Goal: Information Seeking & Learning: Learn about a topic

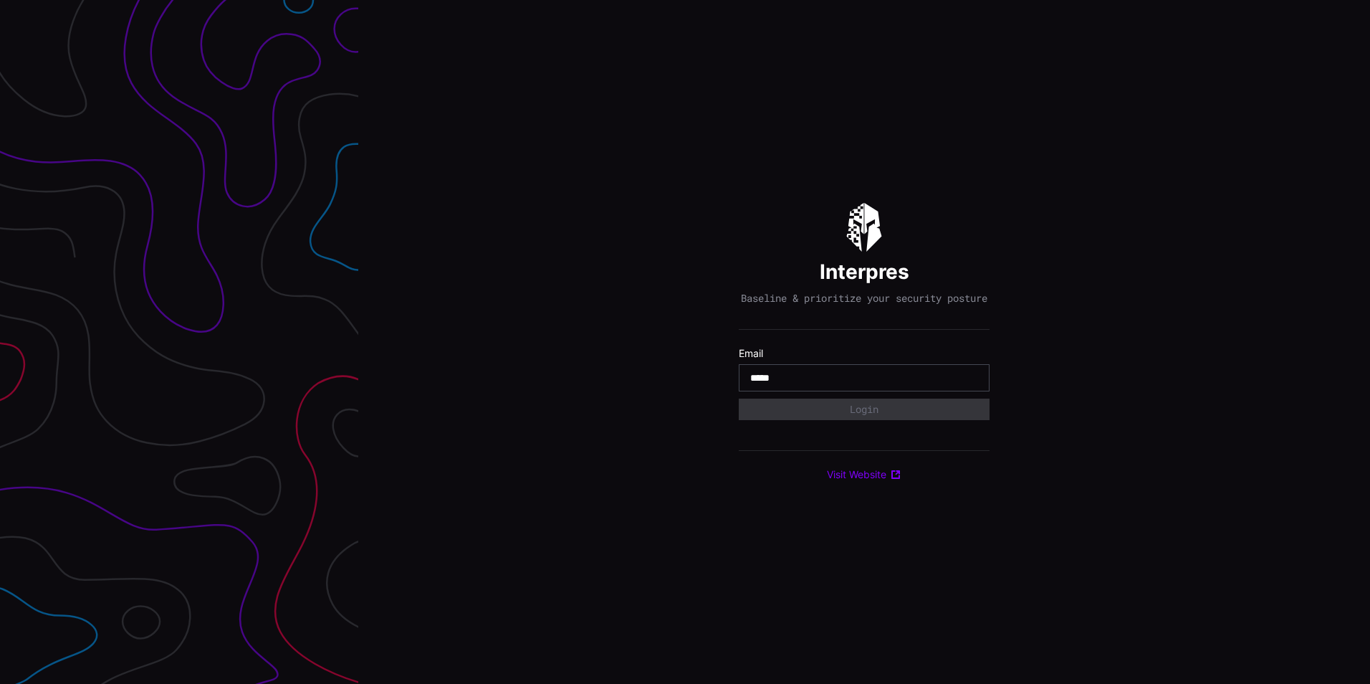
type input "**********"
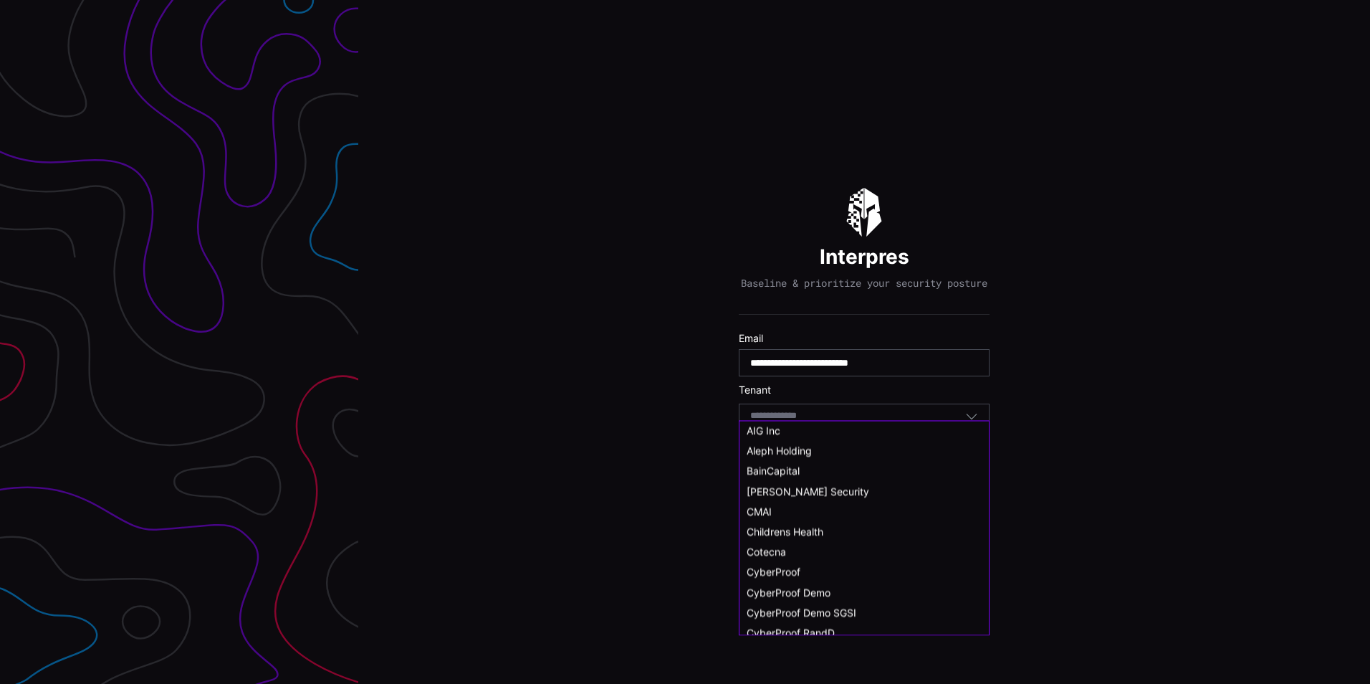
click at [812, 422] on input at bounding box center [787, 416] width 74 height 12
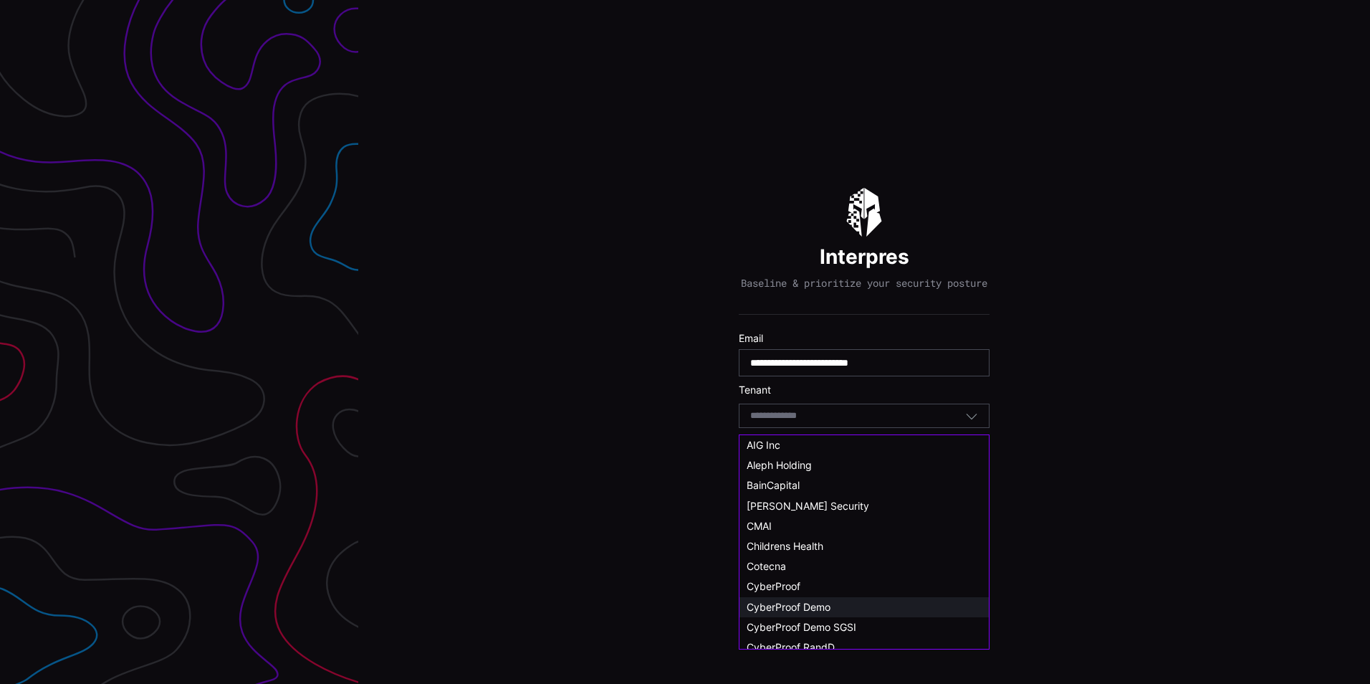
click at [817, 607] on span "CyberProof Demo" at bounding box center [789, 607] width 84 height 12
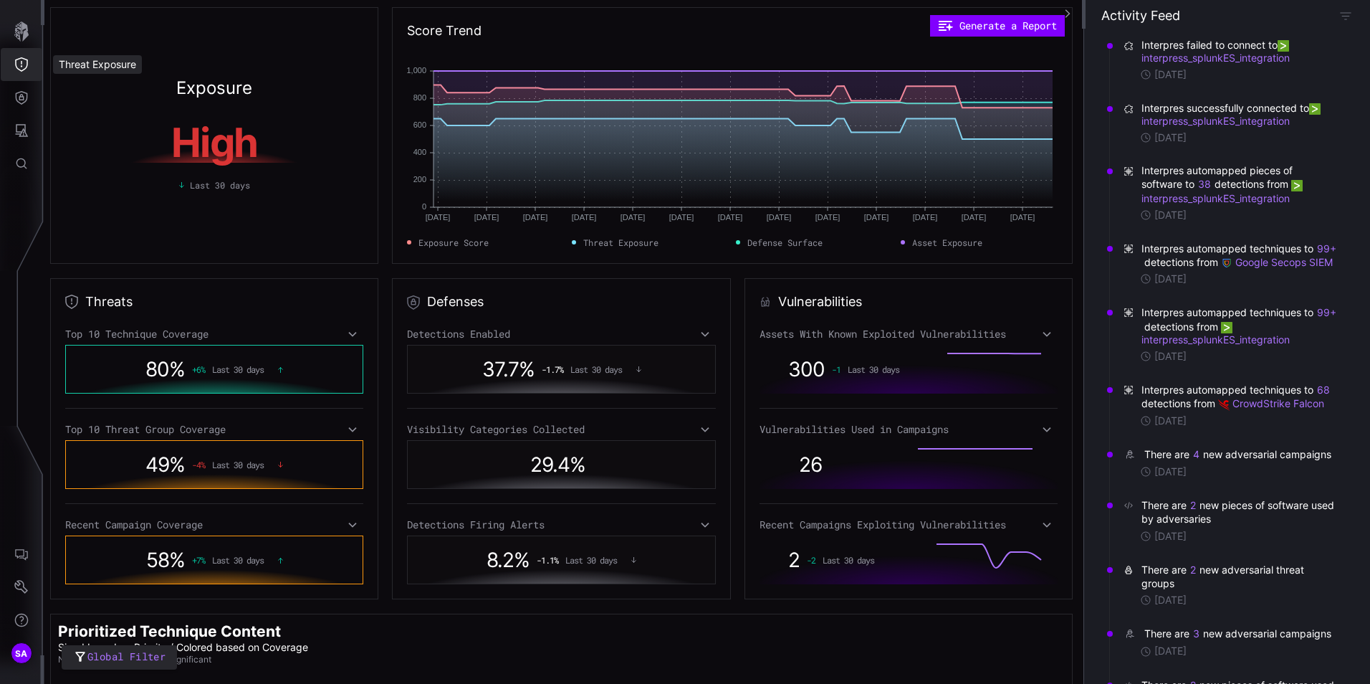
click at [24, 64] on icon "Threat Exposure" at bounding box center [21, 64] width 14 height 14
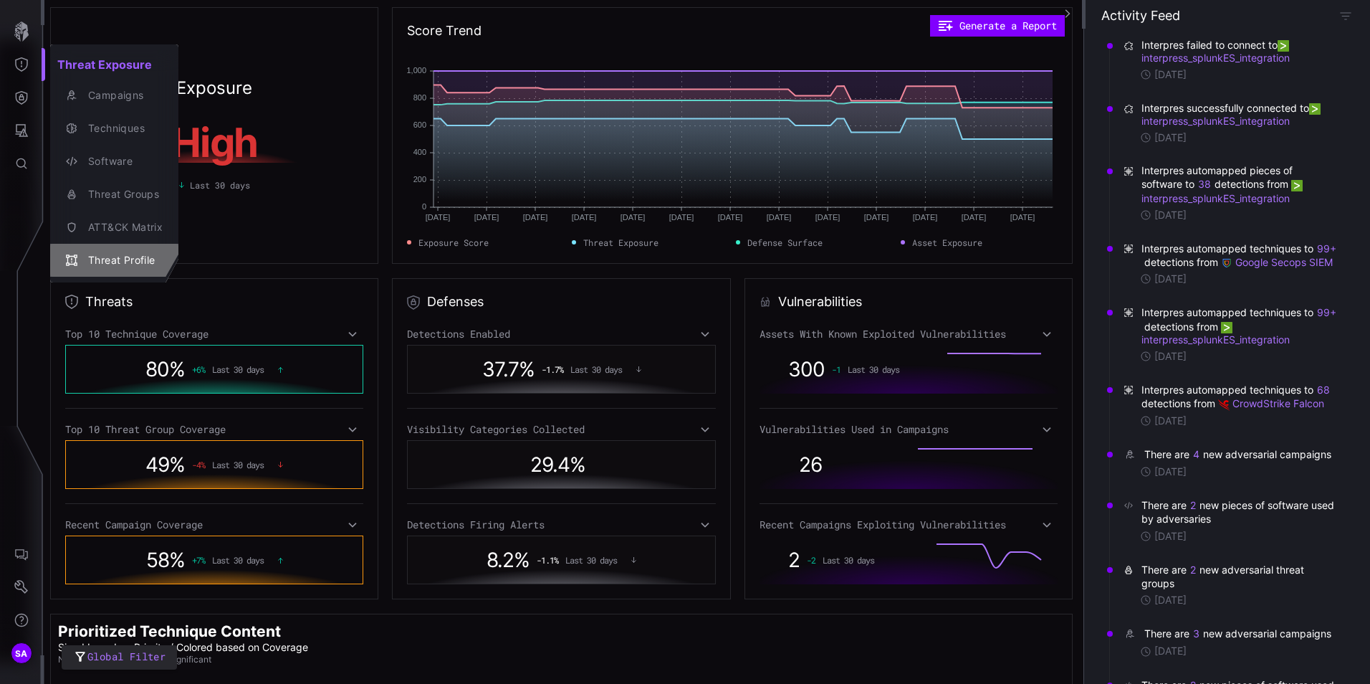
click at [107, 256] on div "Threat Profile" at bounding box center [122, 261] width 82 height 18
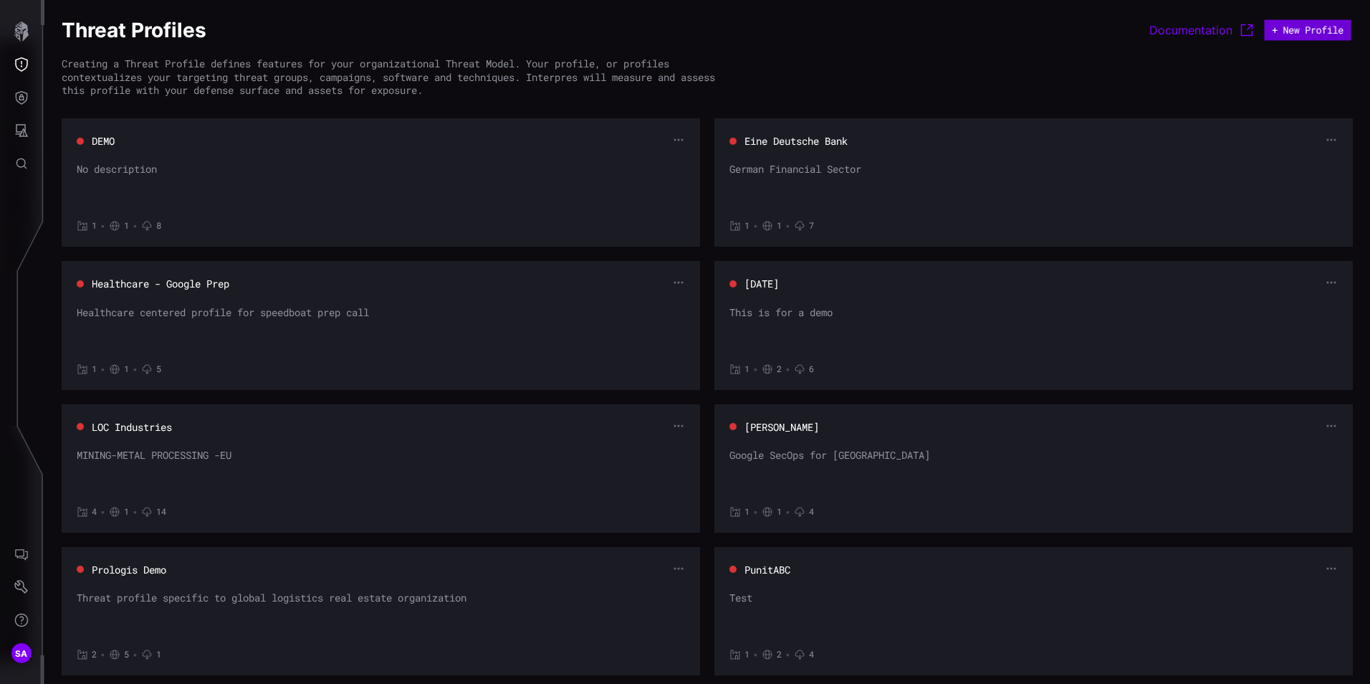
click at [1309, 30] on button "+ New Profile" at bounding box center [1308, 30] width 87 height 21
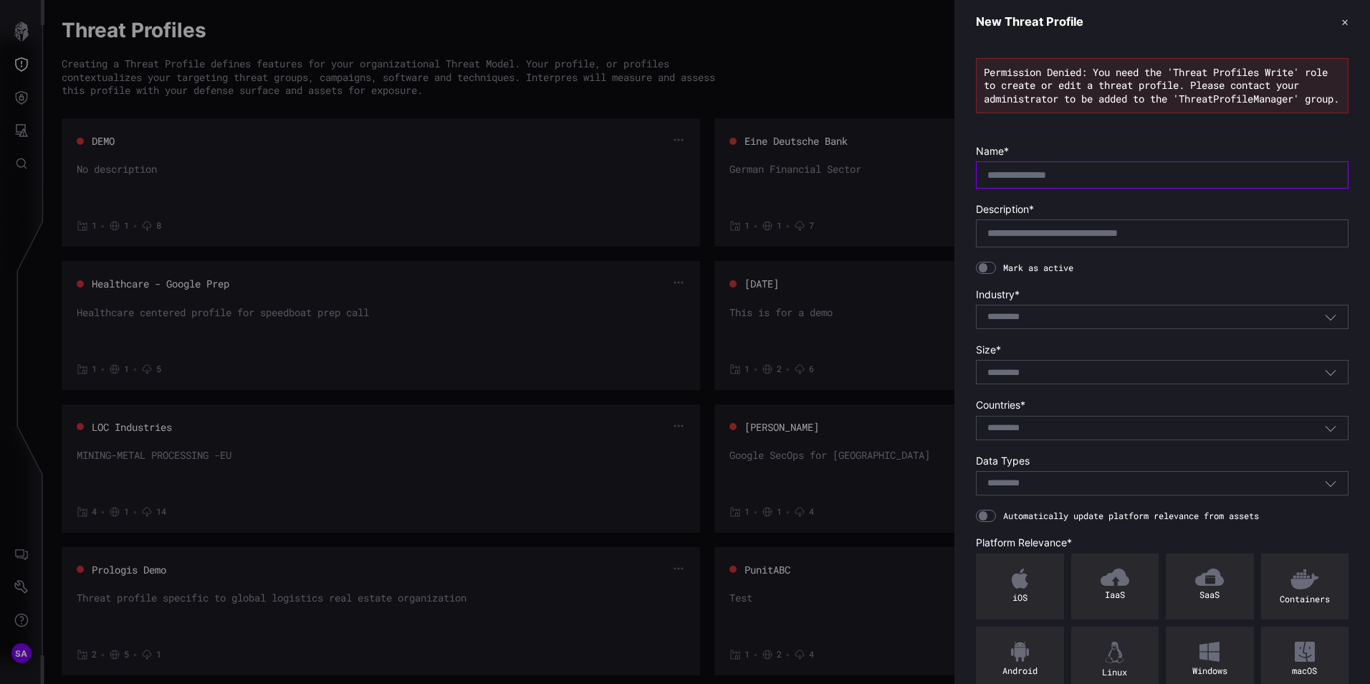
click at [1005, 181] on input "text" at bounding box center [1162, 174] width 350 height 13
type input "**********"
click at [1122, 239] on input "text" at bounding box center [1162, 232] width 350 height 13
click at [1326, 320] on icon "button" at bounding box center [1331, 318] width 11 height 6
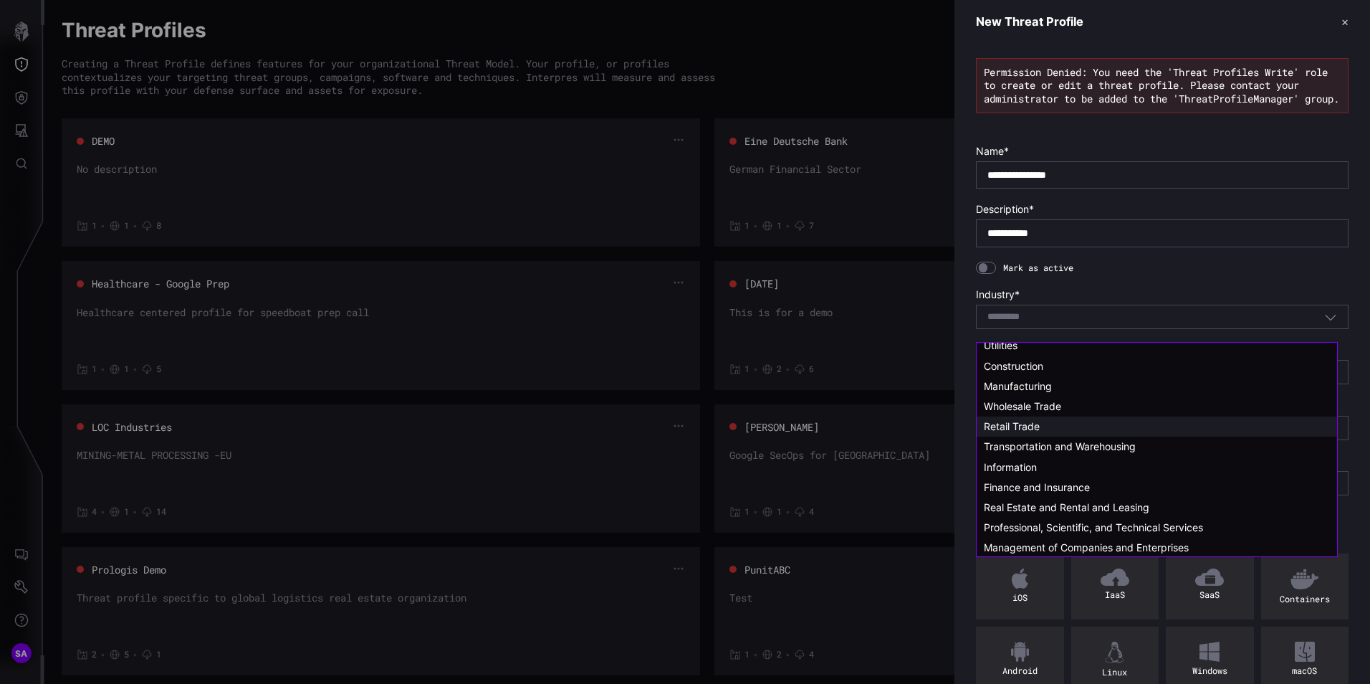
scroll to position [72, 0]
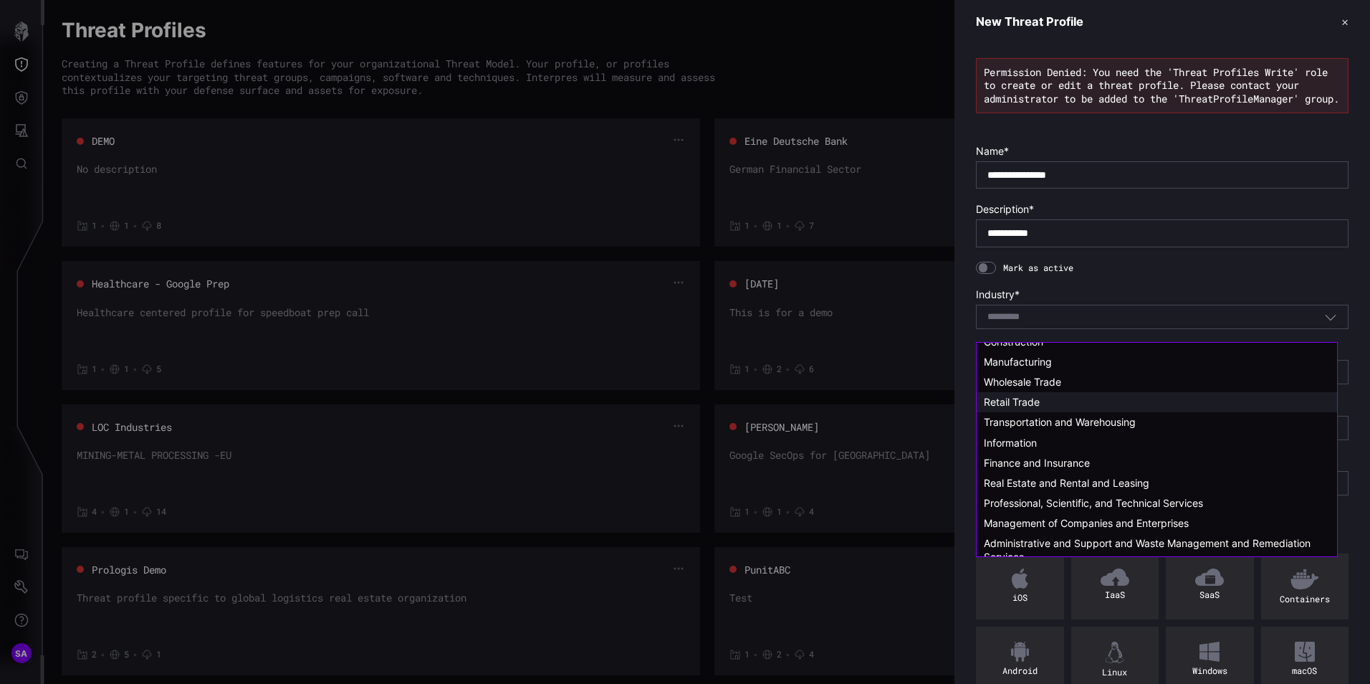
click at [1109, 465] on div "Finance and Insurance" at bounding box center [1157, 462] width 346 height 13
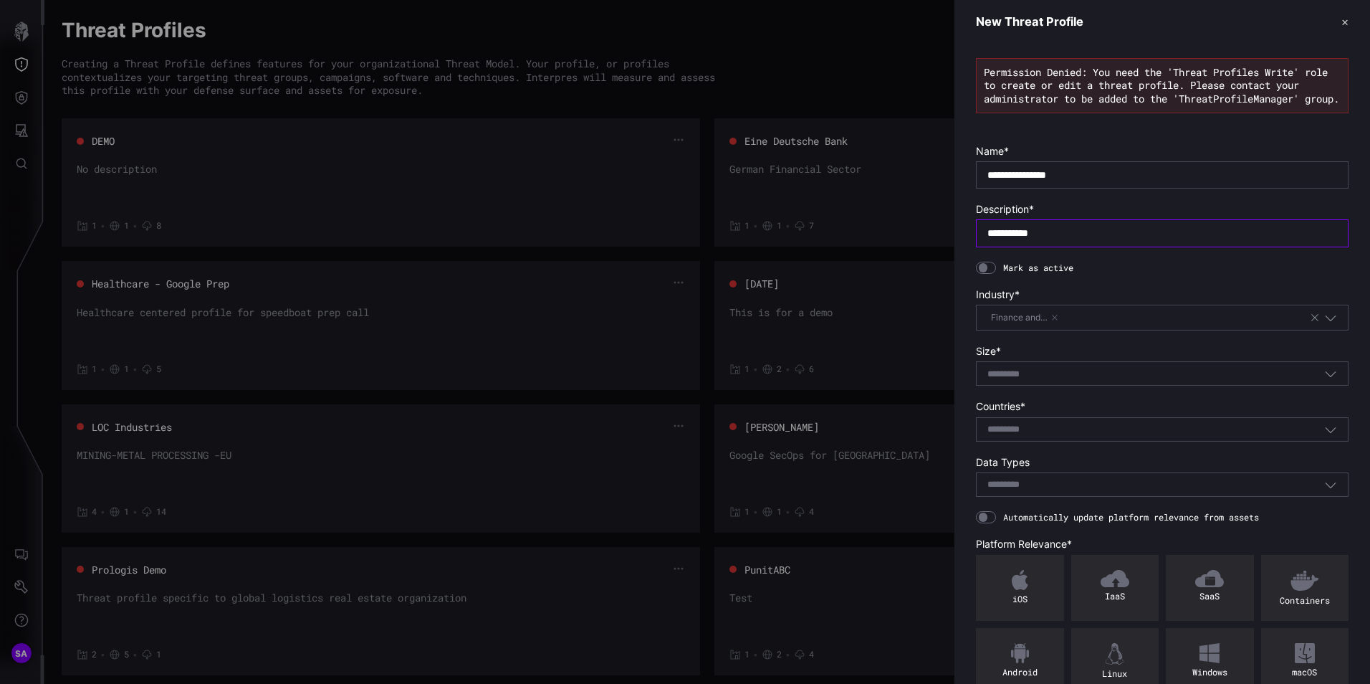
click at [1073, 239] on input "**********" at bounding box center [1162, 232] width 350 height 13
type input "**********"
click at [1324, 380] on icon "button" at bounding box center [1330, 373] width 13 height 13
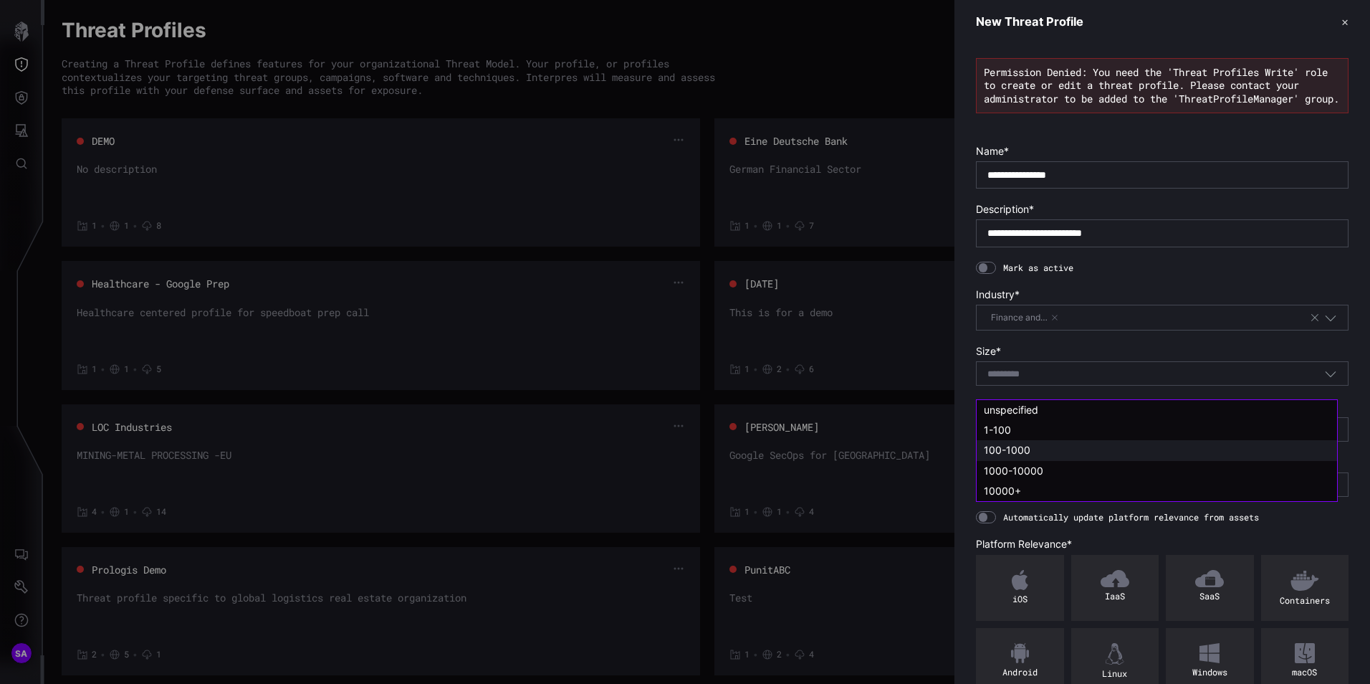
click at [1067, 455] on div "100-1000" at bounding box center [1157, 450] width 346 height 13
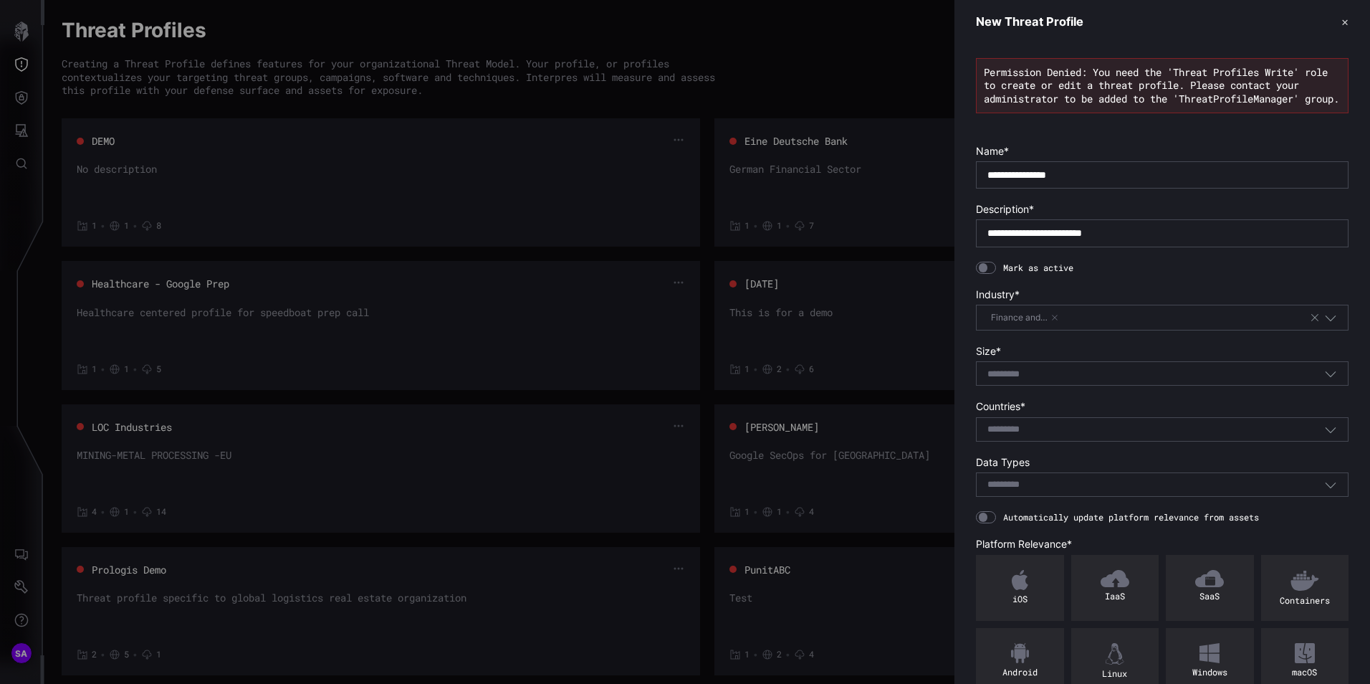
type input "********"
click at [1324, 436] on icon "button" at bounding box center [1330, 429] width 13 height 13
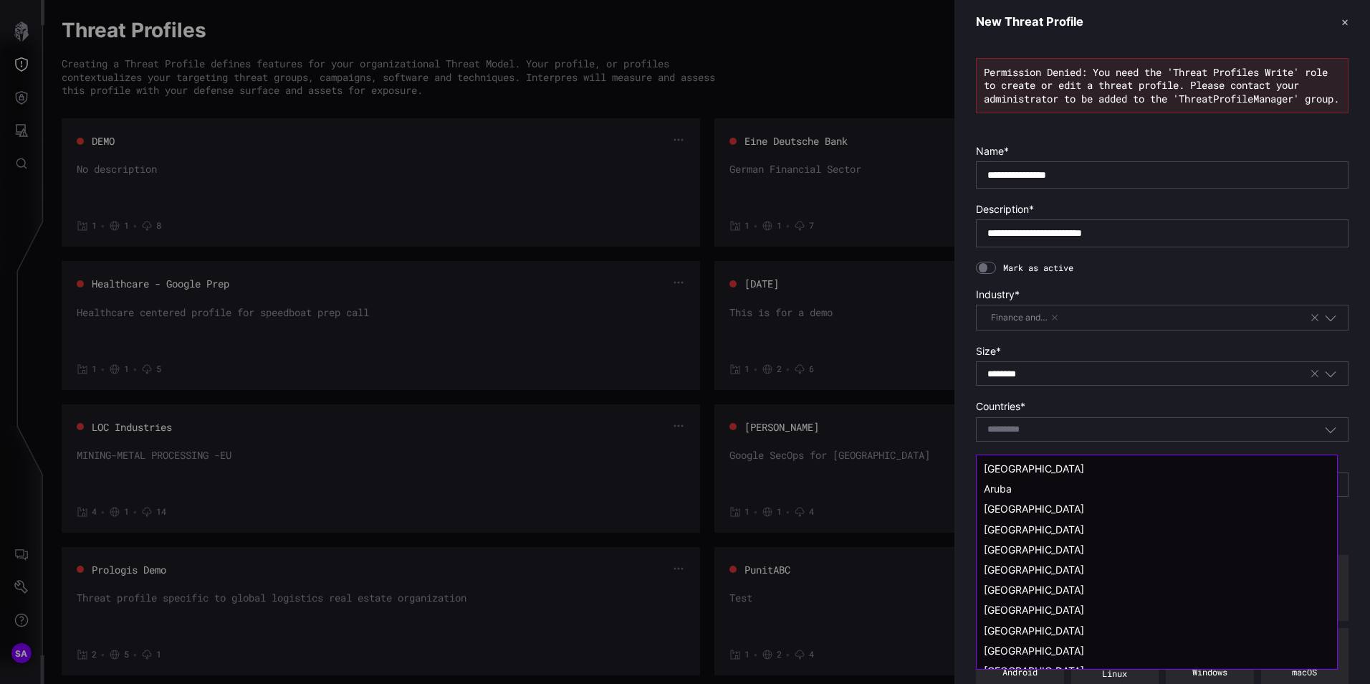
scroll to position [430, 0]
click at [1033, 436] on input at bounding box center [1013, 430] width 52 height 12
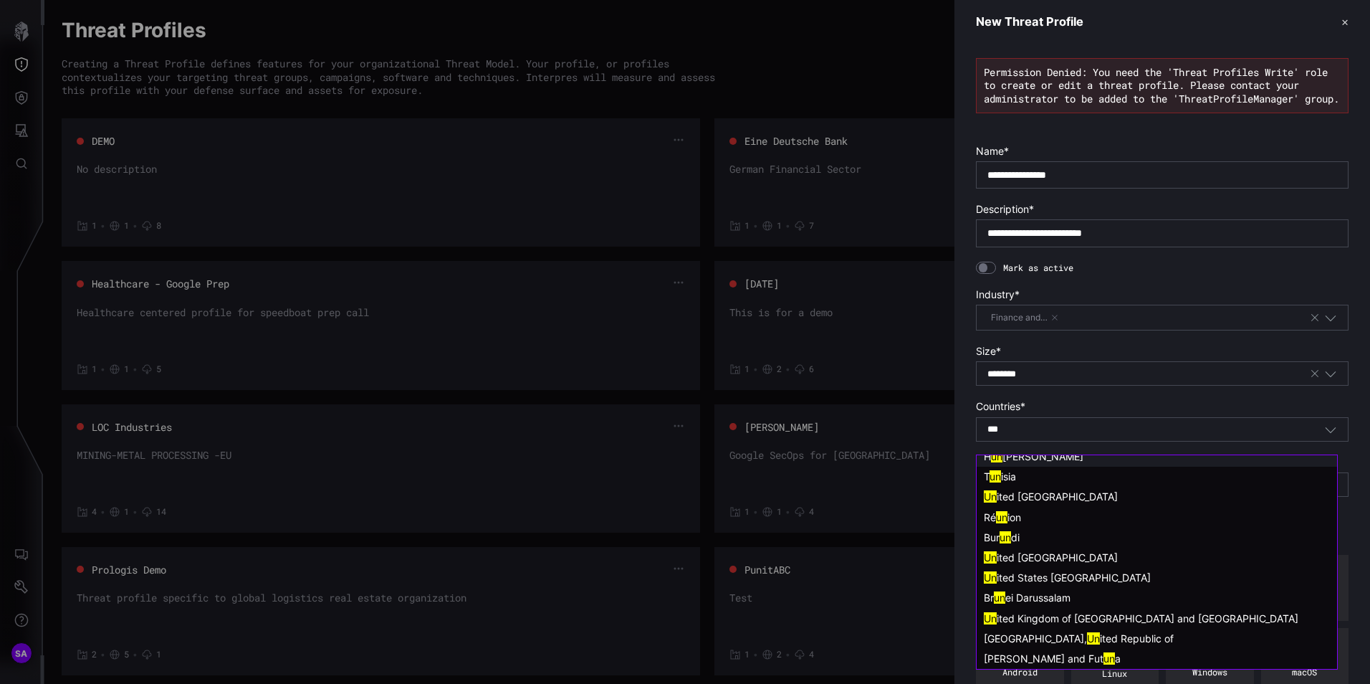
scroll to position [0, 0]
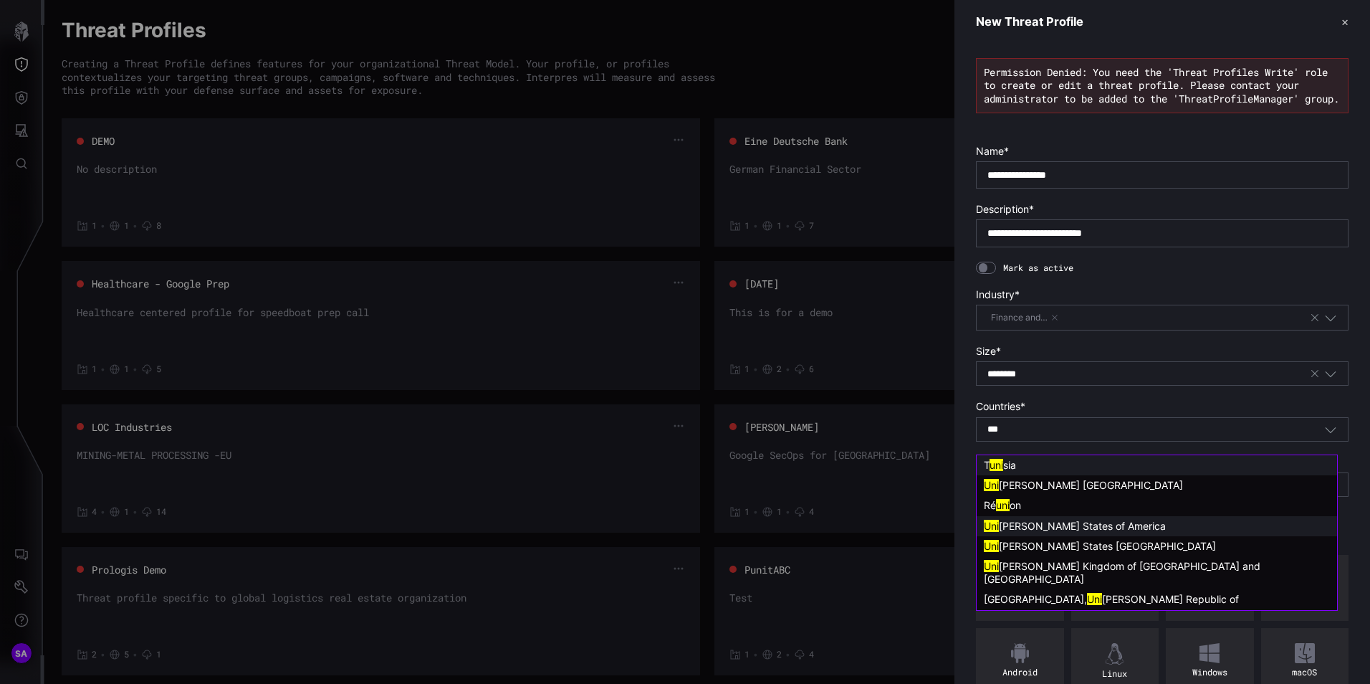
type input "***"
click at [1083, 528] on span "[PERSON_NAME] States of America" at bounding box center [1082, 526] width 167 height 12
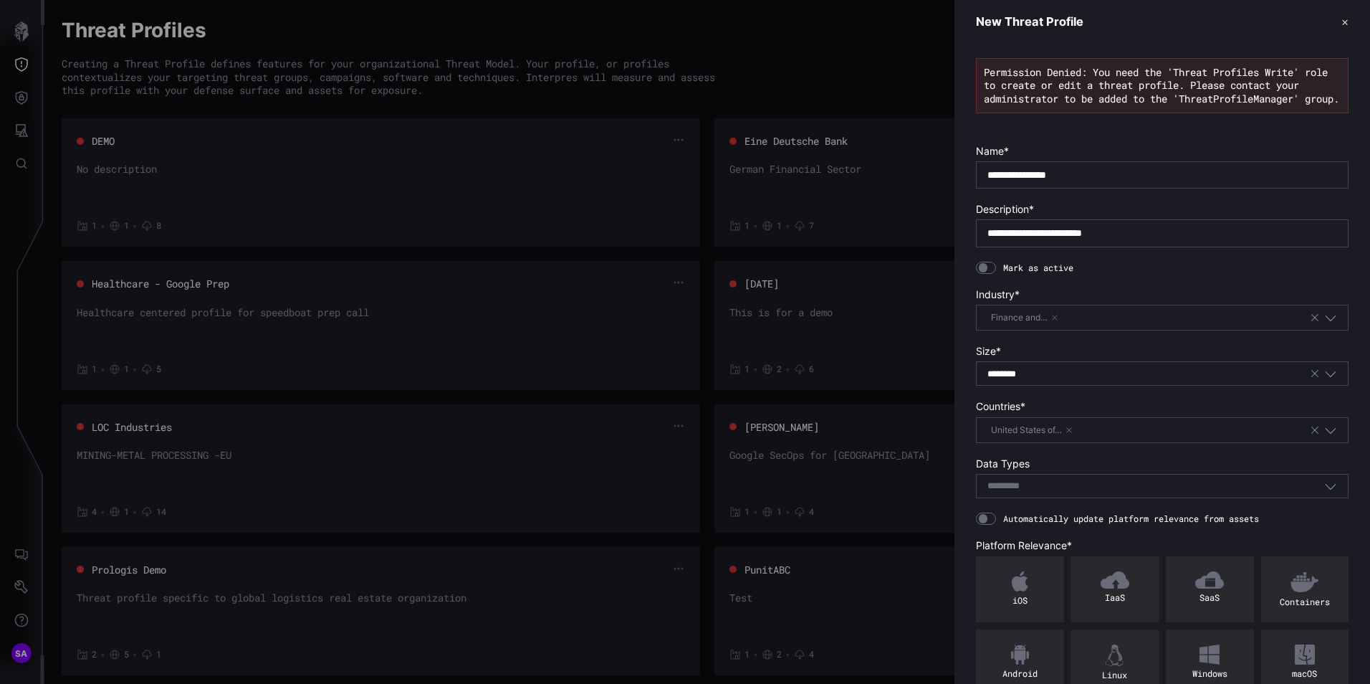
click at [1324, 492] on icon "button" at bounding box center [1330, 485] width 13 height 13
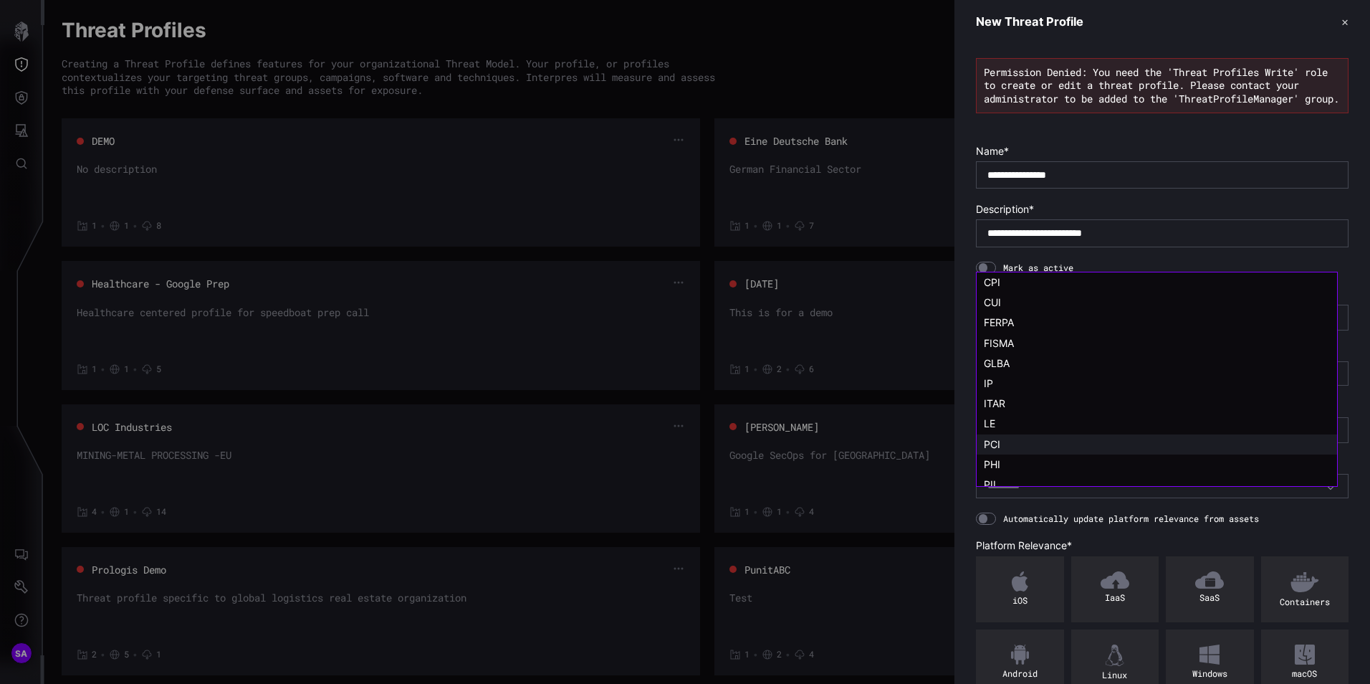
scroll to position [29, 0]
click at [999, 460] on div "PII" at bounding box center [1157, 455] width 346 height 13
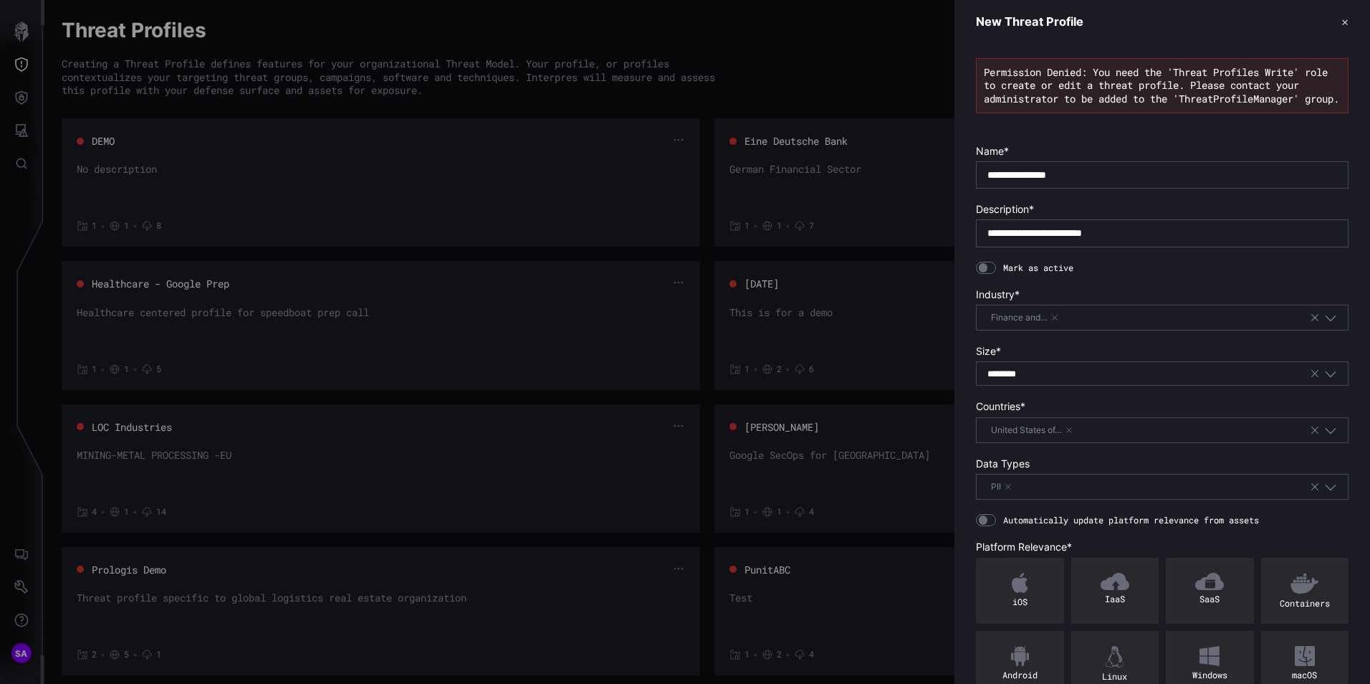
click at [1326, 490] on icon "button" at bounding box center [1331, 487] width 11 height 6
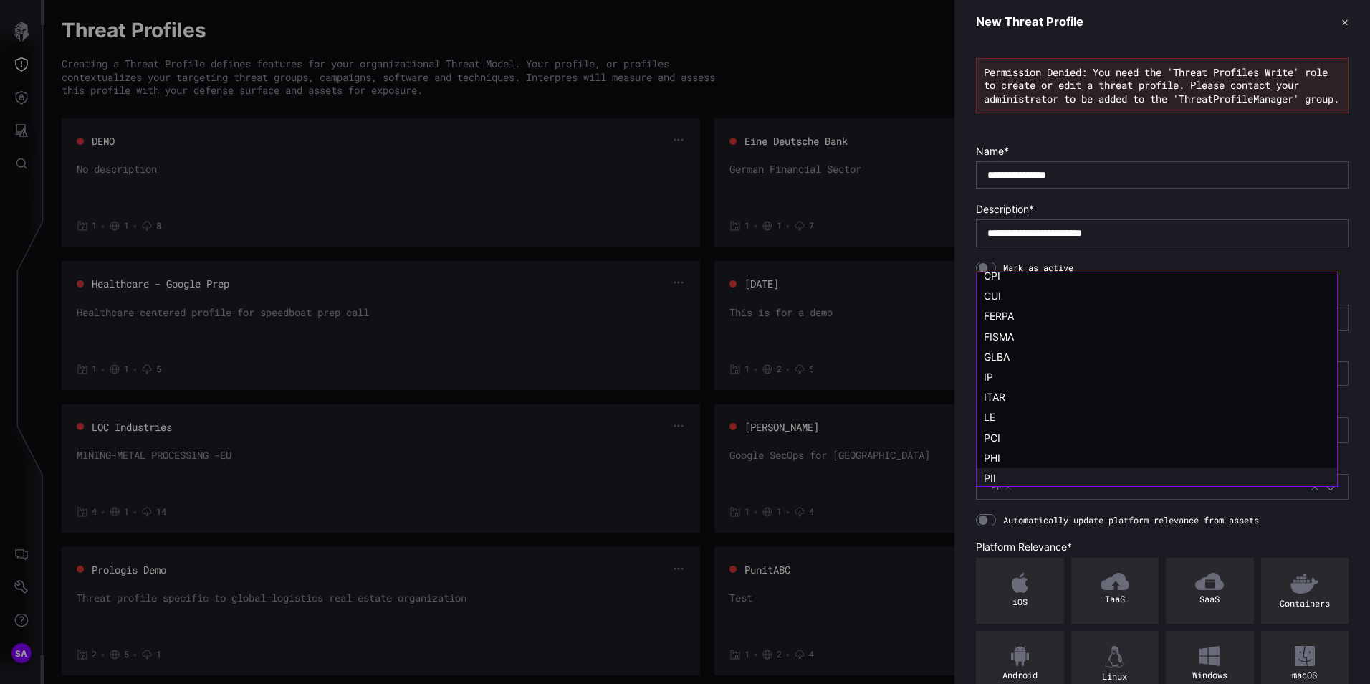
scroll to position [0, 0]
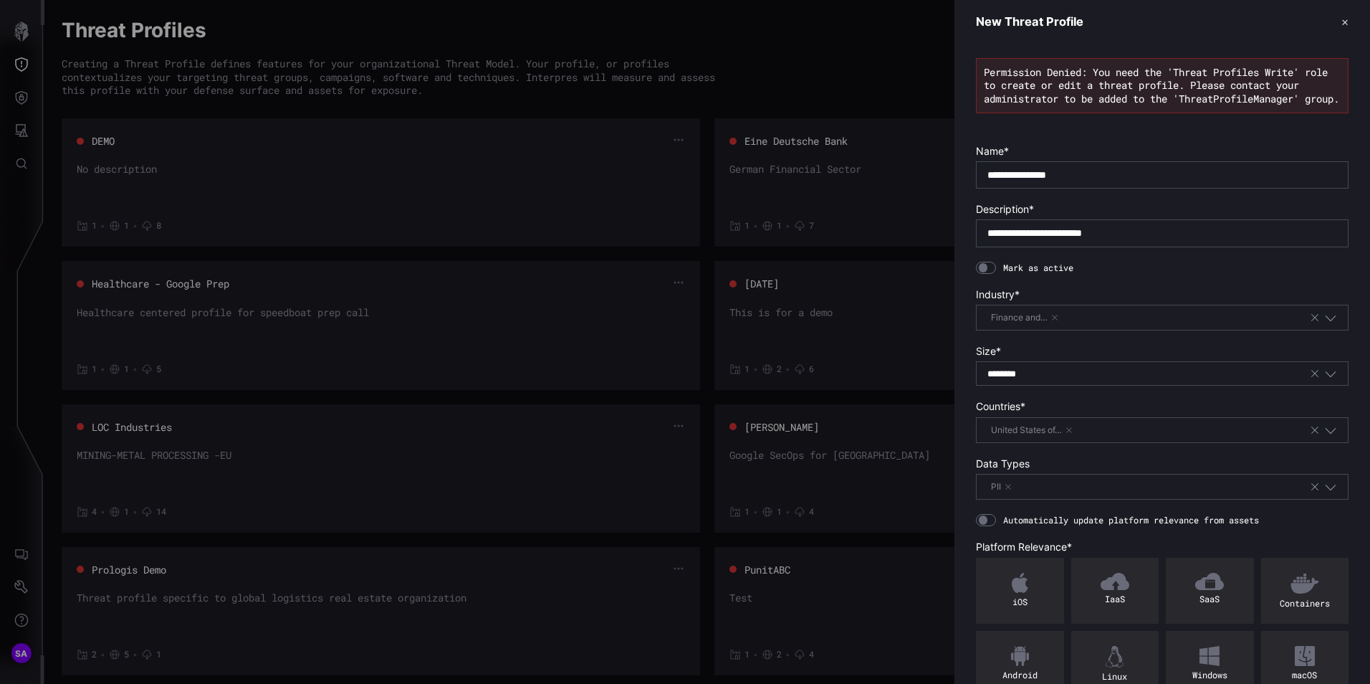
click at [966, 518] on div "**********" at bounding box center [1163, 409] width 416 height 730
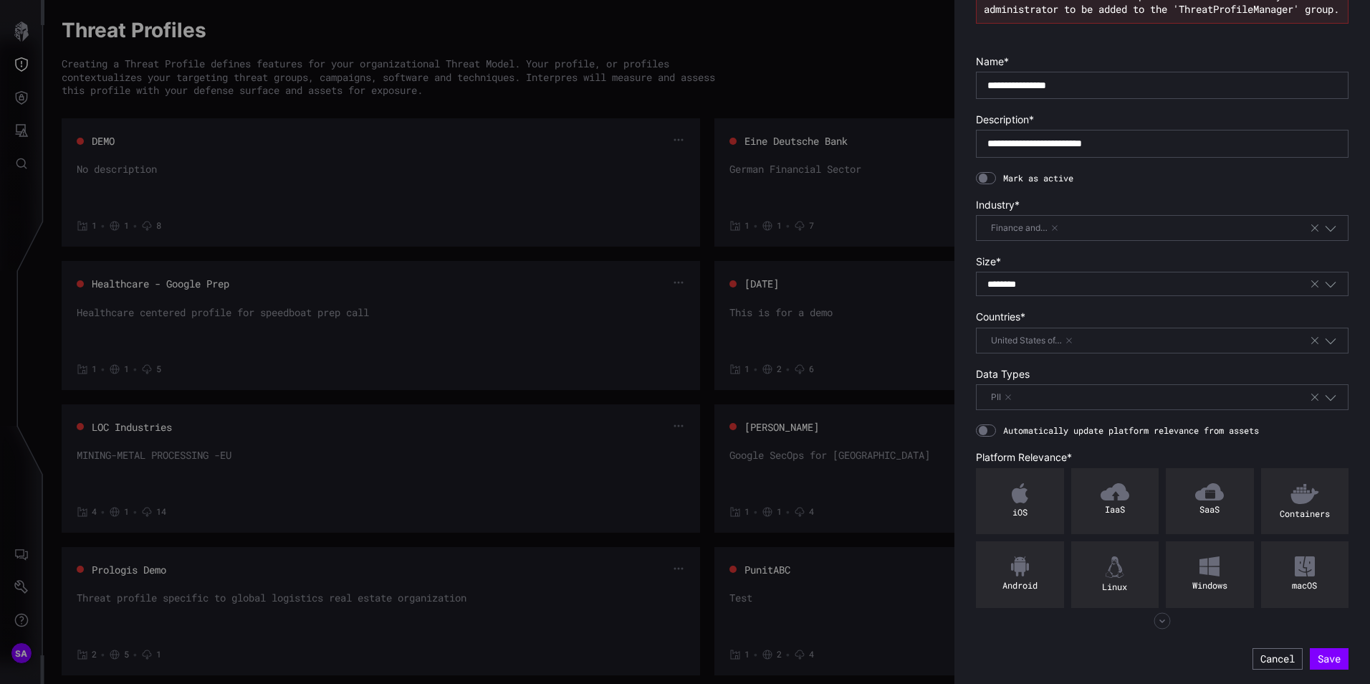
scroll to position [102, 0]
click at [990, 432] on div at bounding box center [986, 430] width 20 height 13
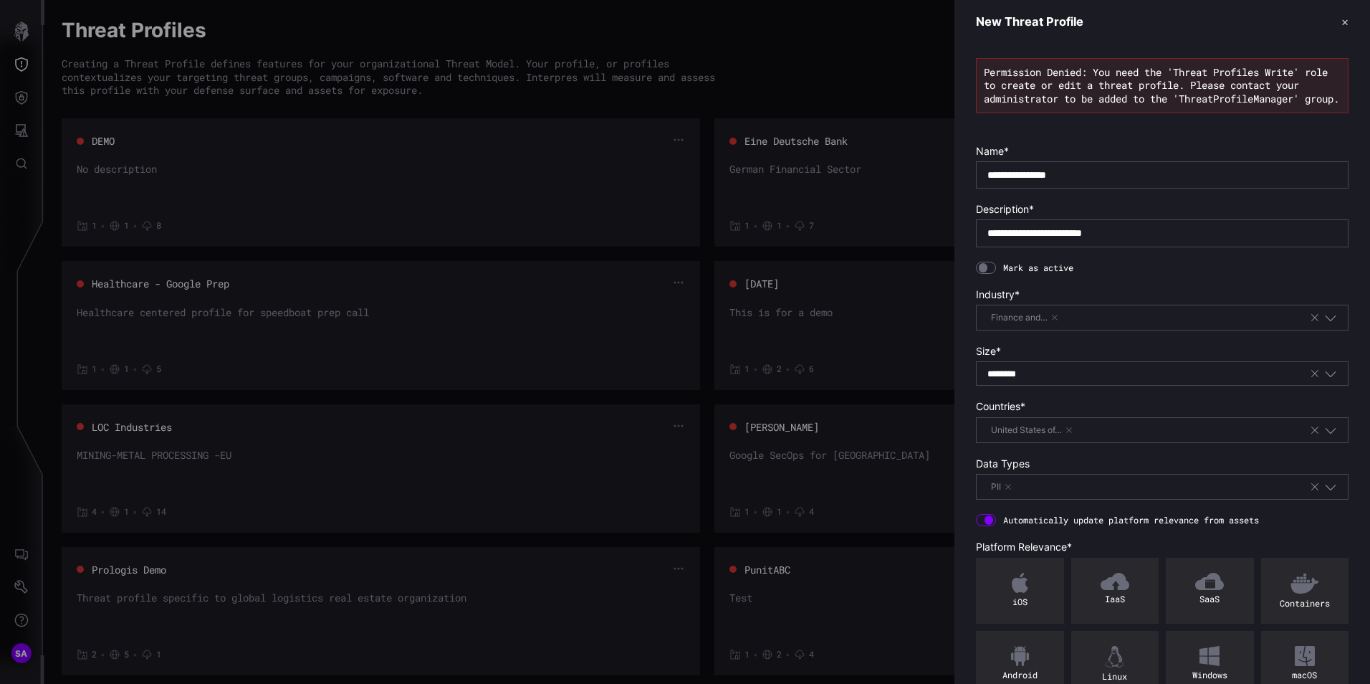
click at [993, 274] on div at bounding box center [986, 268] width 20 height 13
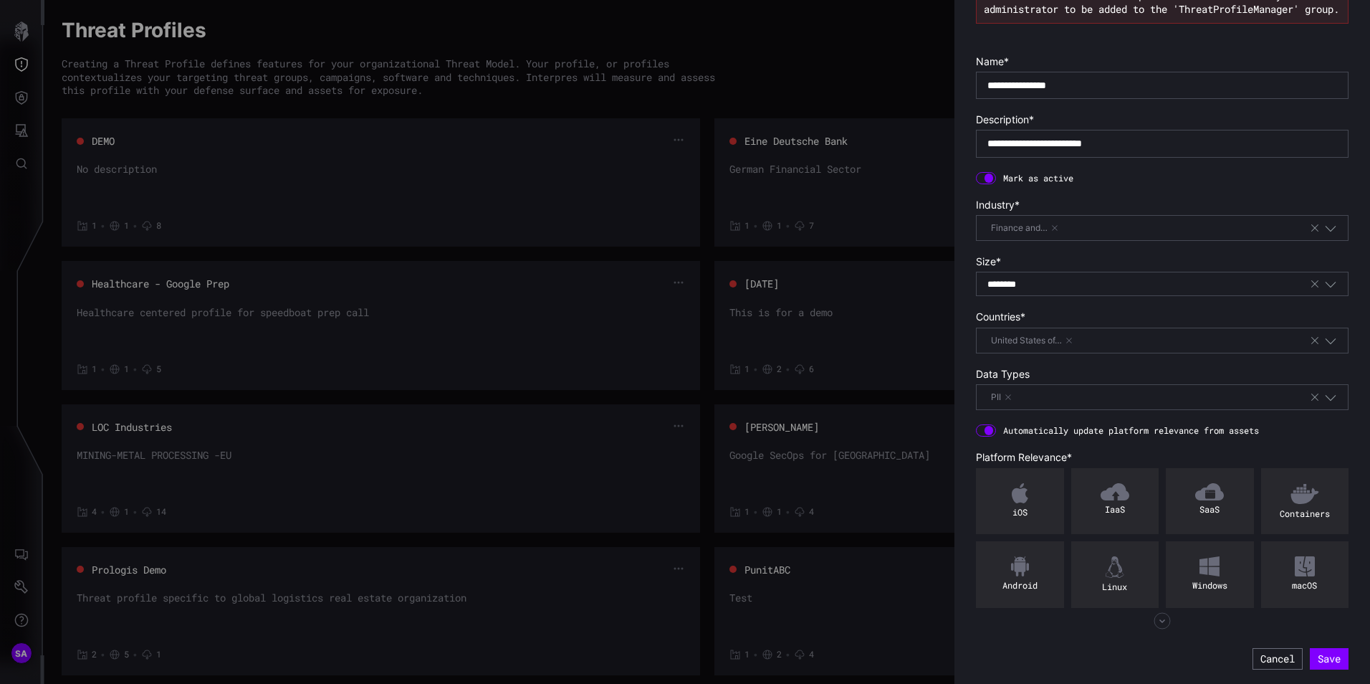
scroll to position [102, 0]
click at [990, 143] on input "**********" at bounding box center [1162, 143] width 350 height 13
type input "**********"
click at [980, 178] on div at bounding box center [986, 178] width 20 height 13
click at [1322, 656] on button "Save" at bounding box center [1329, 659] width 37 height 20
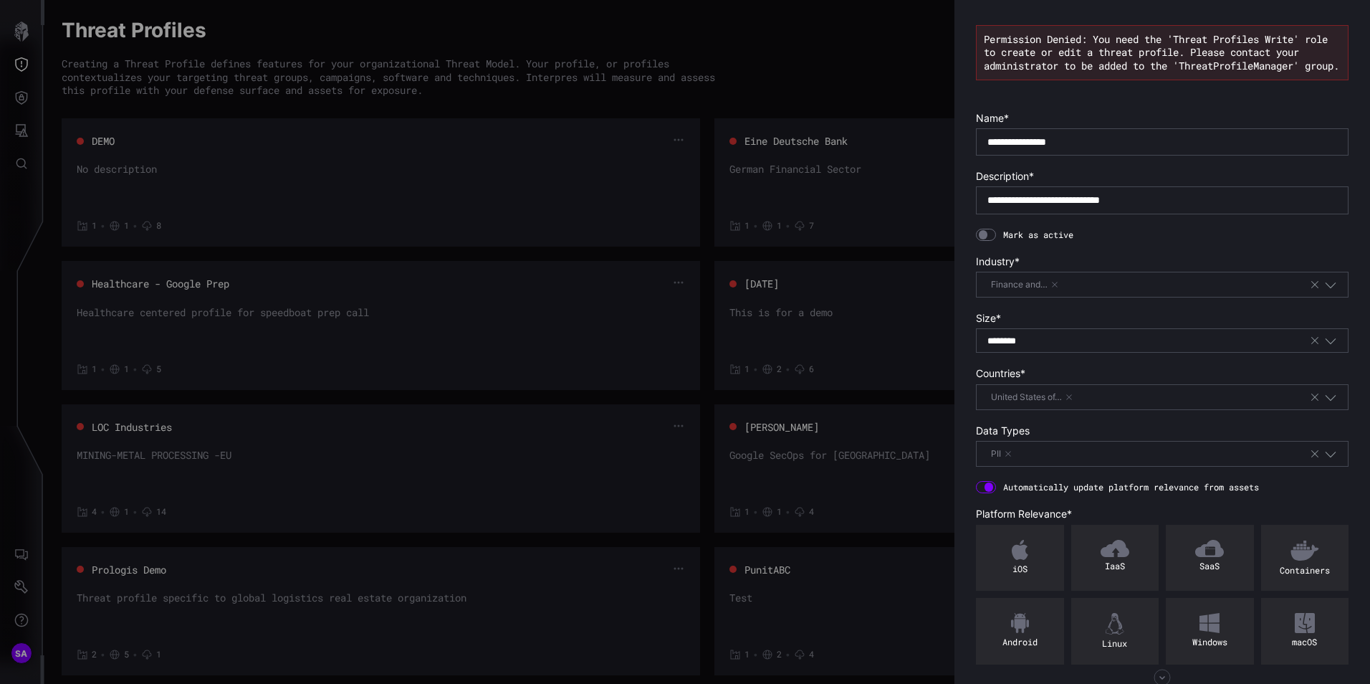
scroll to position [0, 0]
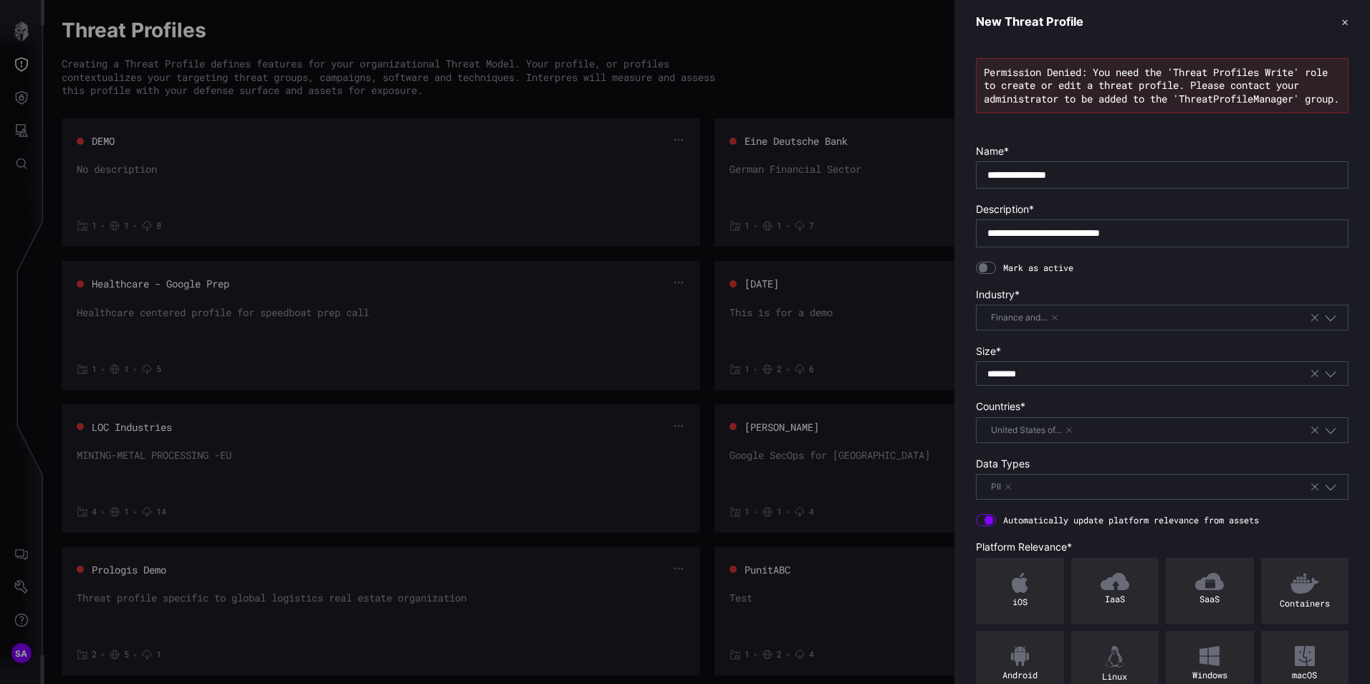
click at [1342, 26] on button "✕" at bounding box center [1345, 21] width 7 height 15
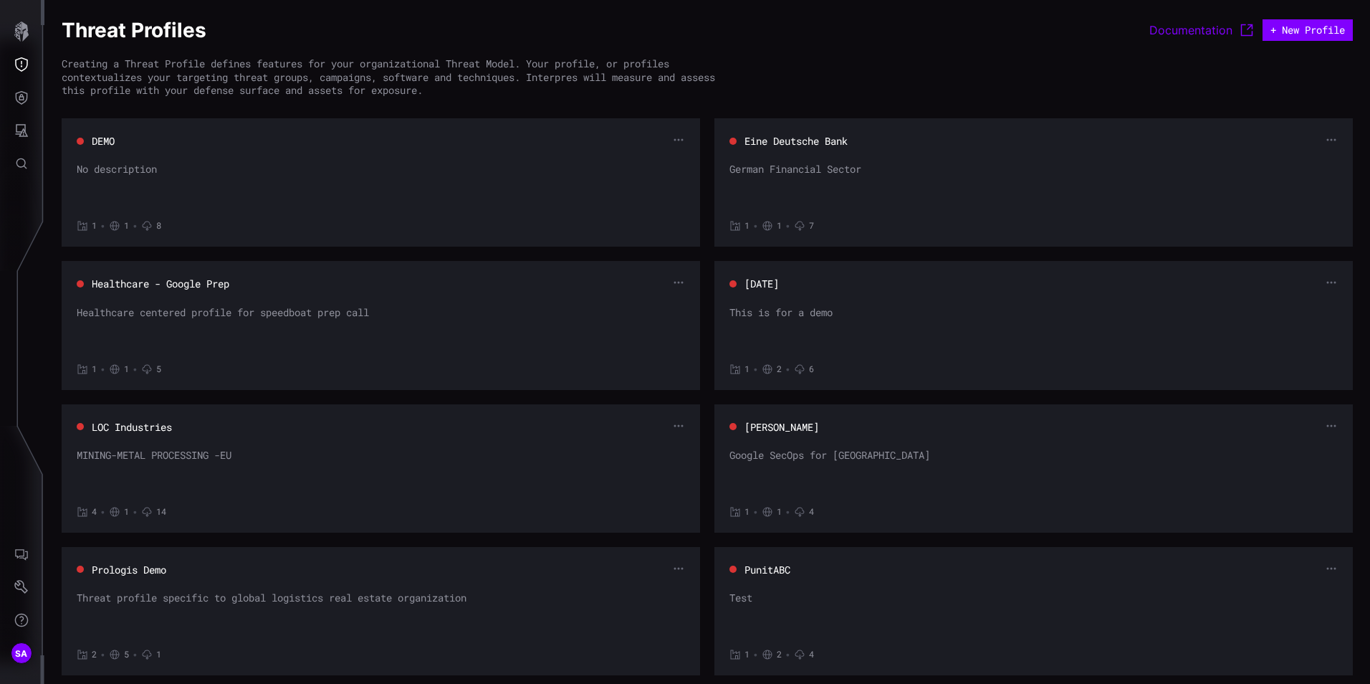
click at [21, 68] on icon "Threat Exposure" at bounding box center [21, 64] width 14 height 14
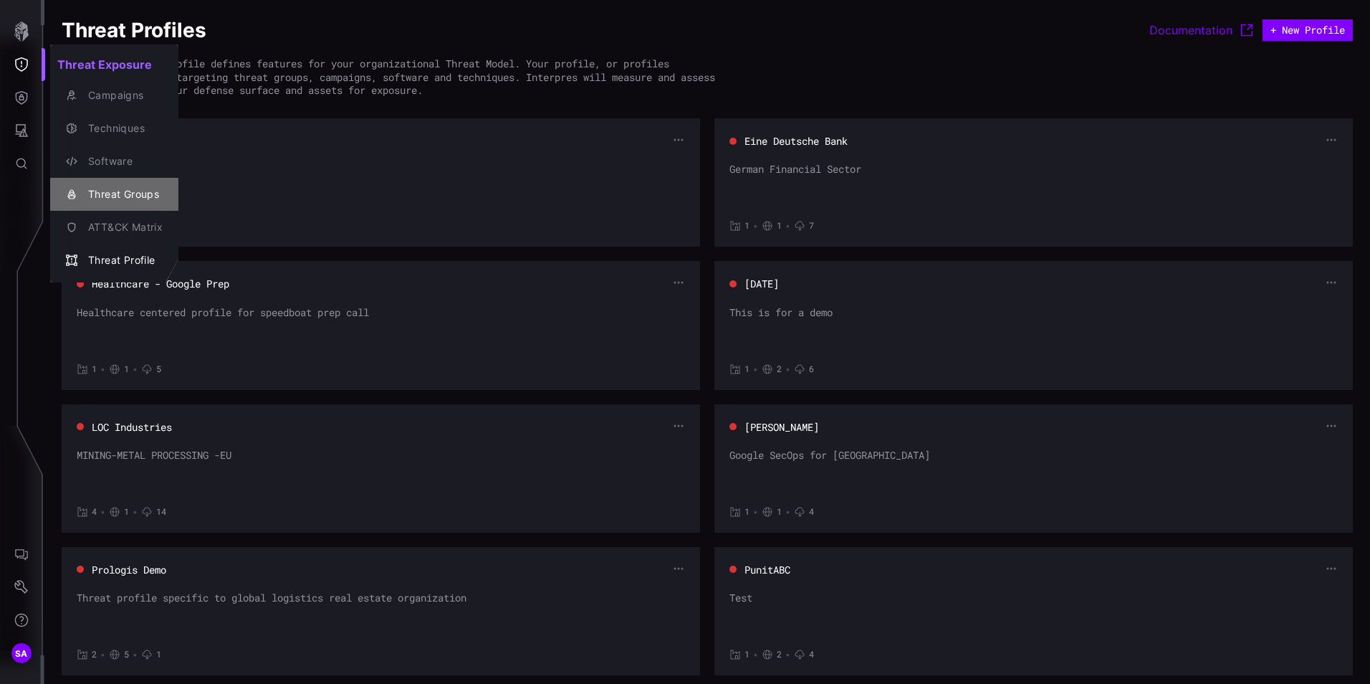
click at [140, 190] on div "Threat Groups" at bounding box center [122, 195] width 82 height 18
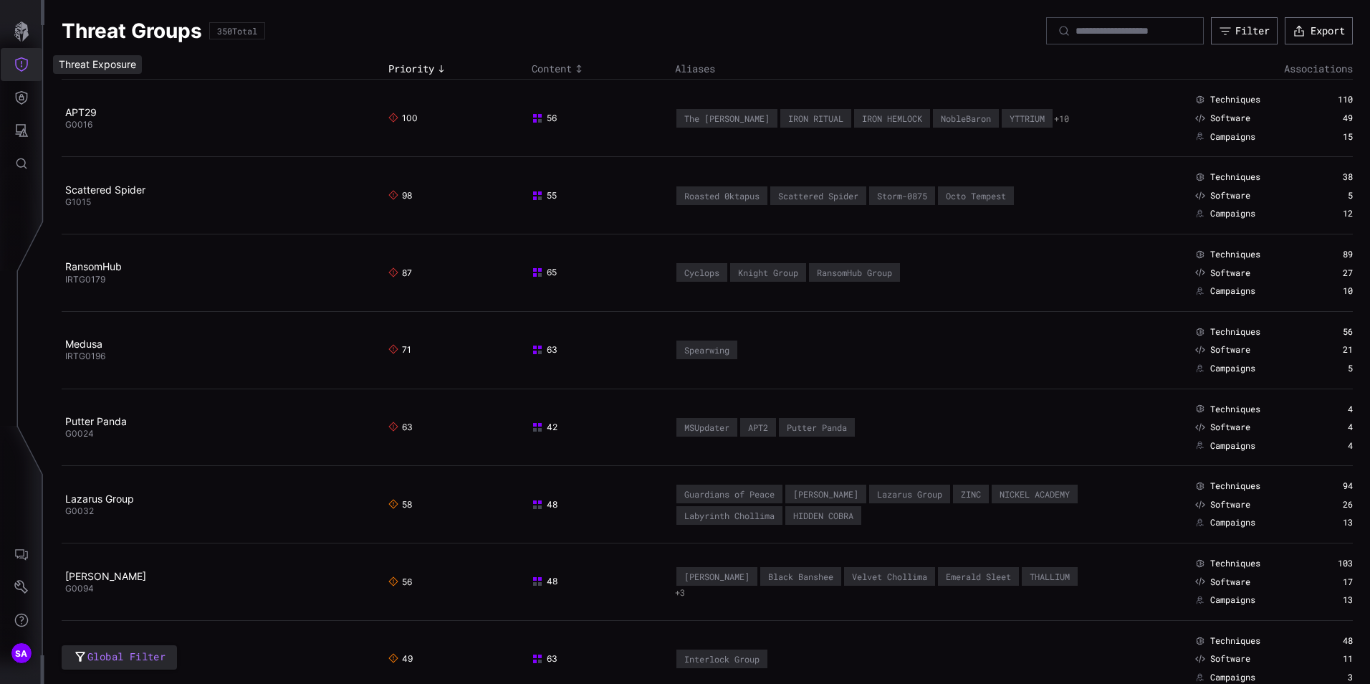
click at [16, 64] on icon "Threat Exposure" at bounding box center [21, 64] width 14 height 14
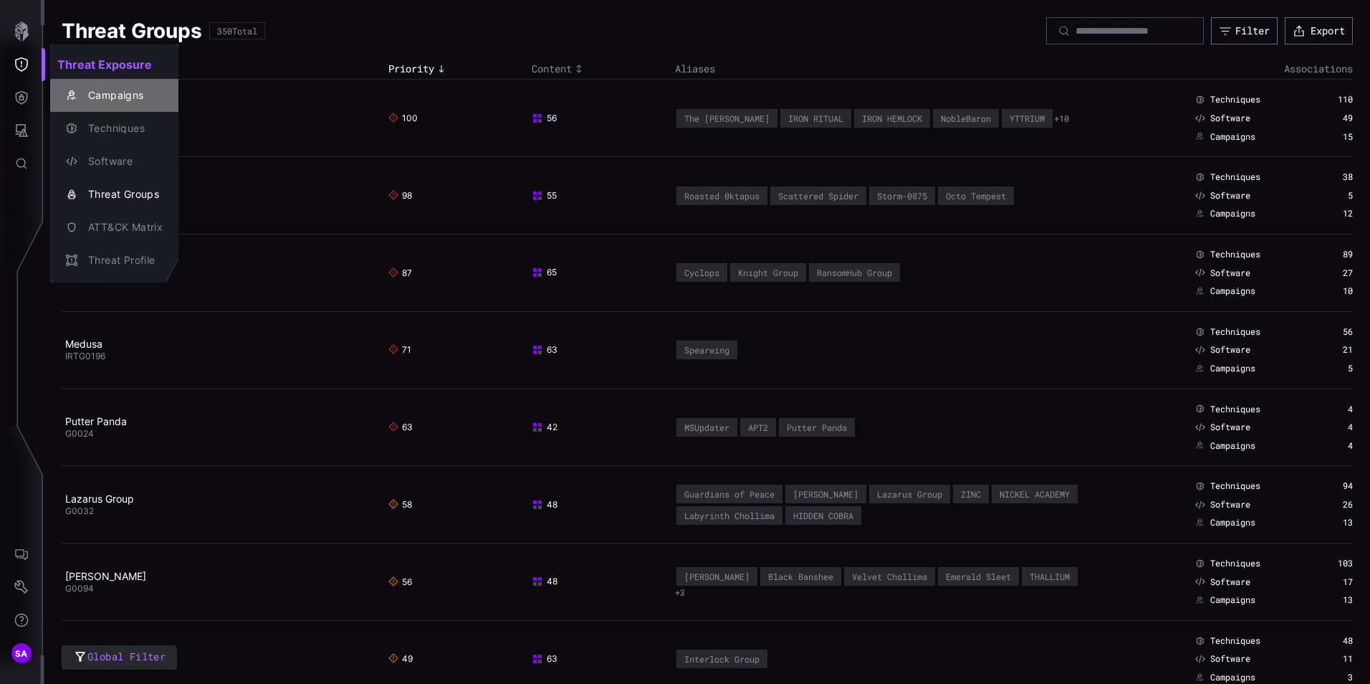
click at [80, 99] on div "button" at bounding box center [73, 95] width 15 height 11
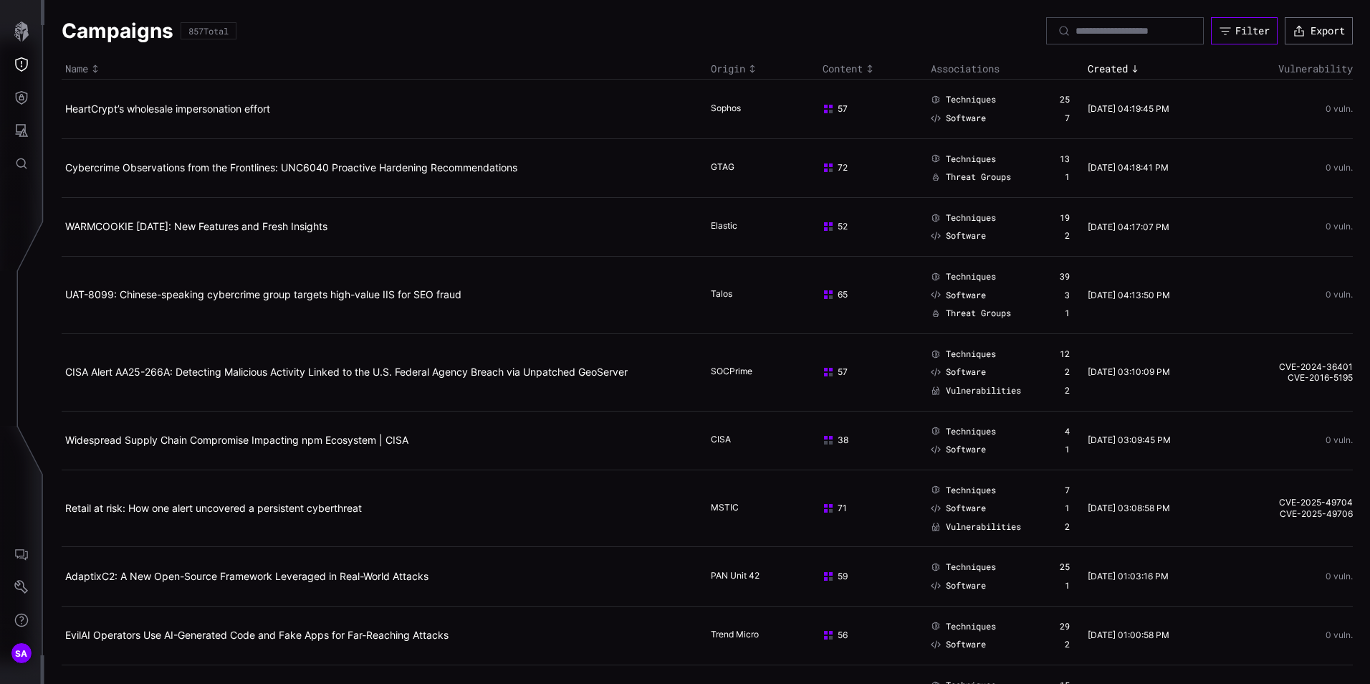
click at [1235, 32] on div "Filter" at bounding box center [1252, 30] width 34 height 13
click at [747, 65] on icon "Toggle sort direction" at bounding box center [752, 68] width 11 height 11
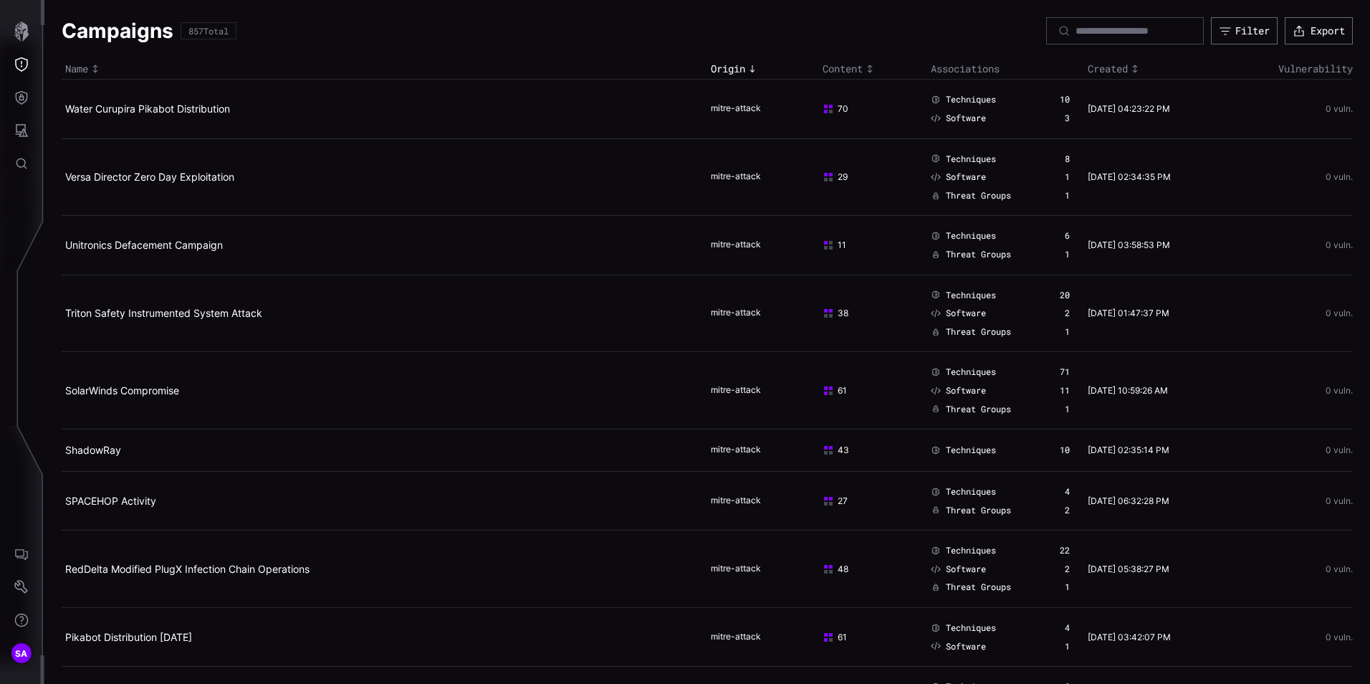
click at [932, 102] on icon at bounding box center [936, 99] width 8 height 7
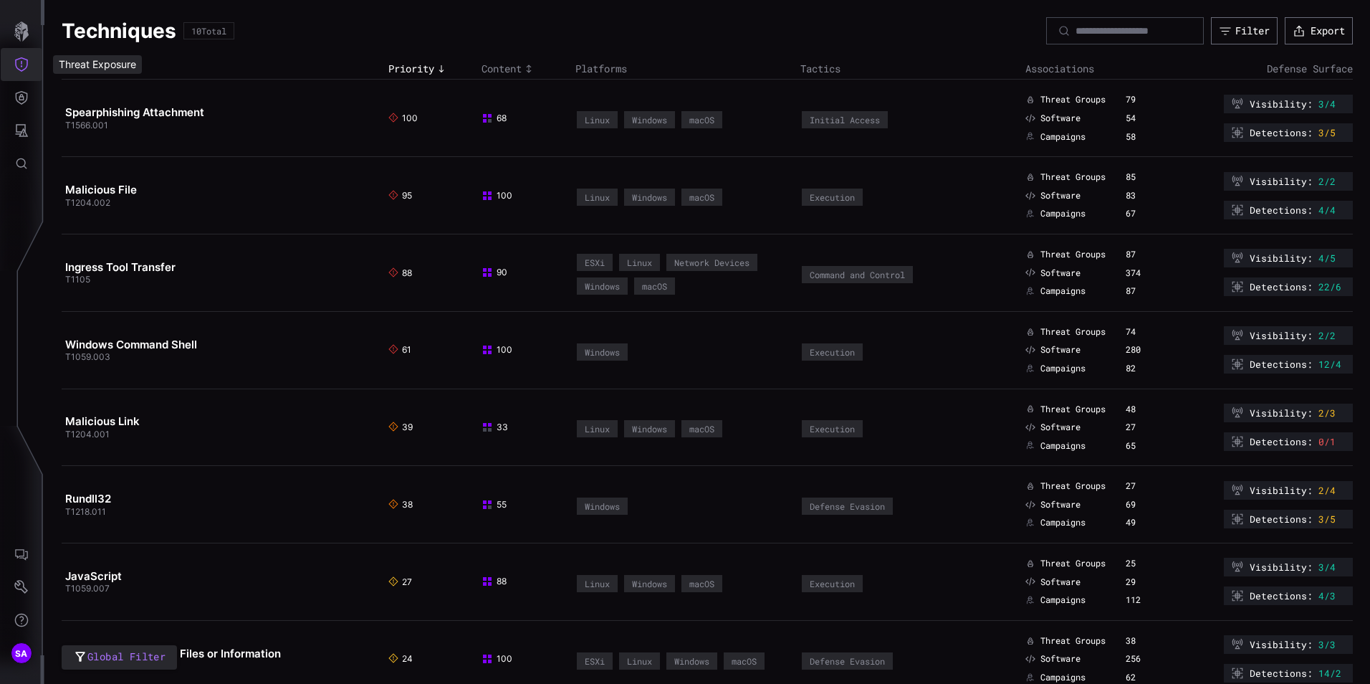
click at [26, 71] on icon "Threat Exposure" at bounding box center [21, 64] width 14 height 14
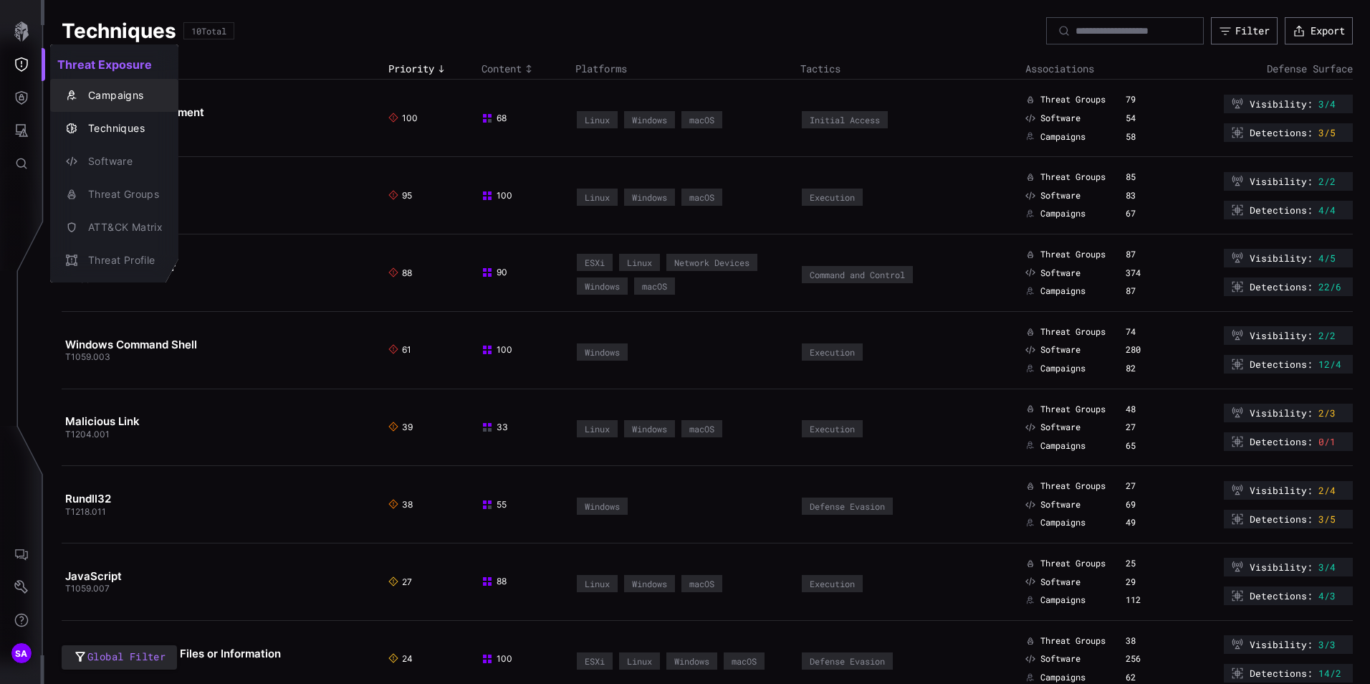
click at [110, 95] on div "Campaigns" at bounding box center [122, 96] width 82 height 18
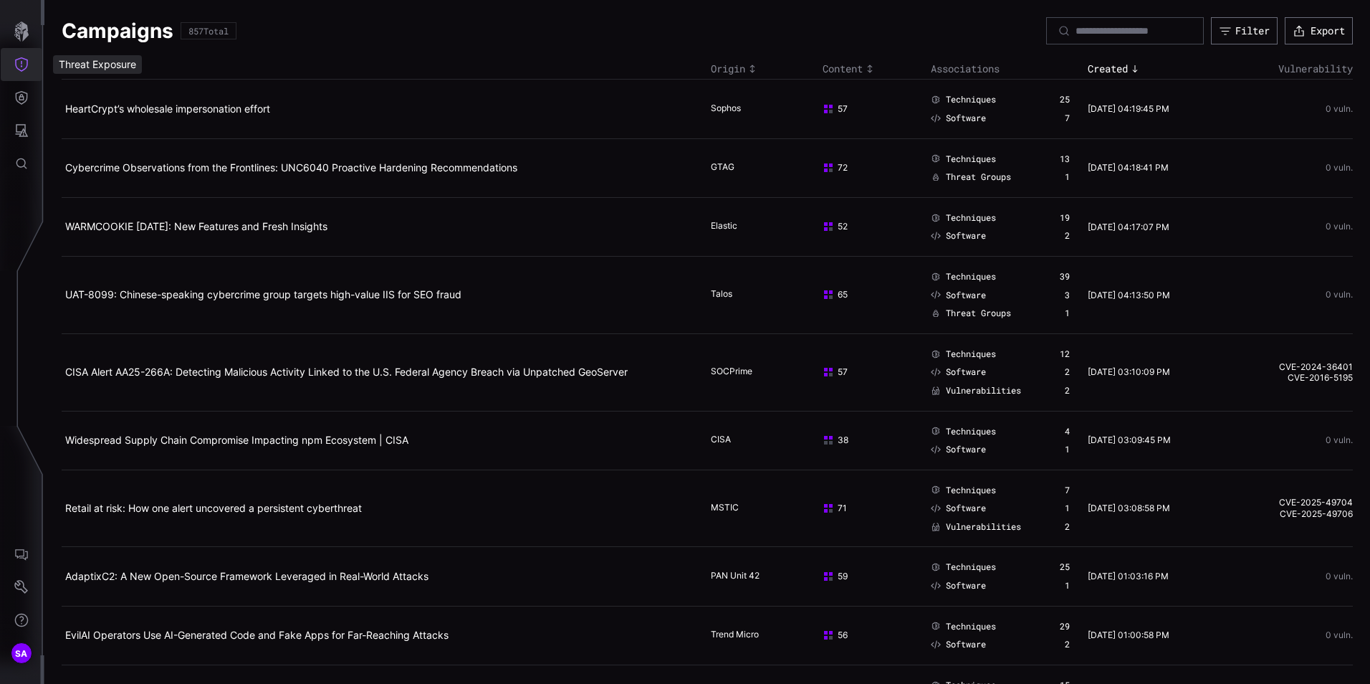
click at [31, 67] on button "Threat Exposure" at bounding box center [22, 64] width 42 height 33
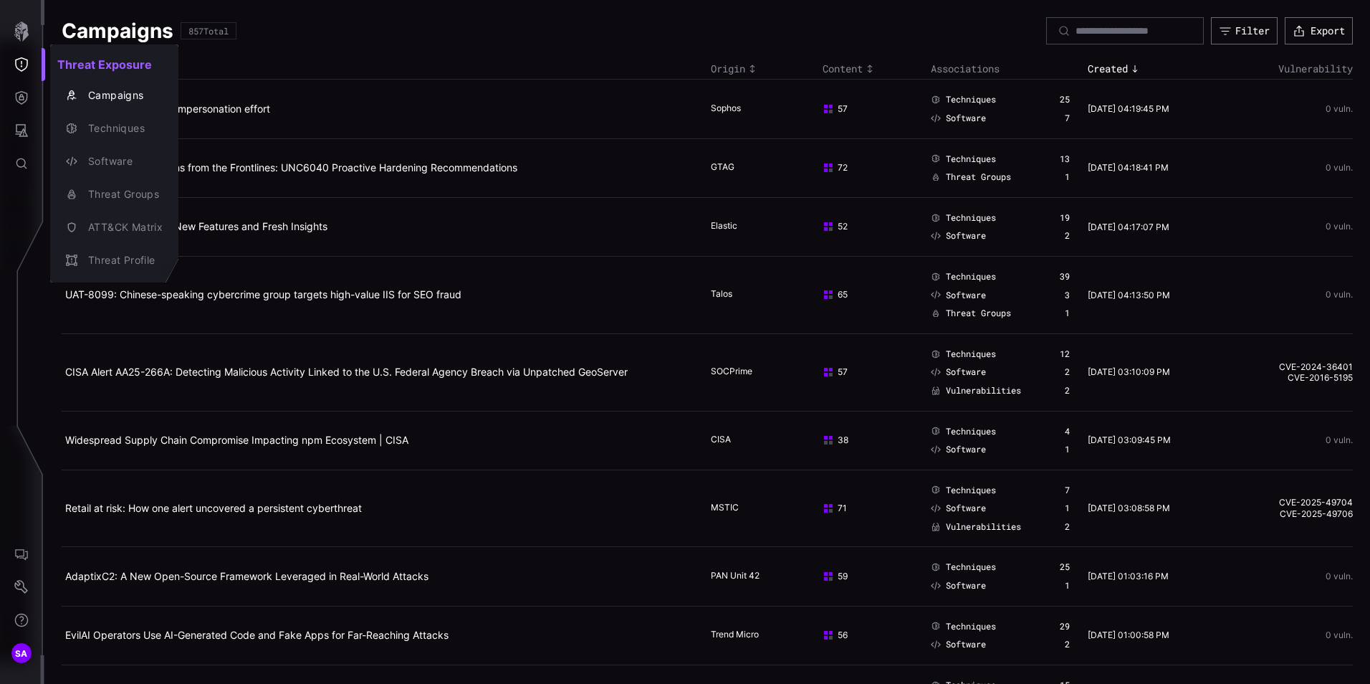
click at [30, 100] on div at bounding box center [685, 342] width 1370 height 684
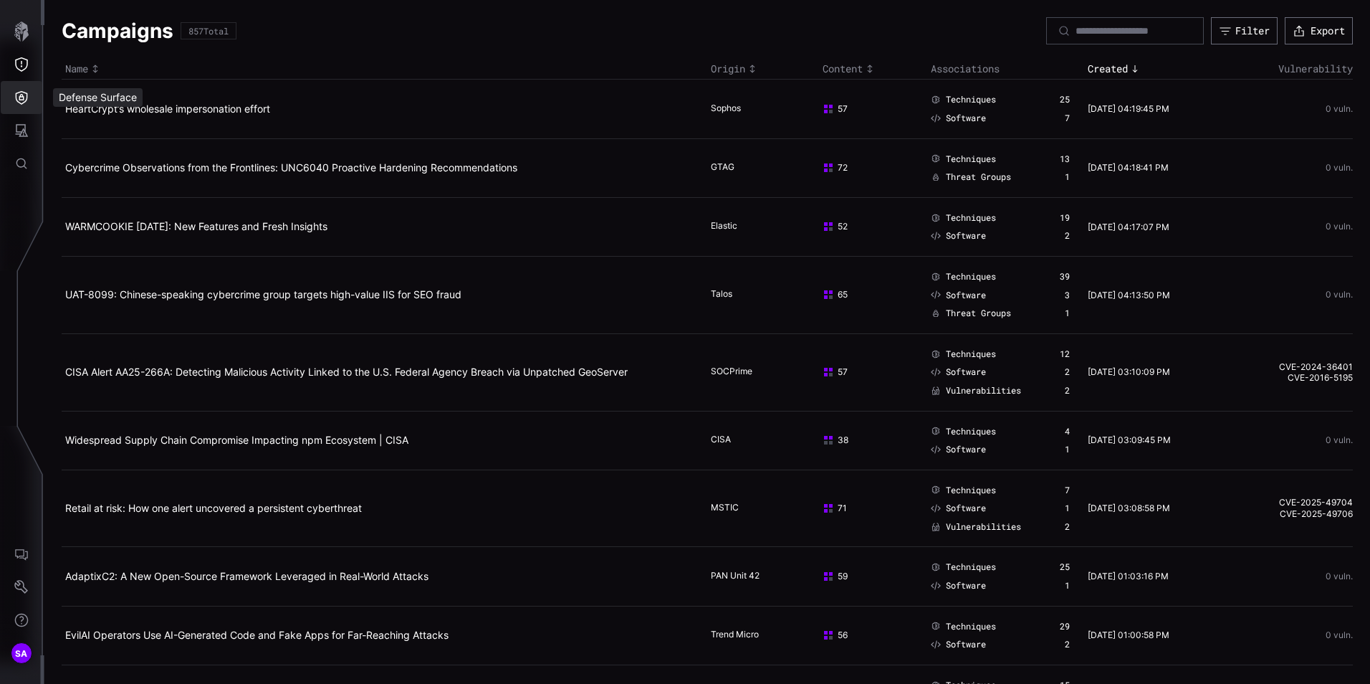
click at [23, 97] on icon "Defense Surface" at bounding box center [21, 97] width 14 height 14
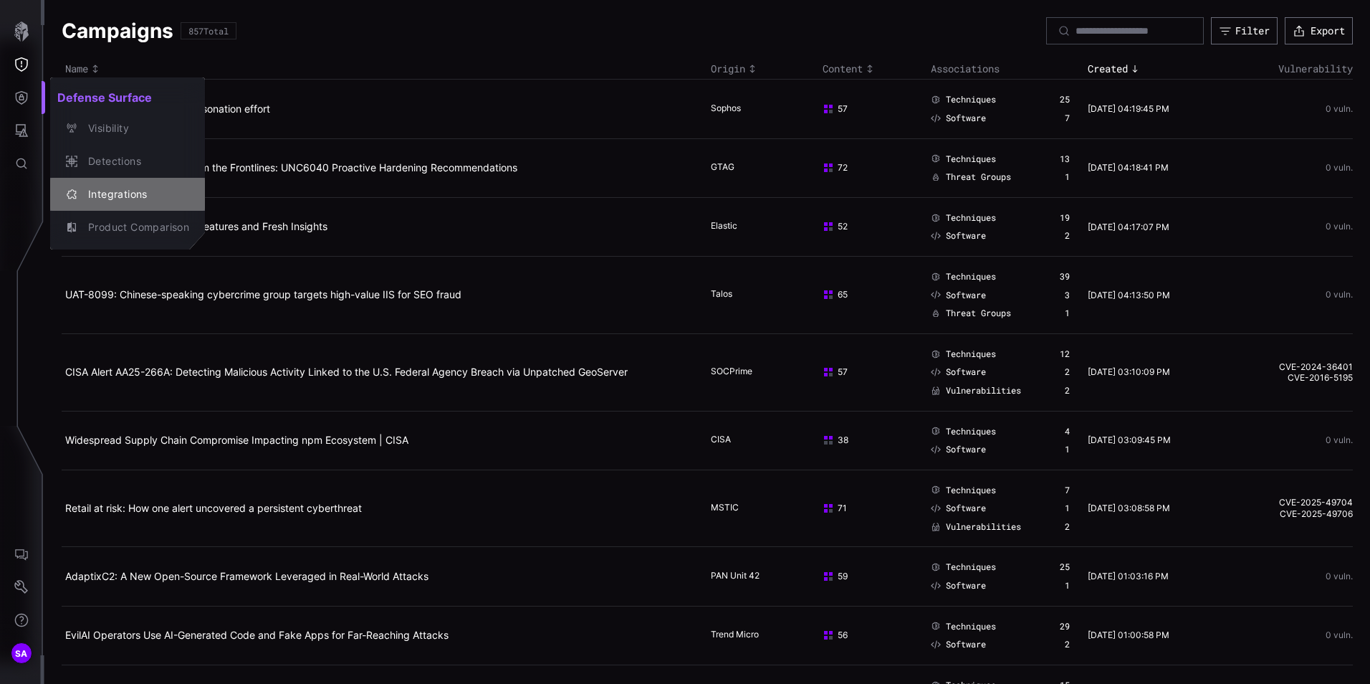
click at [110, 199] on div "Integrations" at bounding box center [135, 195] width 108 height 18
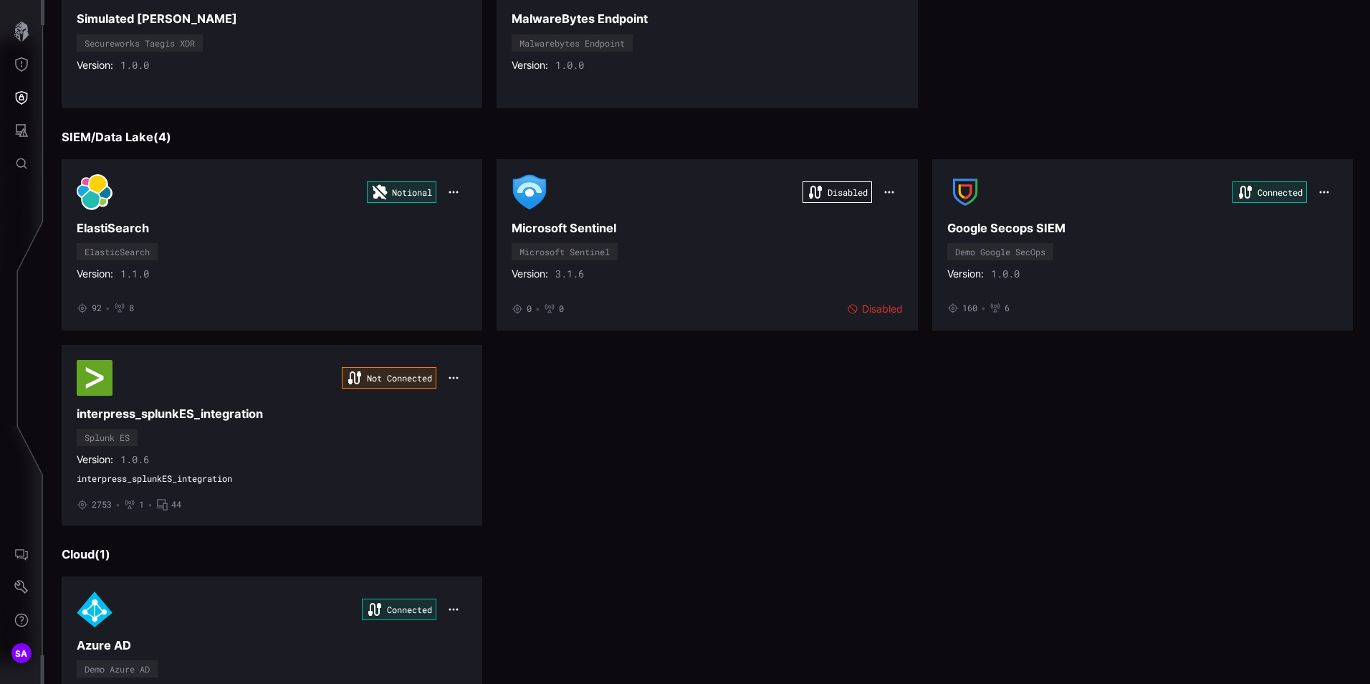
scroll to position [502, 0]
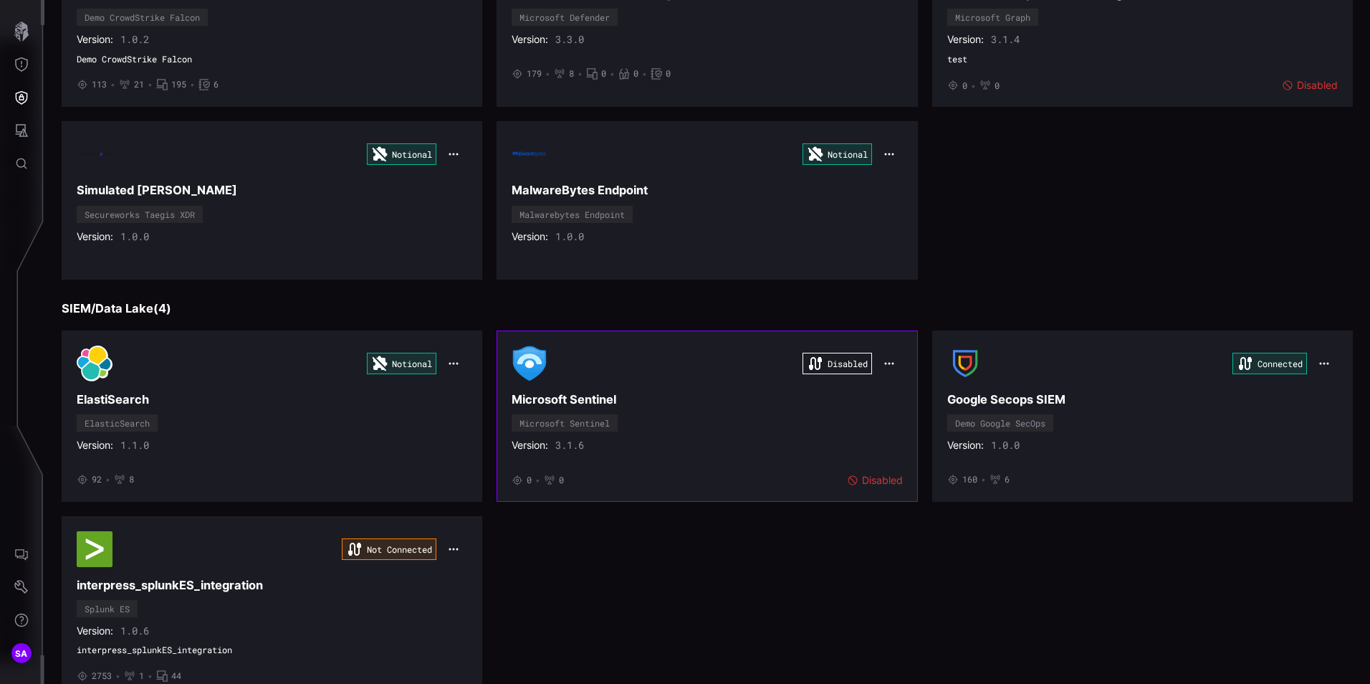
click at [649, 411] on div "Disabled Microsoft Sentinel Microsoft Sentinel Version: 3.1.6 • 0 • 0 Disabled" at bounding box center [707, 415] width 391 height 141
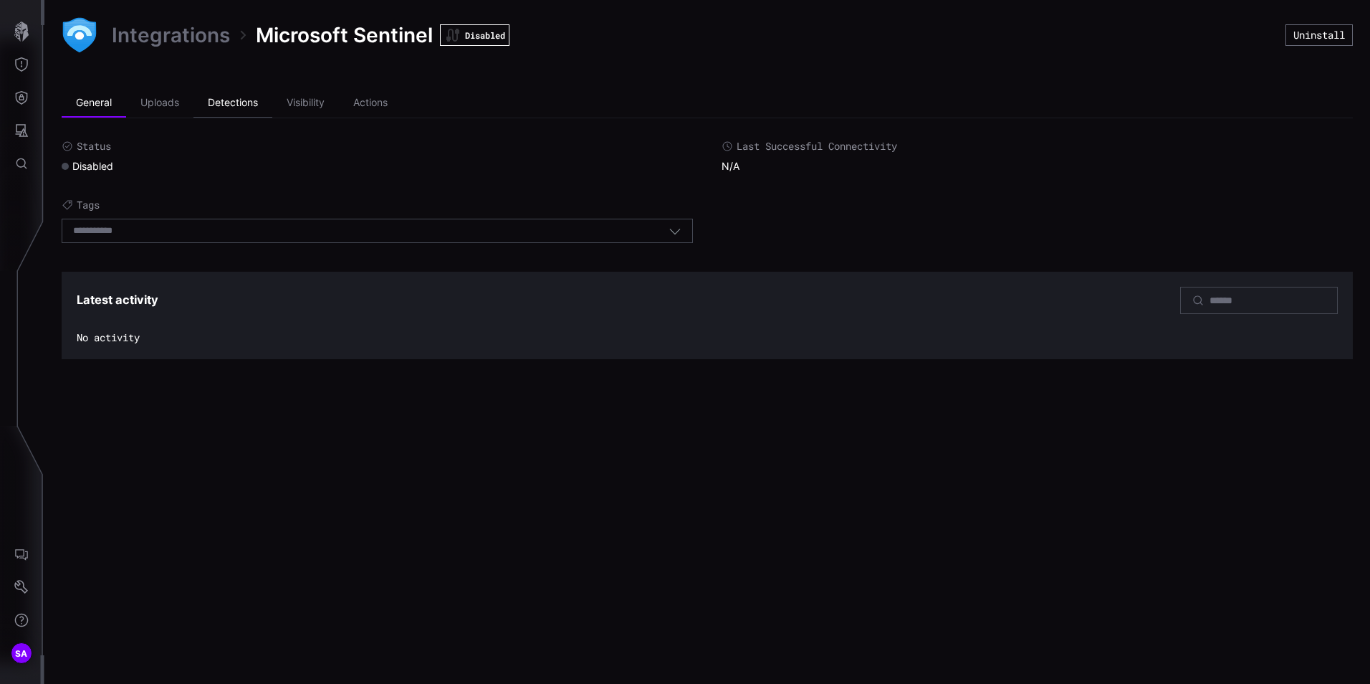
click at [215, 90] on li "Detections" at bounding box center [232, 103] width 79 height 29
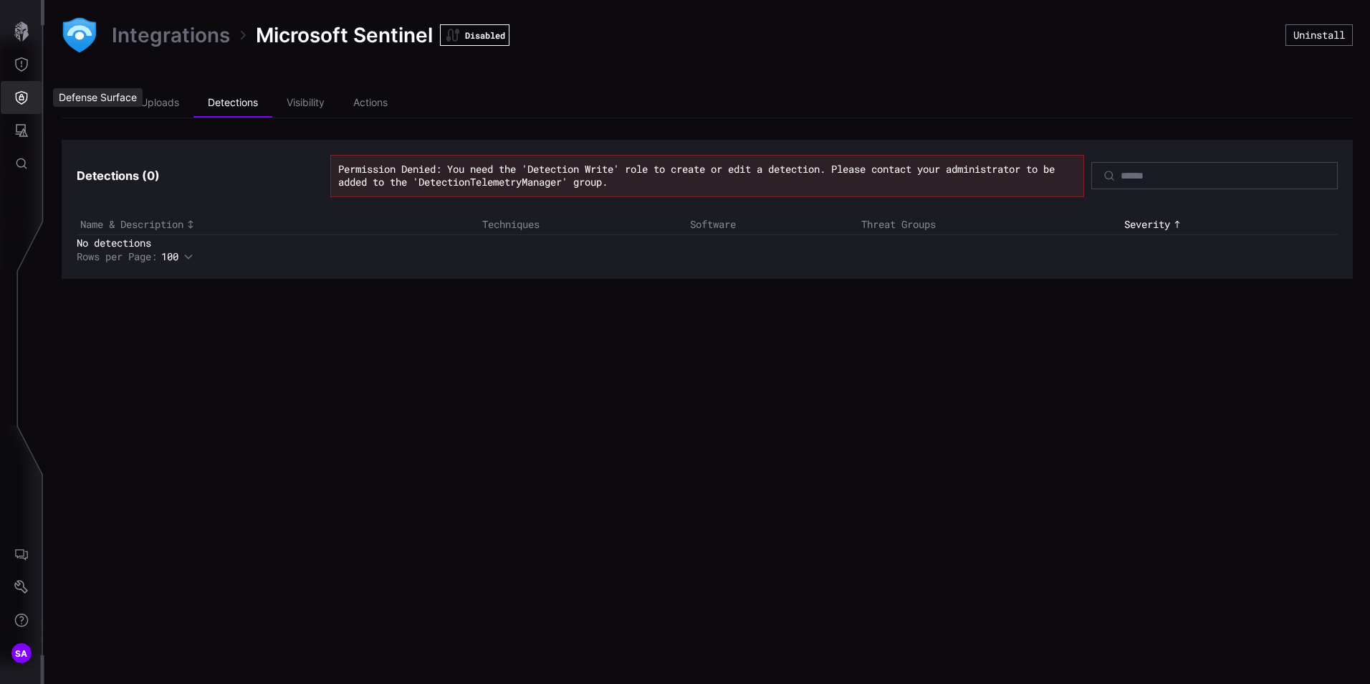
click at [10, 100] on button "Defense Surface" at bounding box center [22, 97] width 42 height 33
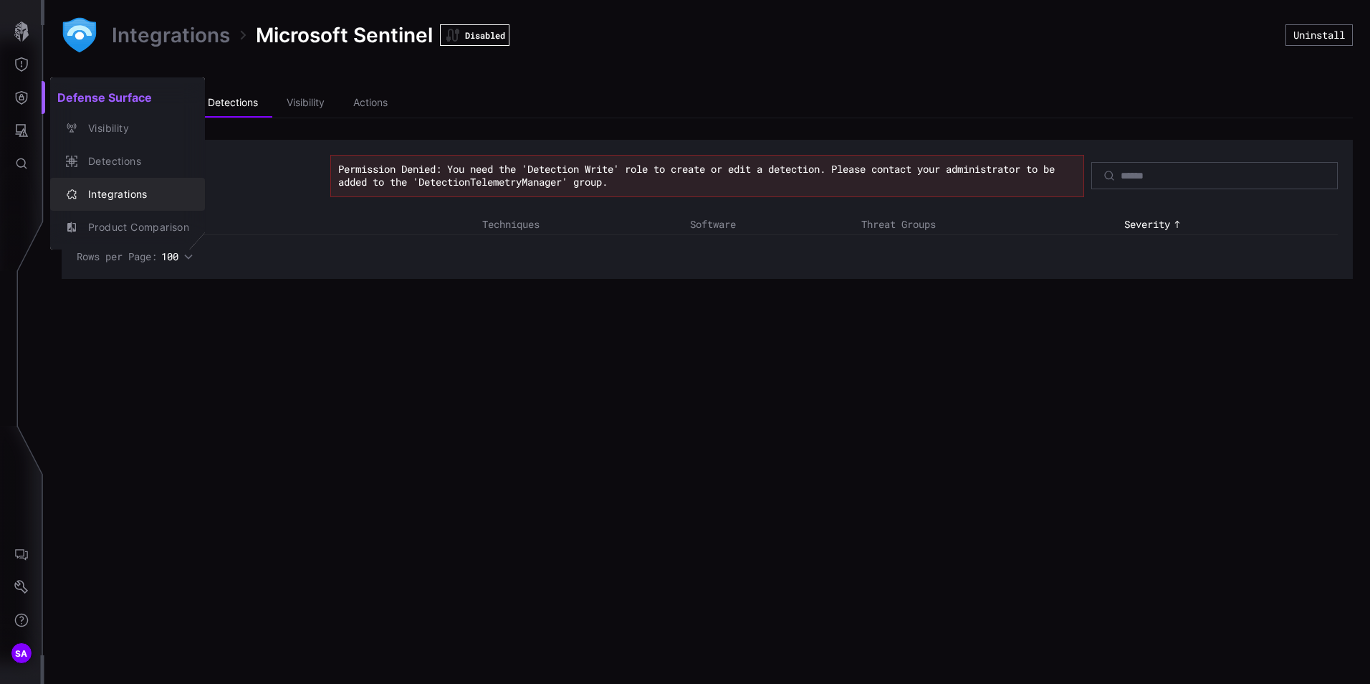
click at [118, 190] on div "Integrations" at bounding box center [135, 195] width 108 height 18
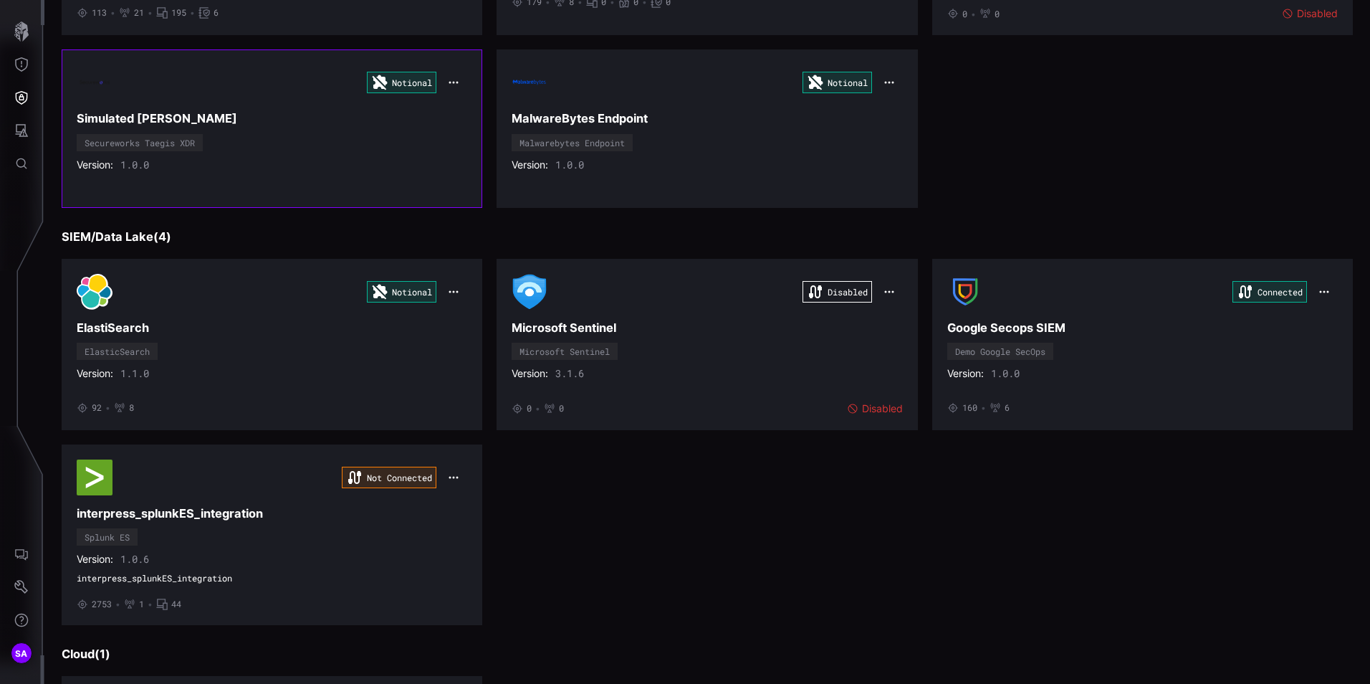
scroll to position [215, 0]
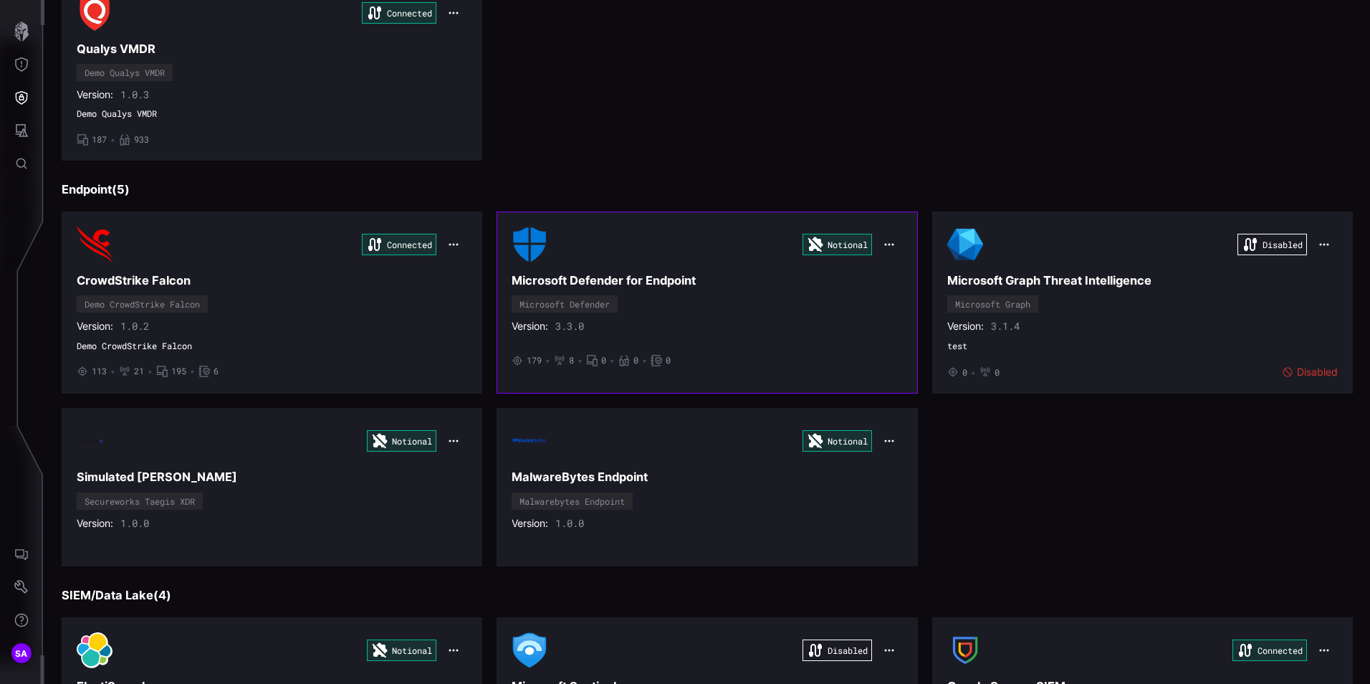
click at [723, 302] on div "Notional Microsoft Defender for Endpoint Microsoft Defender Version: 3.3.0 • 17…" at bounding box center [707, 302] width 391 height 152
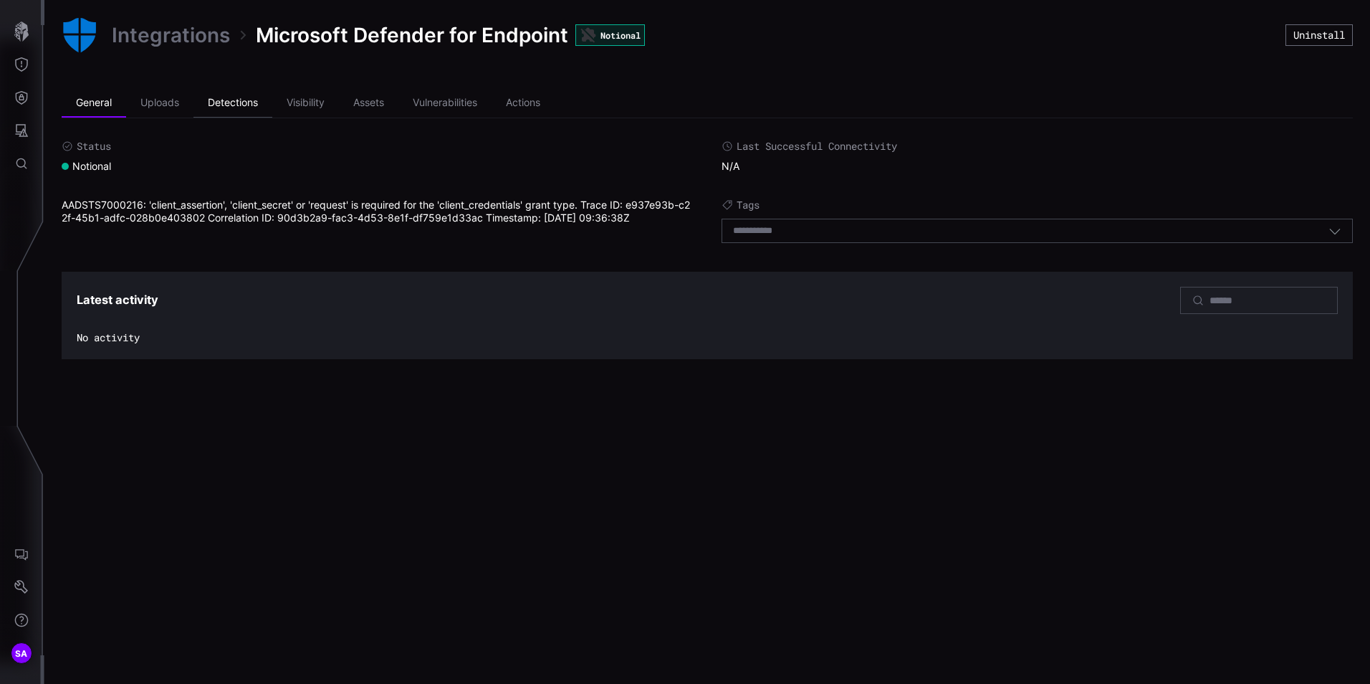
click at [238, 113] on li "Detections" at bounding box center [232, 103] width 79 height 29
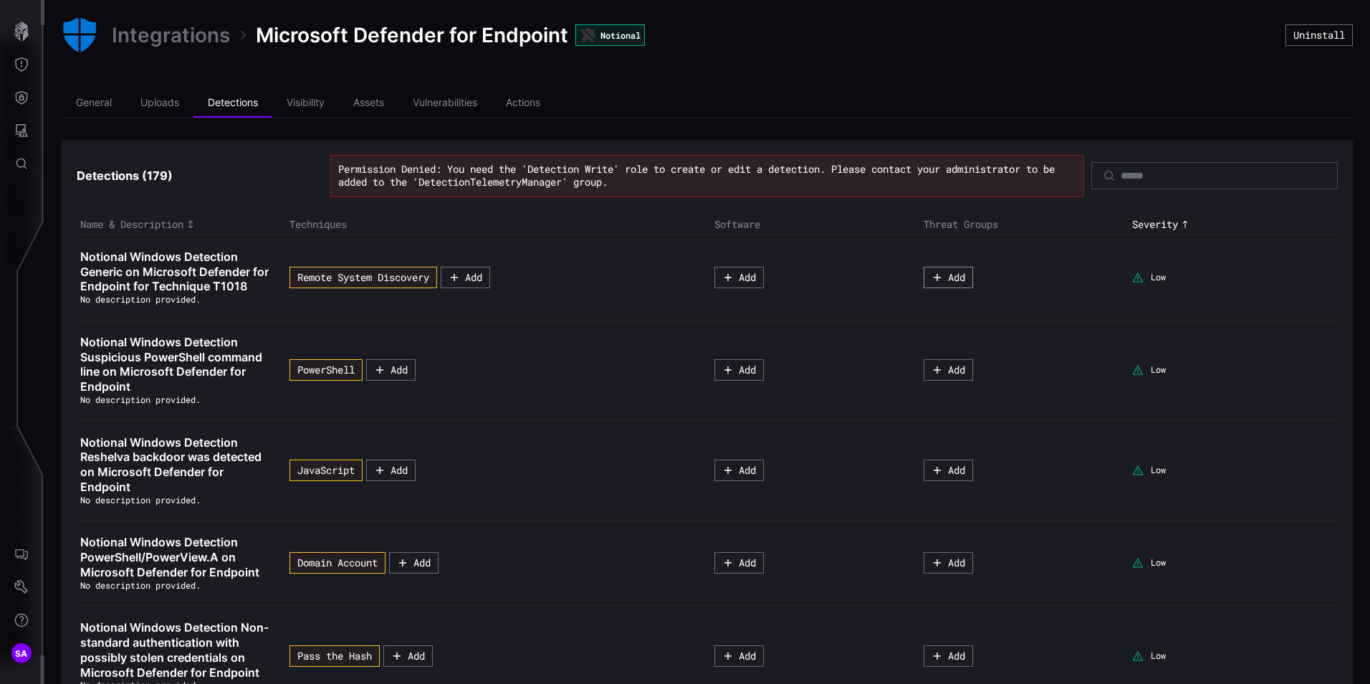
click at [924, 276] on button "Add" at bounding box center [948, 277] width 49 height 21
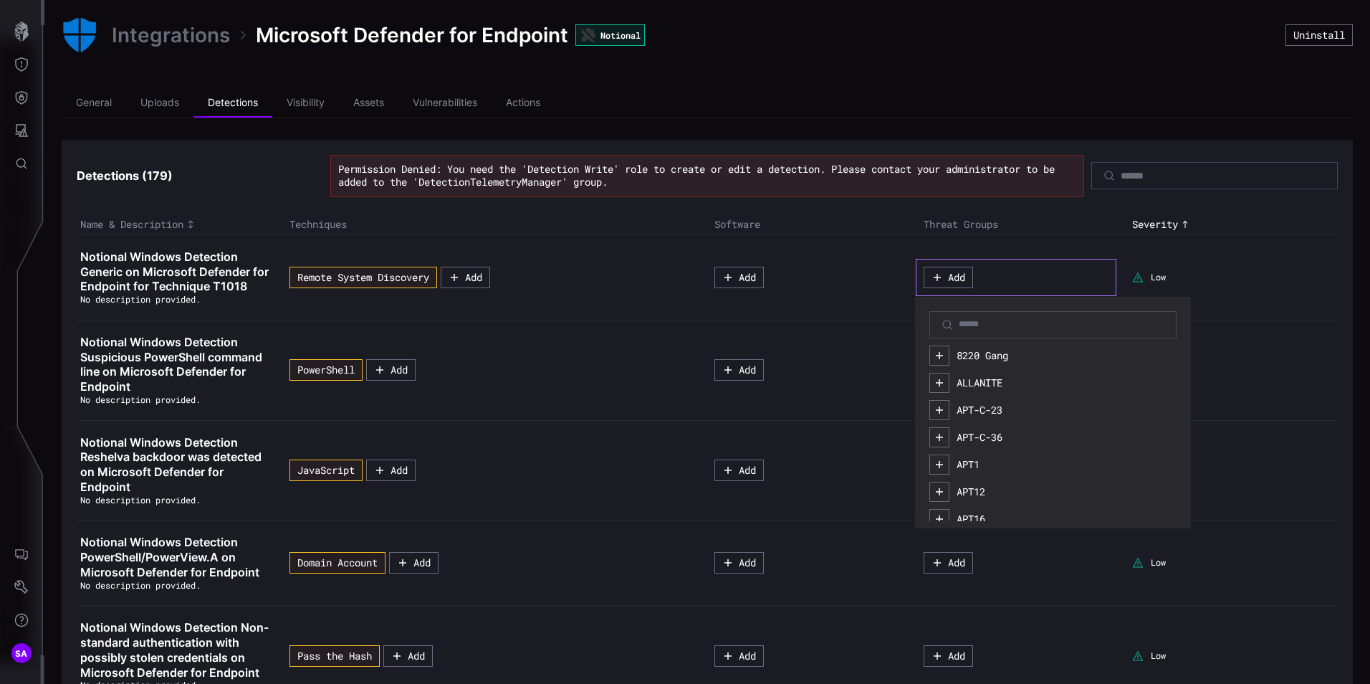
click at [851, 247] on td "Add" at bounding box center [815, 276] width 209 height 85
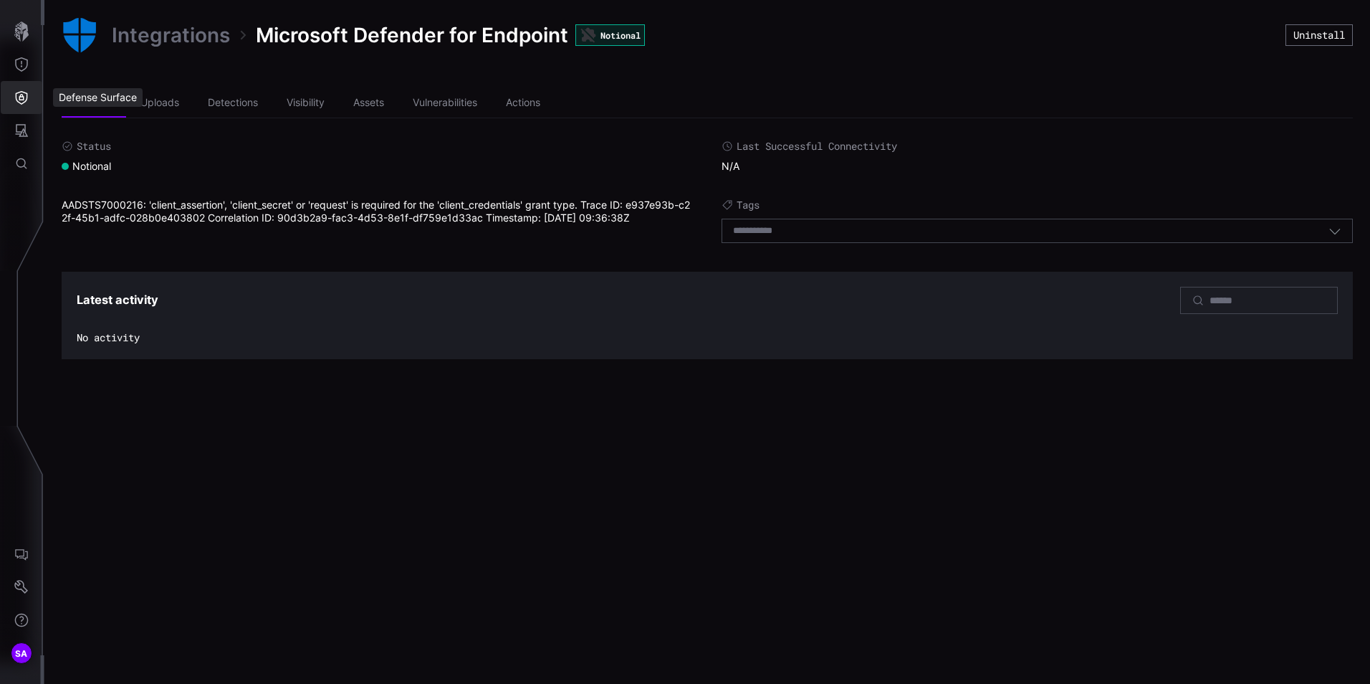
click at [24, 92] on icon "Defense Surface" at bounding box center [22, 98] width 12 height 14
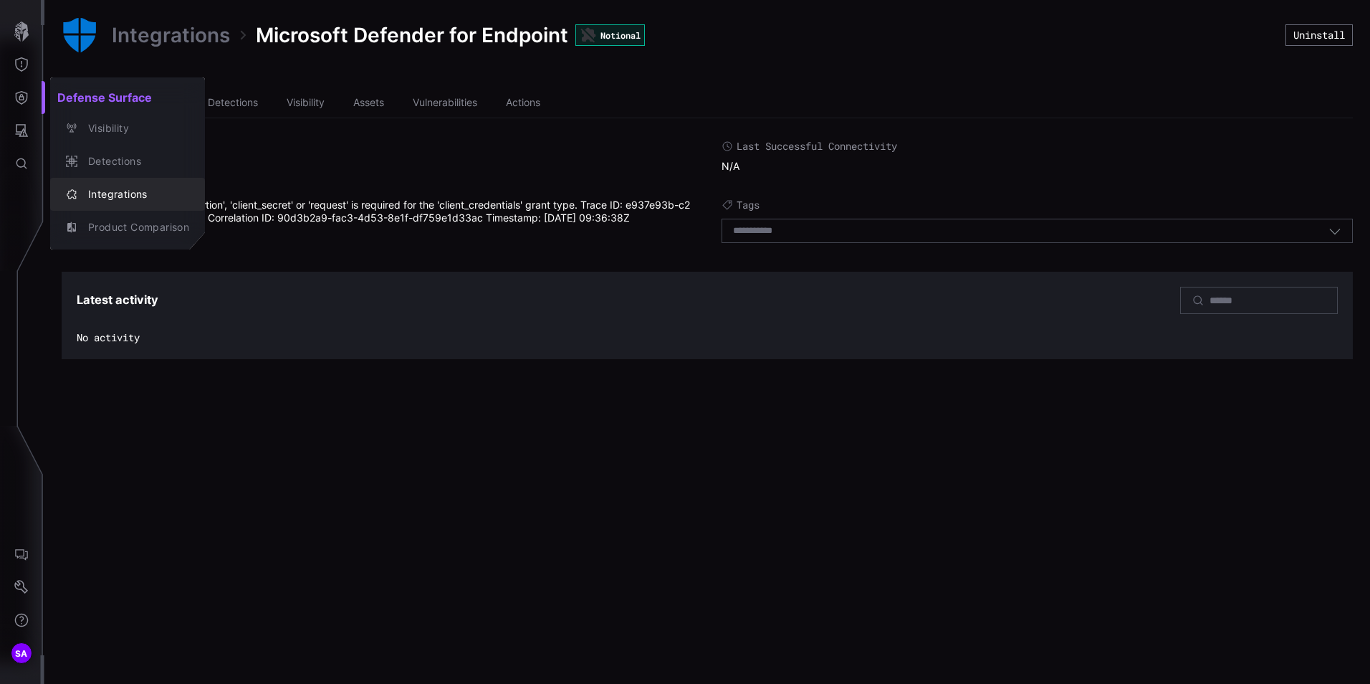
click at [90, 193] on div "Integrations" at bounding box center [135, 195] width 108 height 18
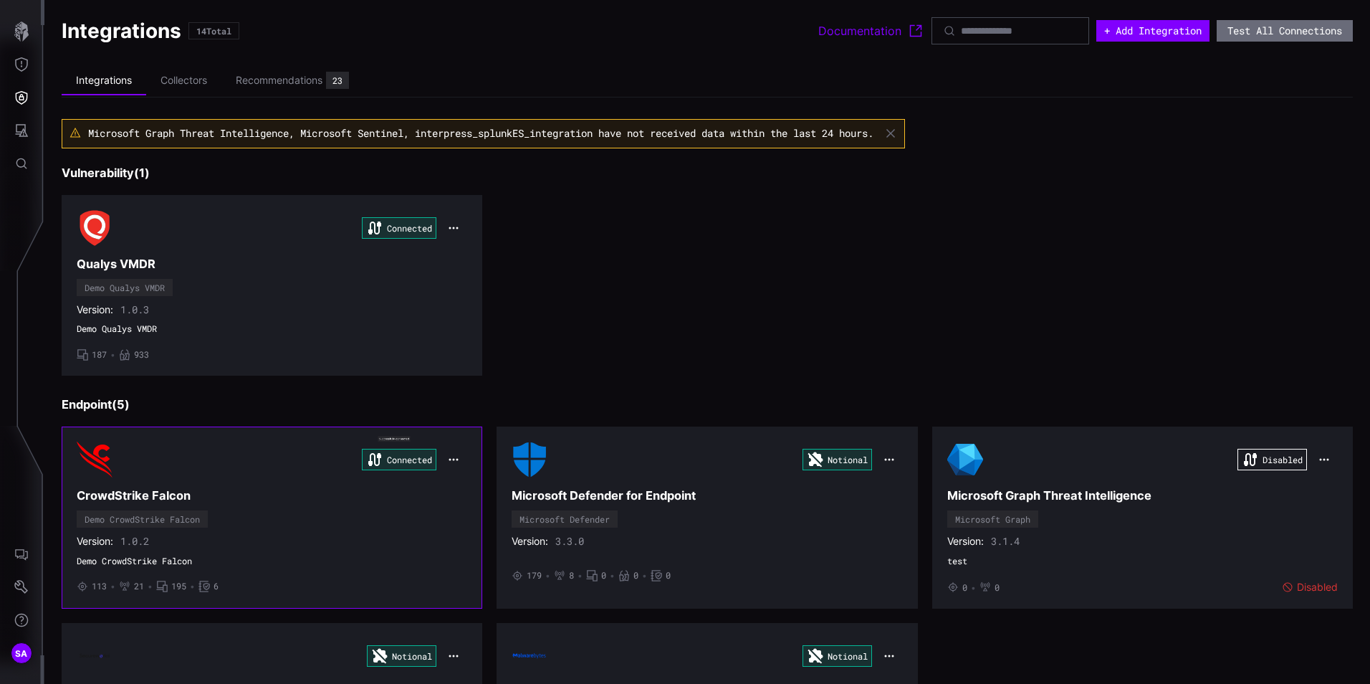
click at [387, 536] on div "Version: 1.0.2" at bounding box center [272, 541] width 391 height 13
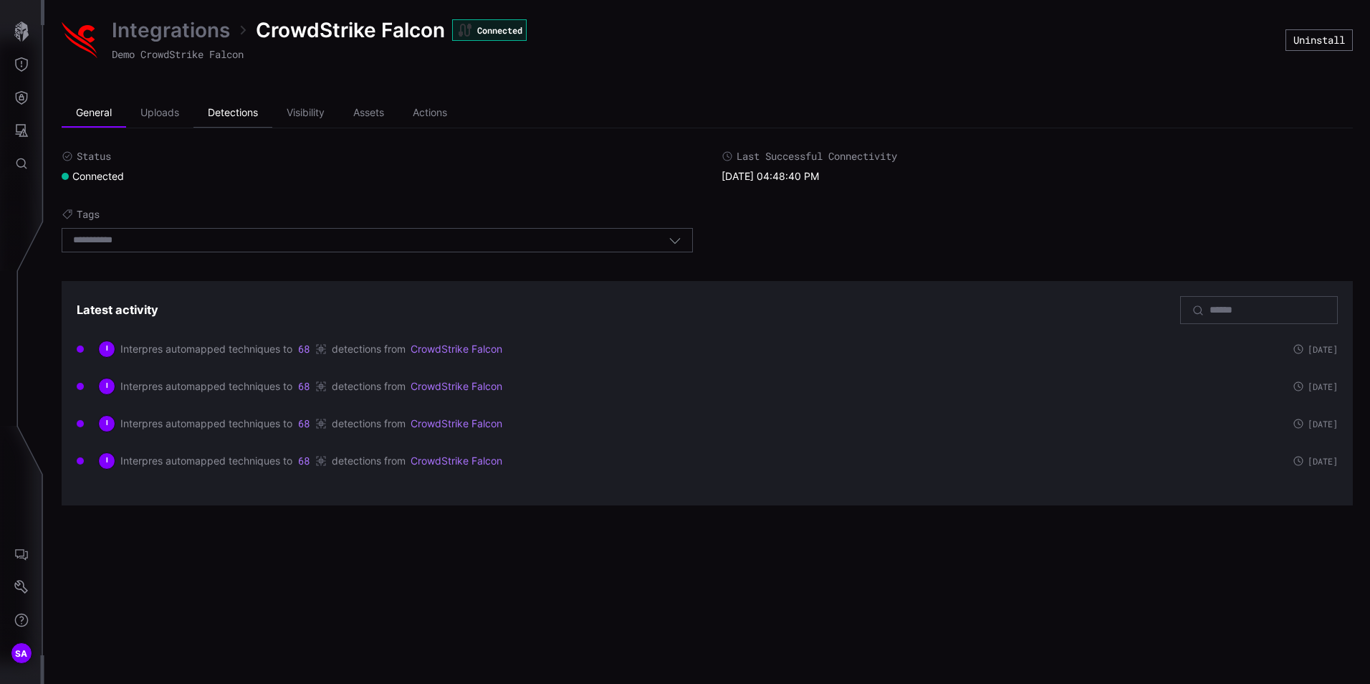
click at [234, 112] on li "Detections" at bounding box center [232, 113] width 79 height 29
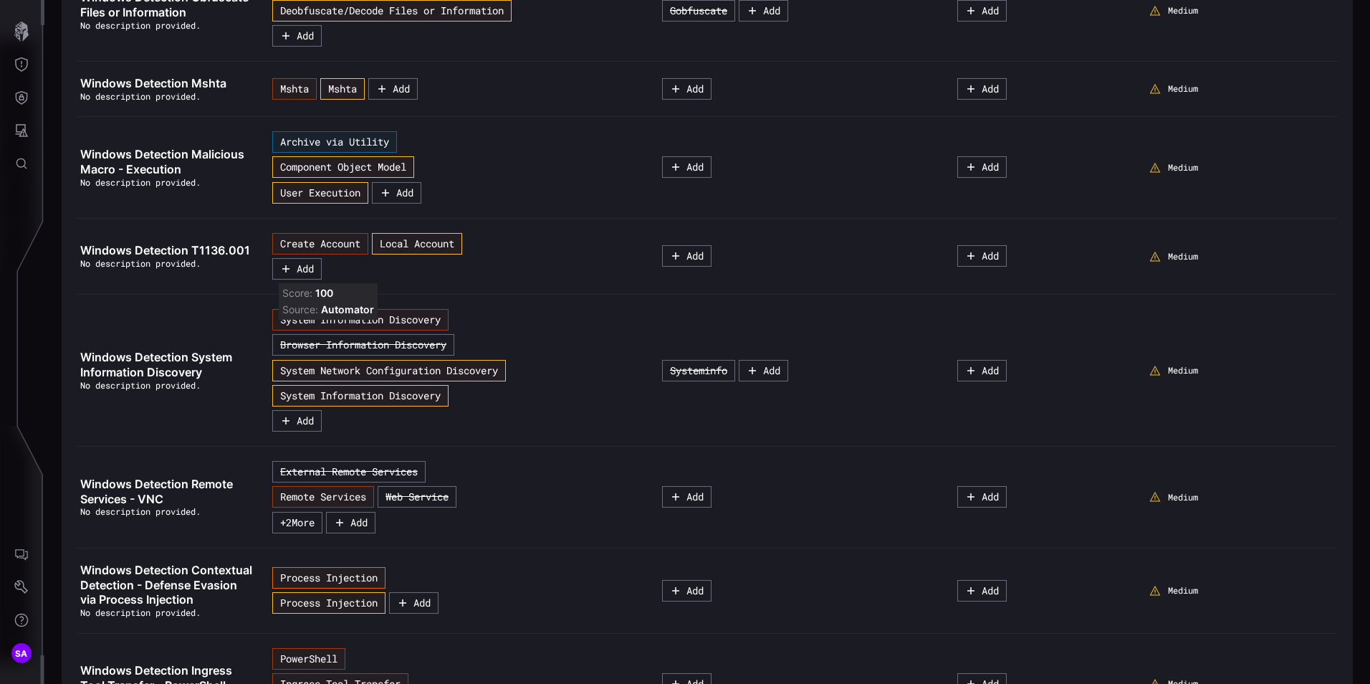
scroll to position [1147, 0]
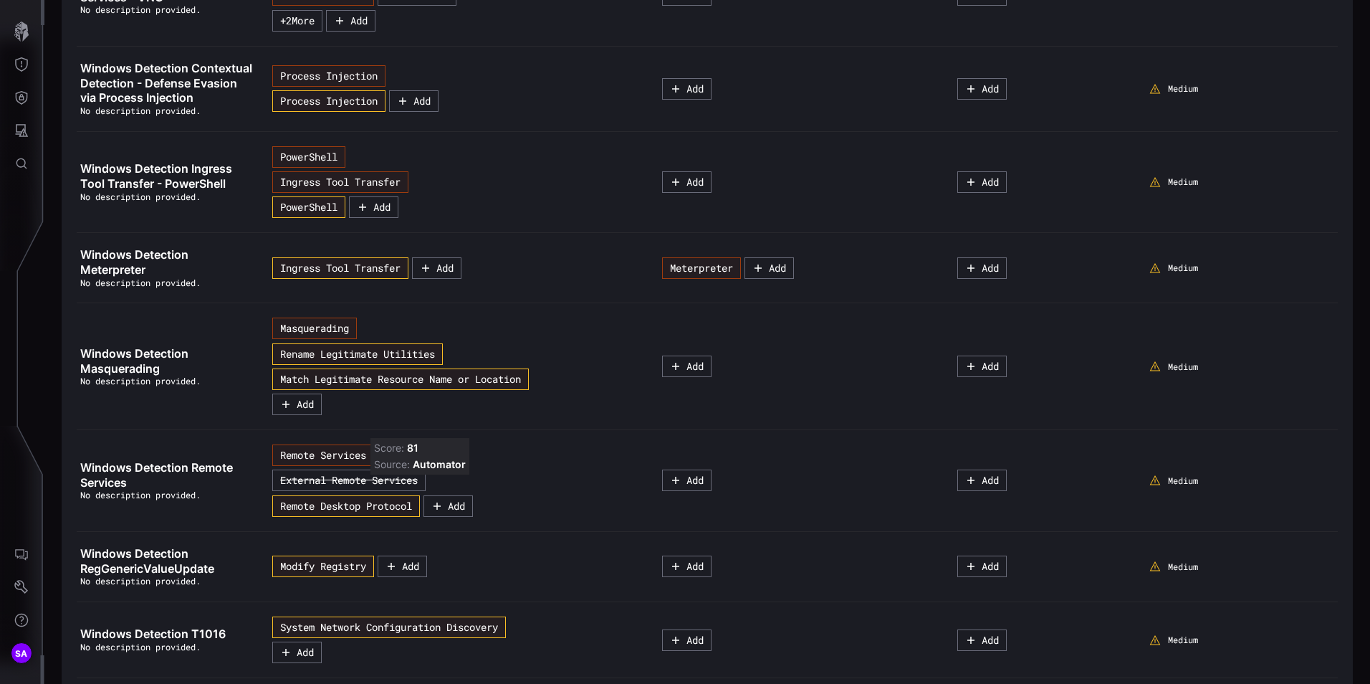
drag, startPoint x: 436, startPoint y: 489, endPoint x: 416, endPoint y: 484, distance: 20.5
click at [416, 466] on button "Web Service" at bounding box center [417, 454] width 79 height 21
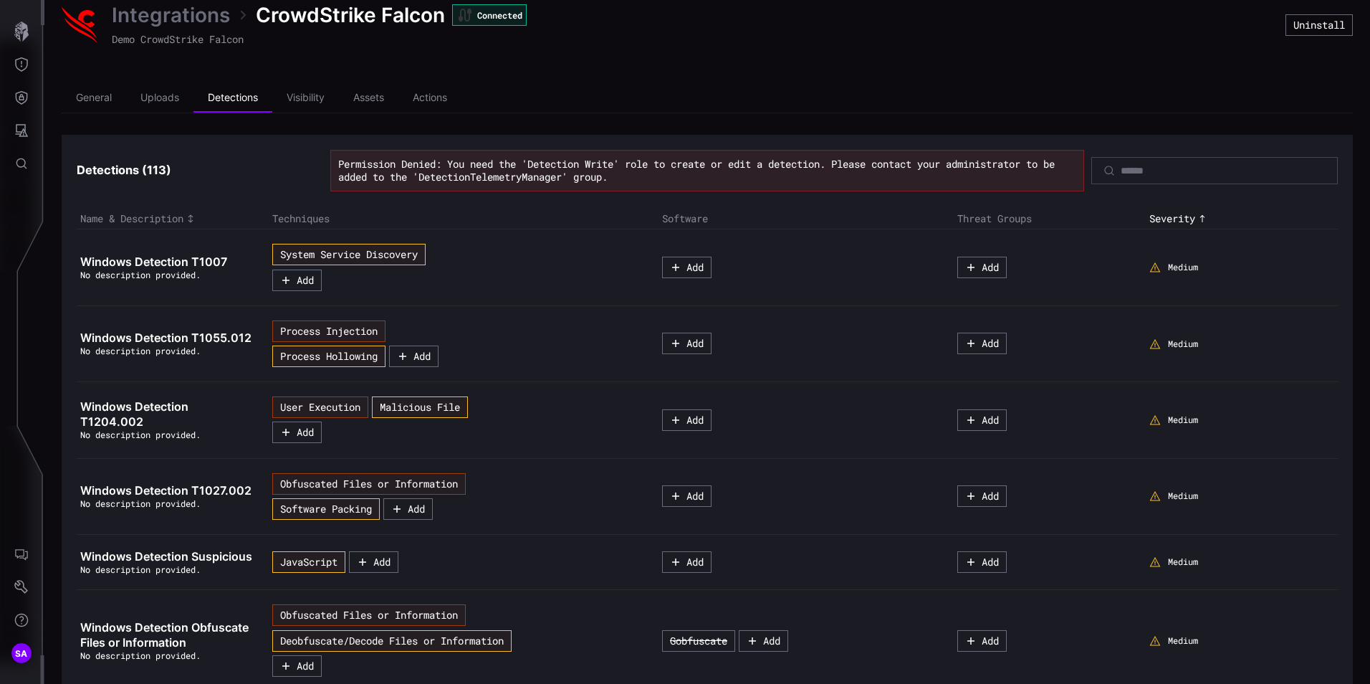
scroll to position [0, 0]
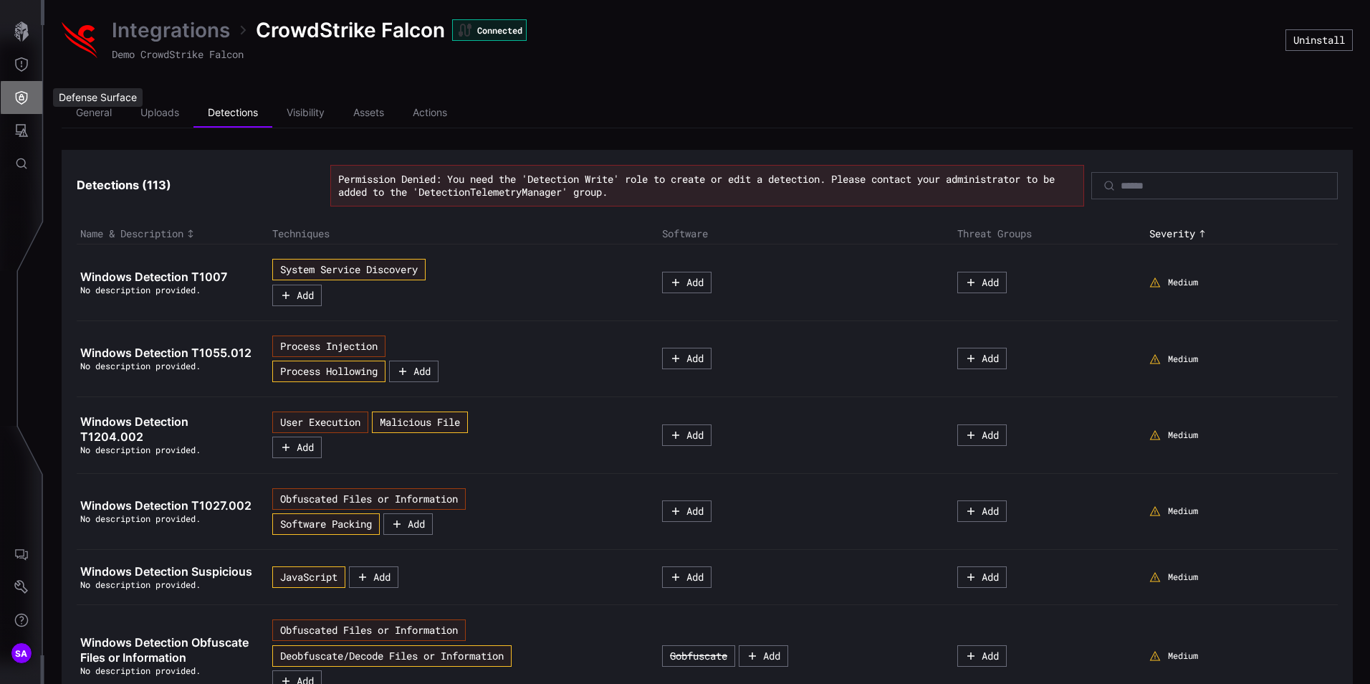
click at [28, 104] on icon "Defense Surface" at bounding box center [21, 97] width 14 height 14
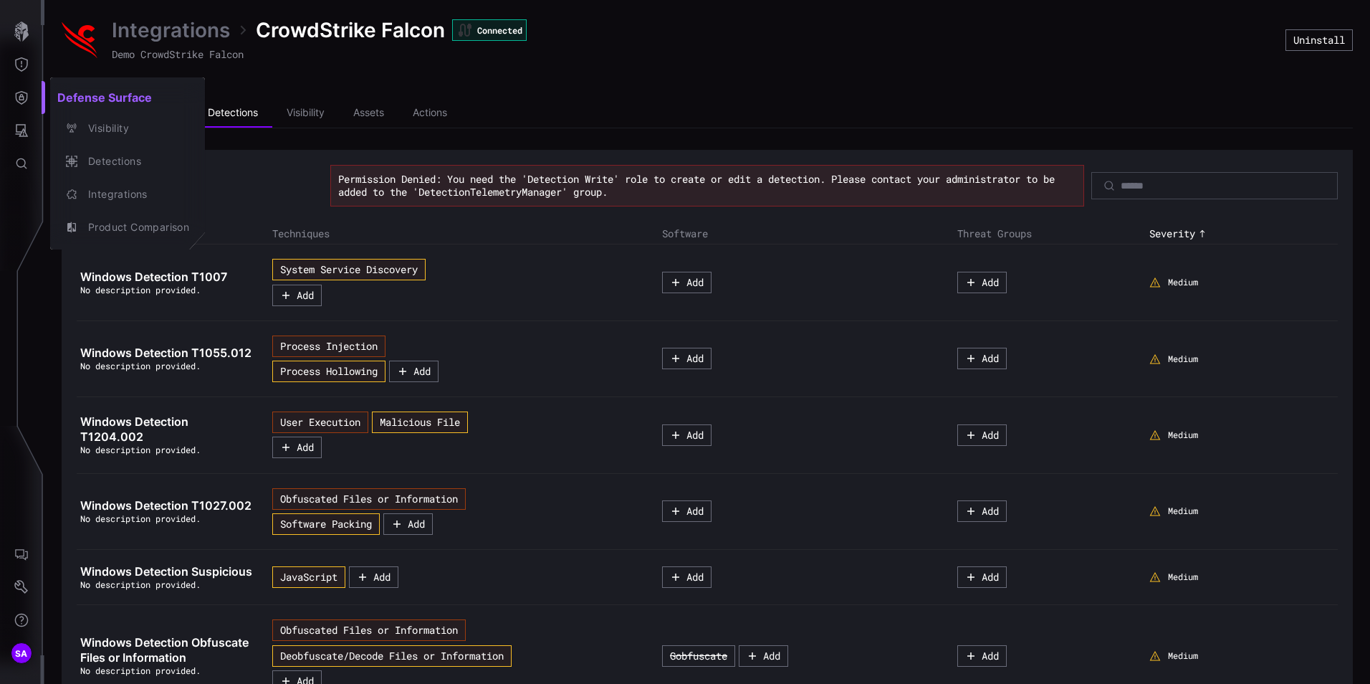
click at [16, 135] on div at bounding box center [685, 342] width 1370 height 684
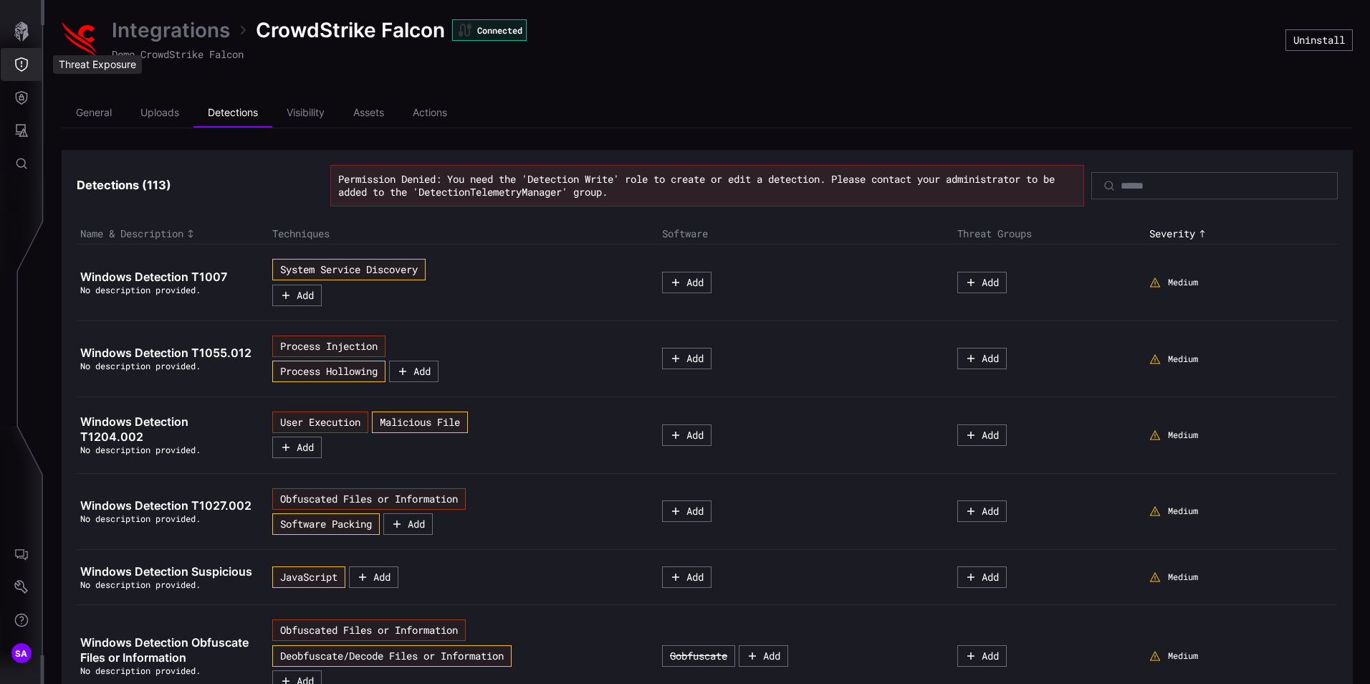
click at [26, 72] on button "Threat Exposure" at bounding box center [22, 64] width 42 height 33
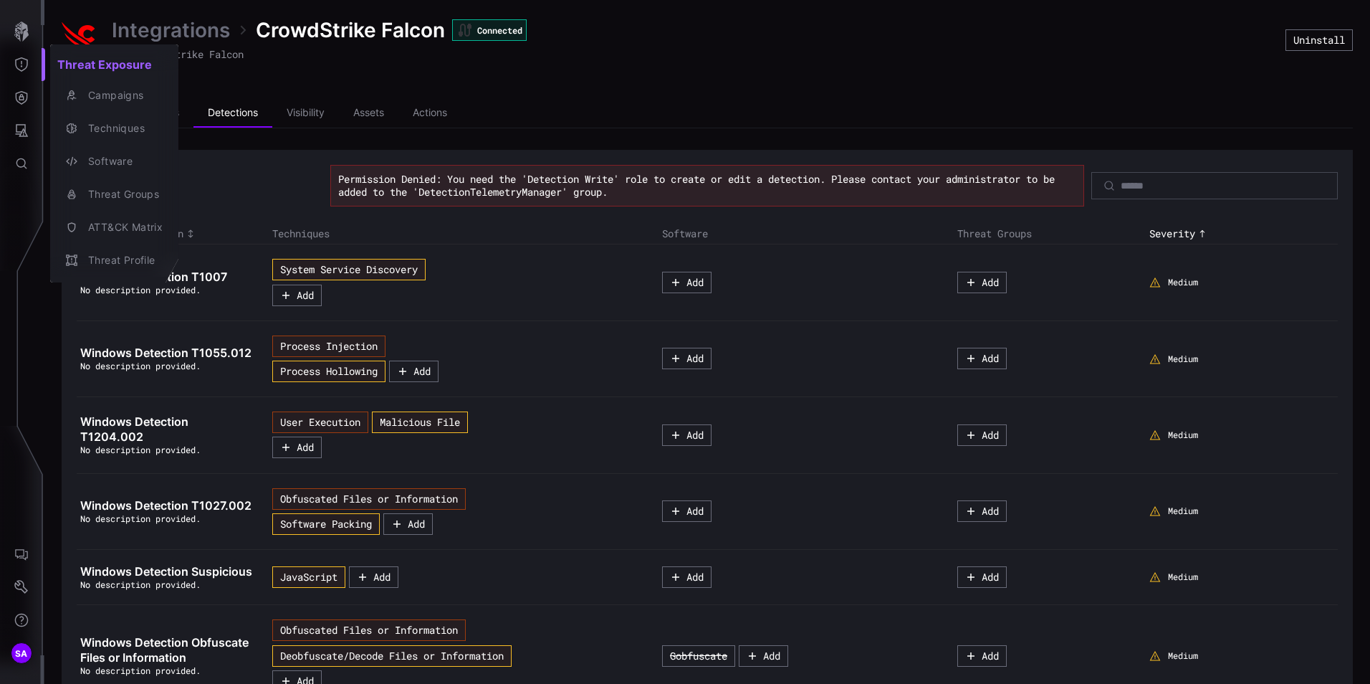
click at [22, 99] on div at bounding box center [685, 342] width 1370 height 684
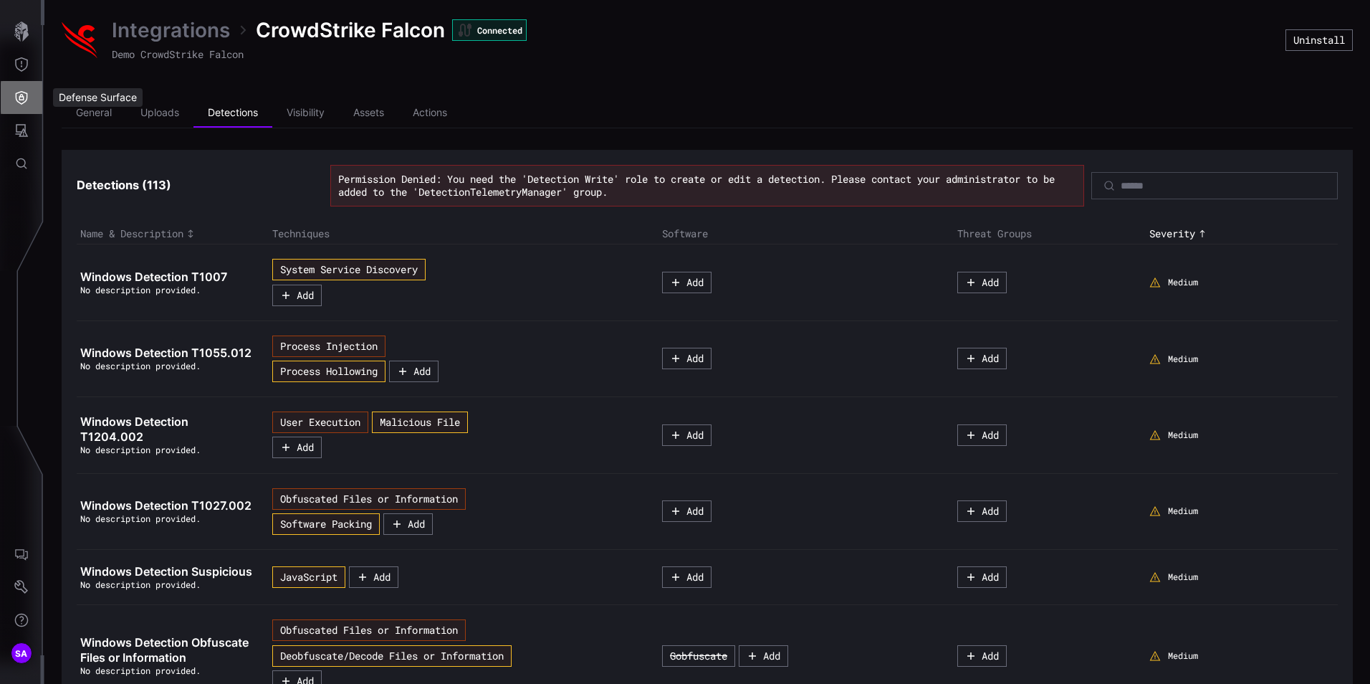
click at [22, 99] on icon "Defense Surface" at bounding box center [21, 97] width 14 height 14
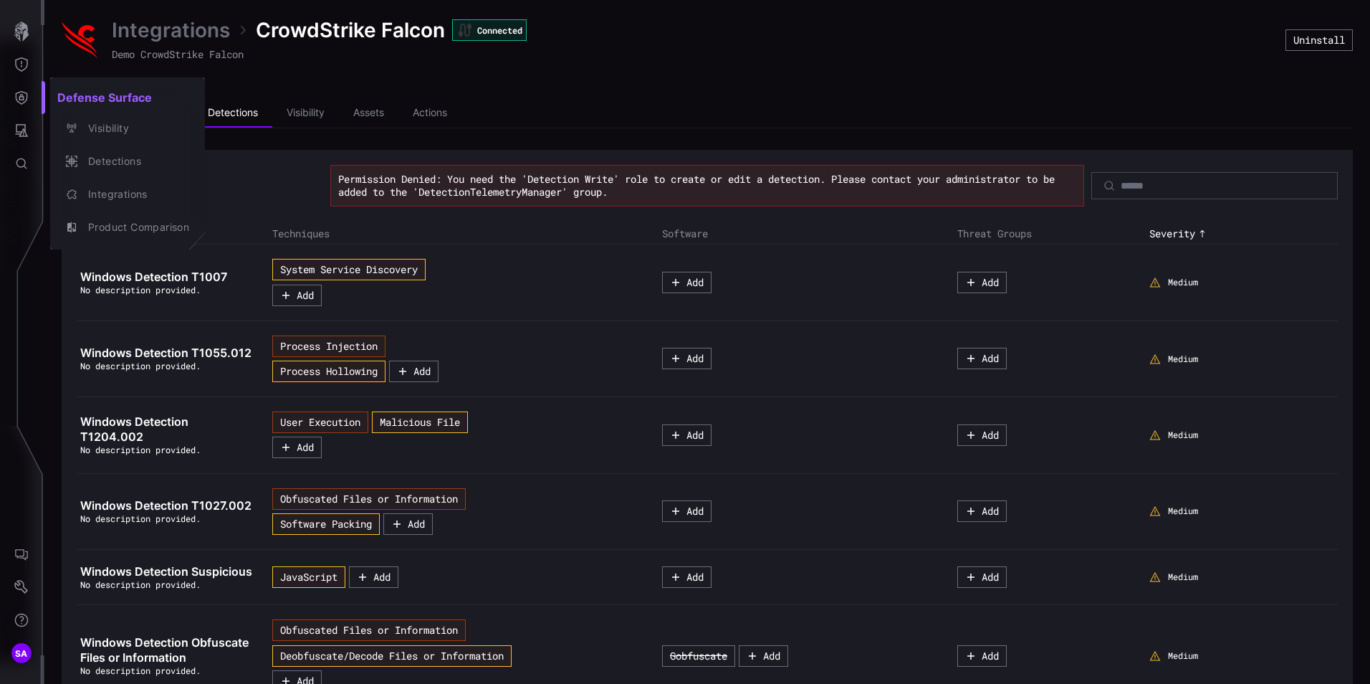
click at [24, 133] on div at bounding box center [685, 342] width 1370 height 684
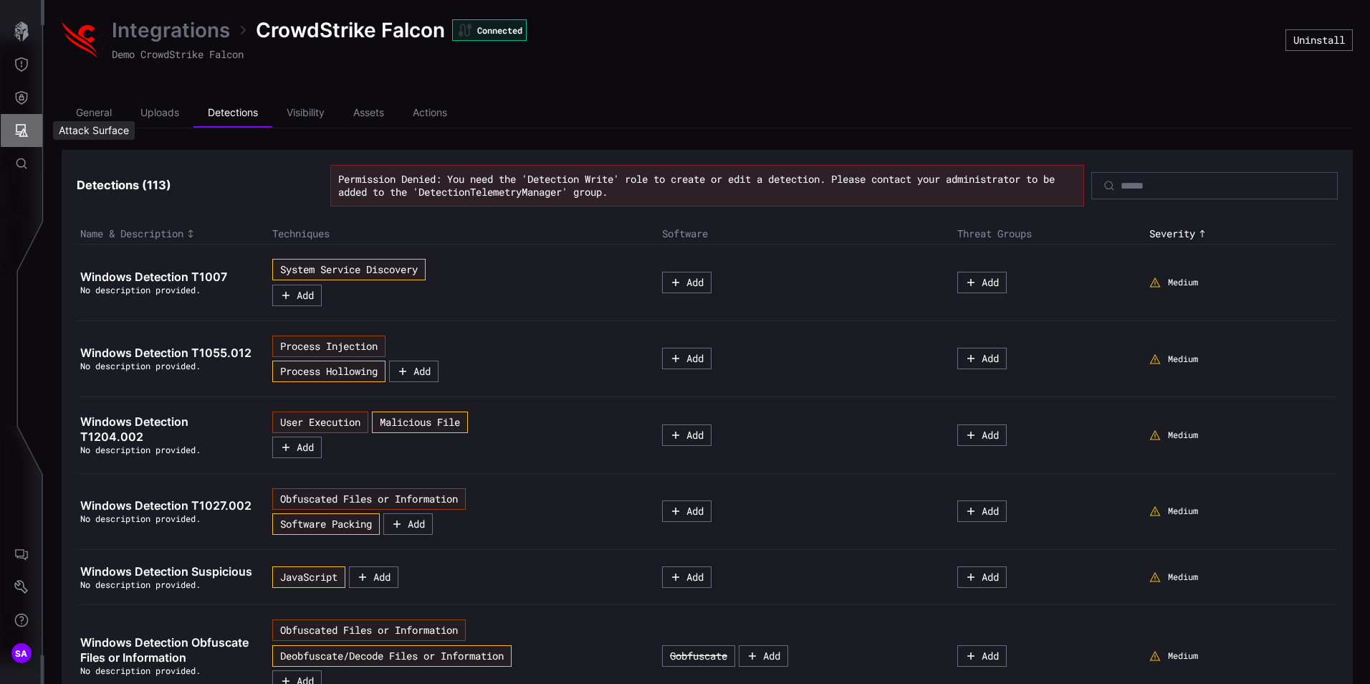
click at [24, 133] on icon "Attack Surface" at bounding box center [21, 130] width 14 height 14
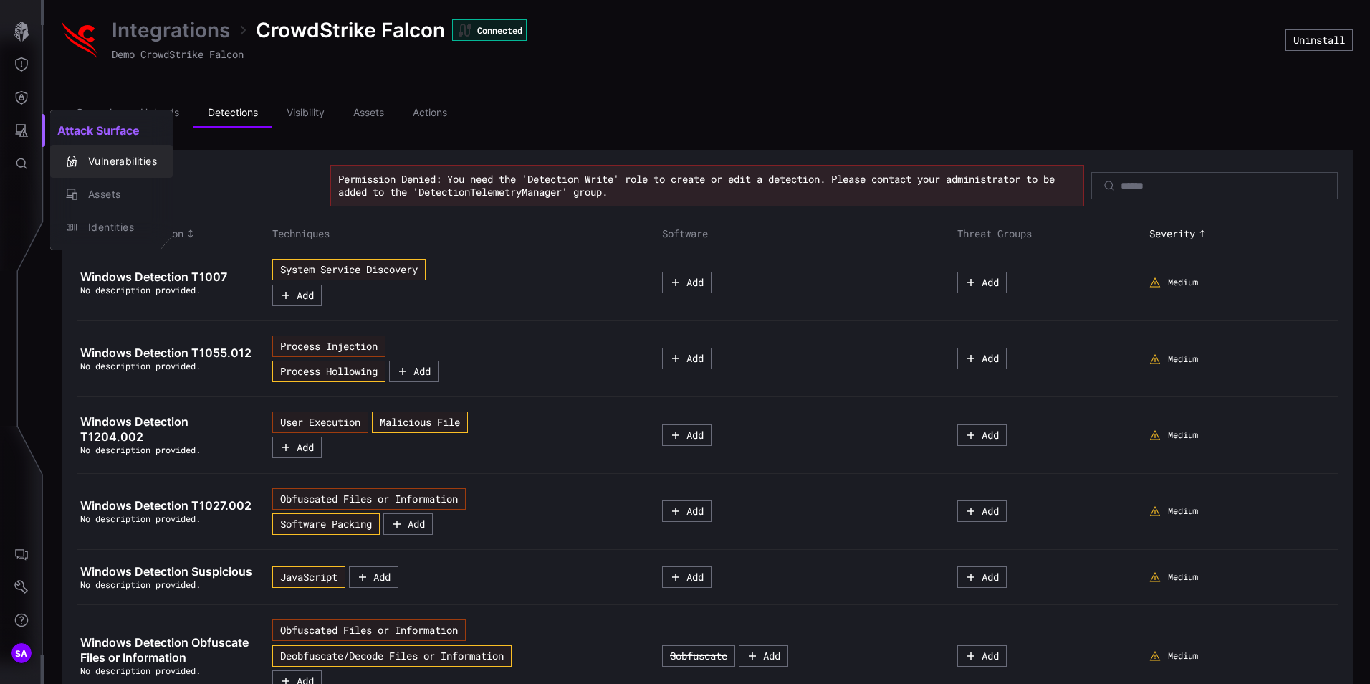
click at [95, 159] on div "Vulnerabilities" at bounding box center [119, 162] width 76 height 18
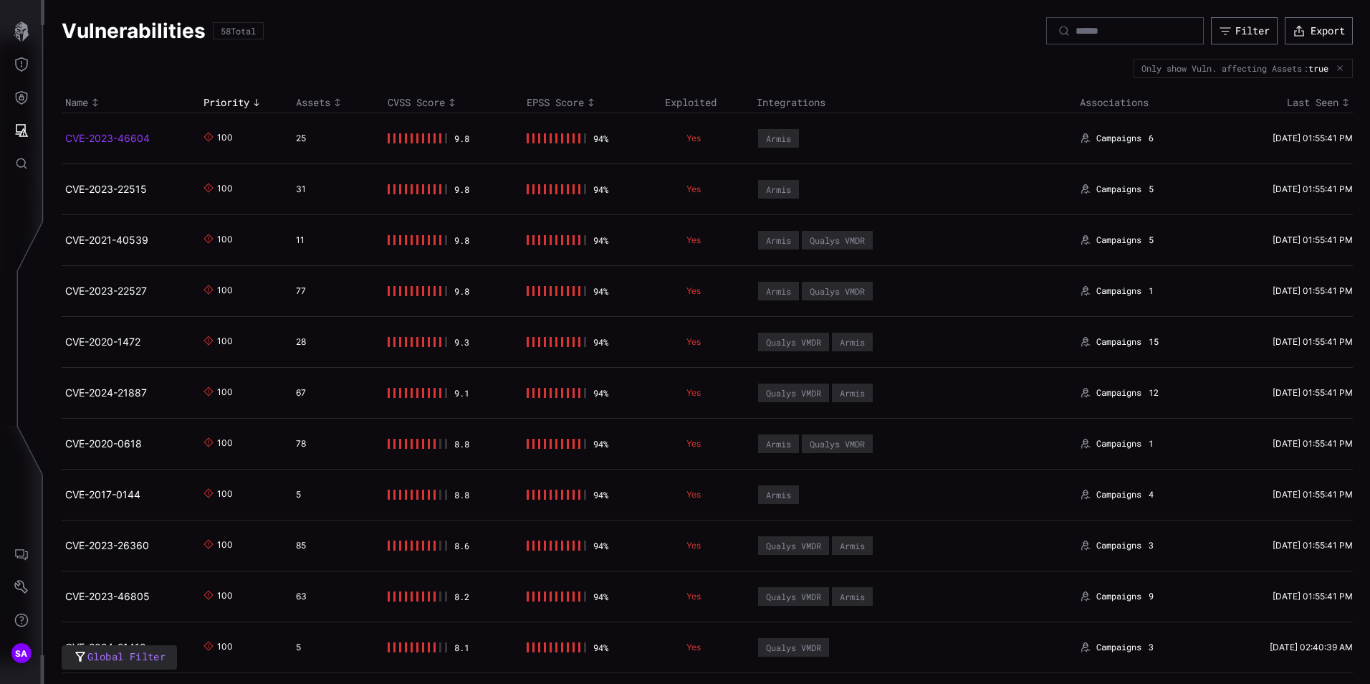
click at [111, 135] on link "CVE-2023-46604" at bounding box center [107, 138] width 85 height 12
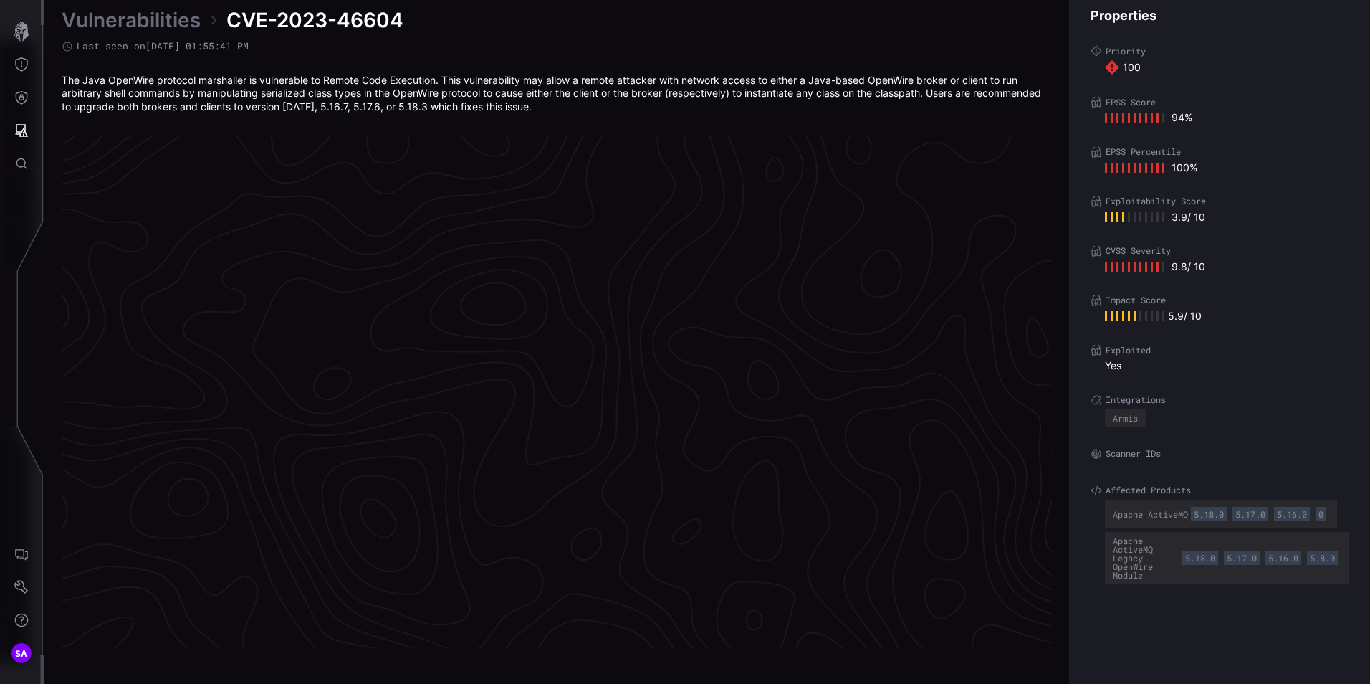
scroll to position [2973, 585]
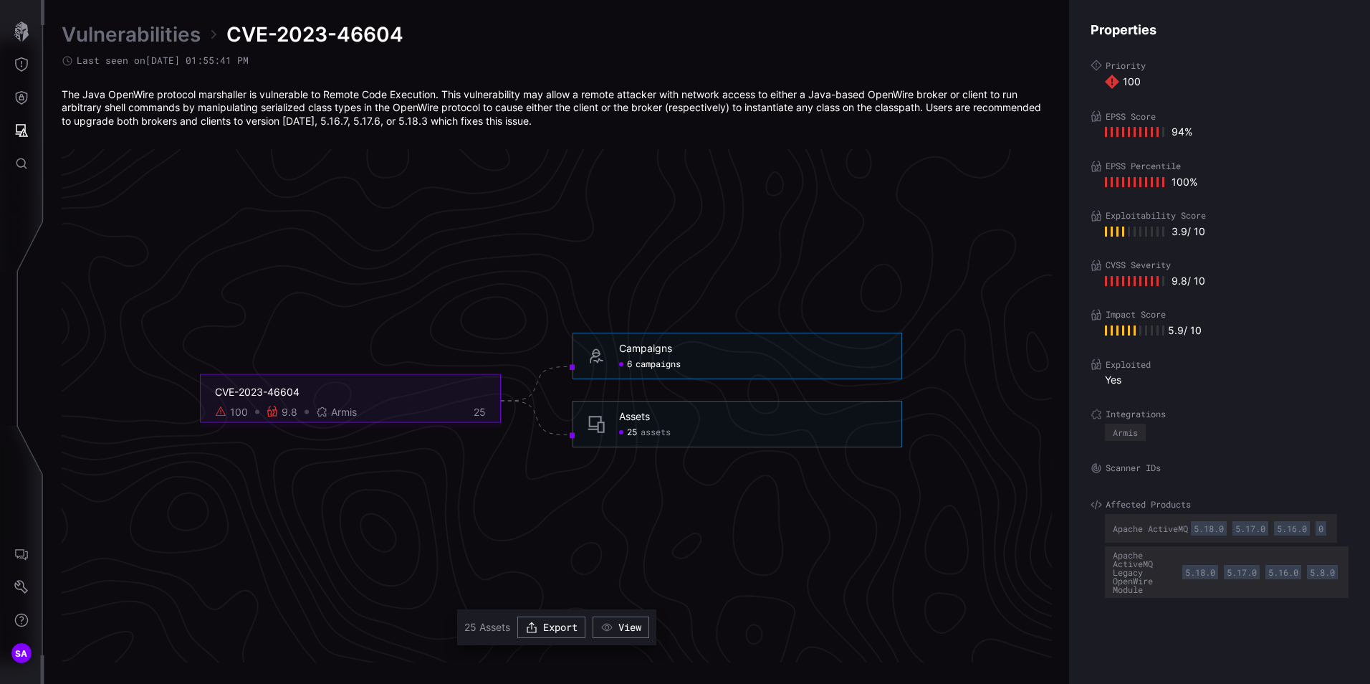
click at [660, 365] on span "campaigns" at bounding box center [658, 363] width 45 height 11
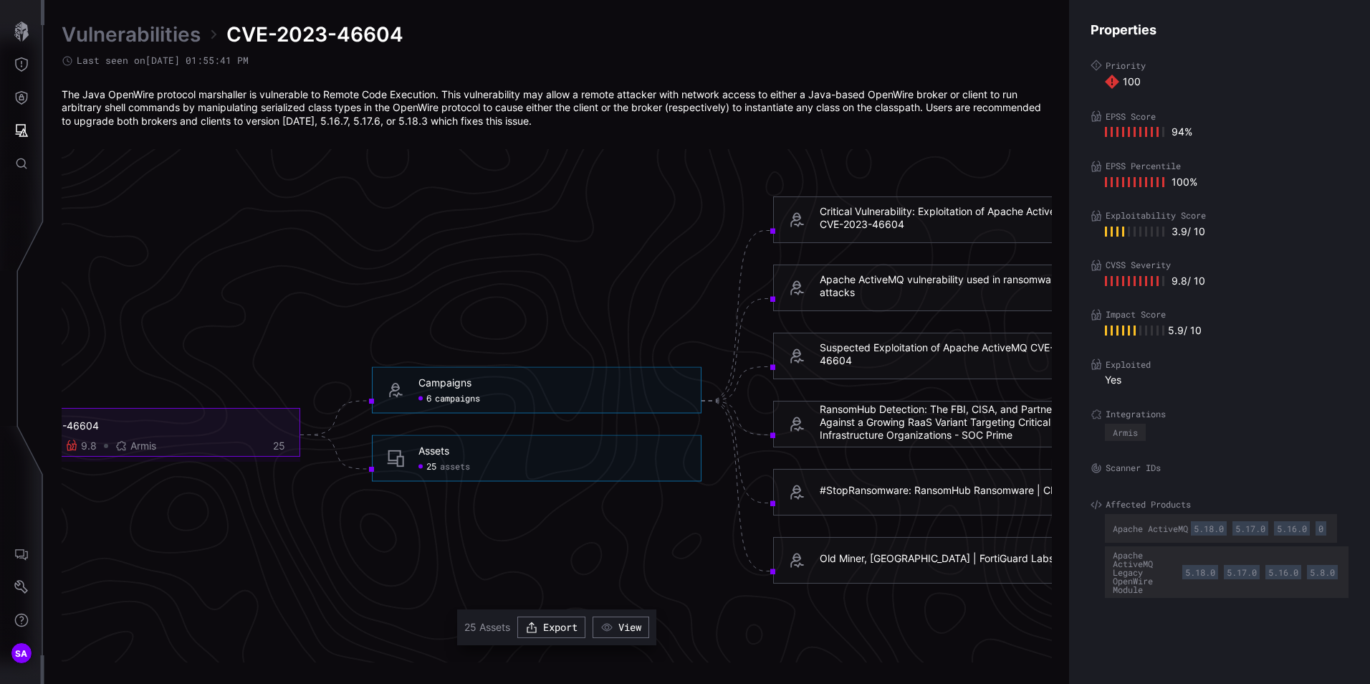
click at [424, 470] on div "25 assets" at bounding box center [445, 466] width 52 height 11
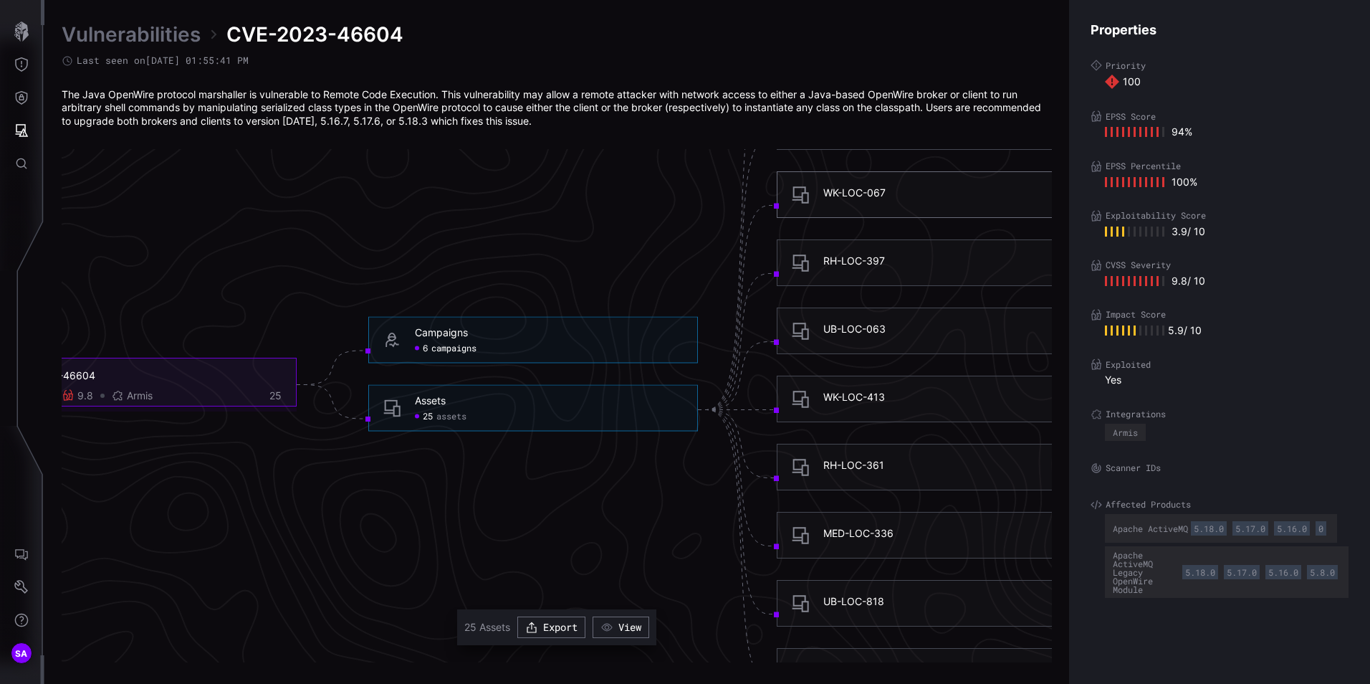
click at [864, 191] on div "WK-LOC-067" at bounding box center [854, 192] width 62 height 13
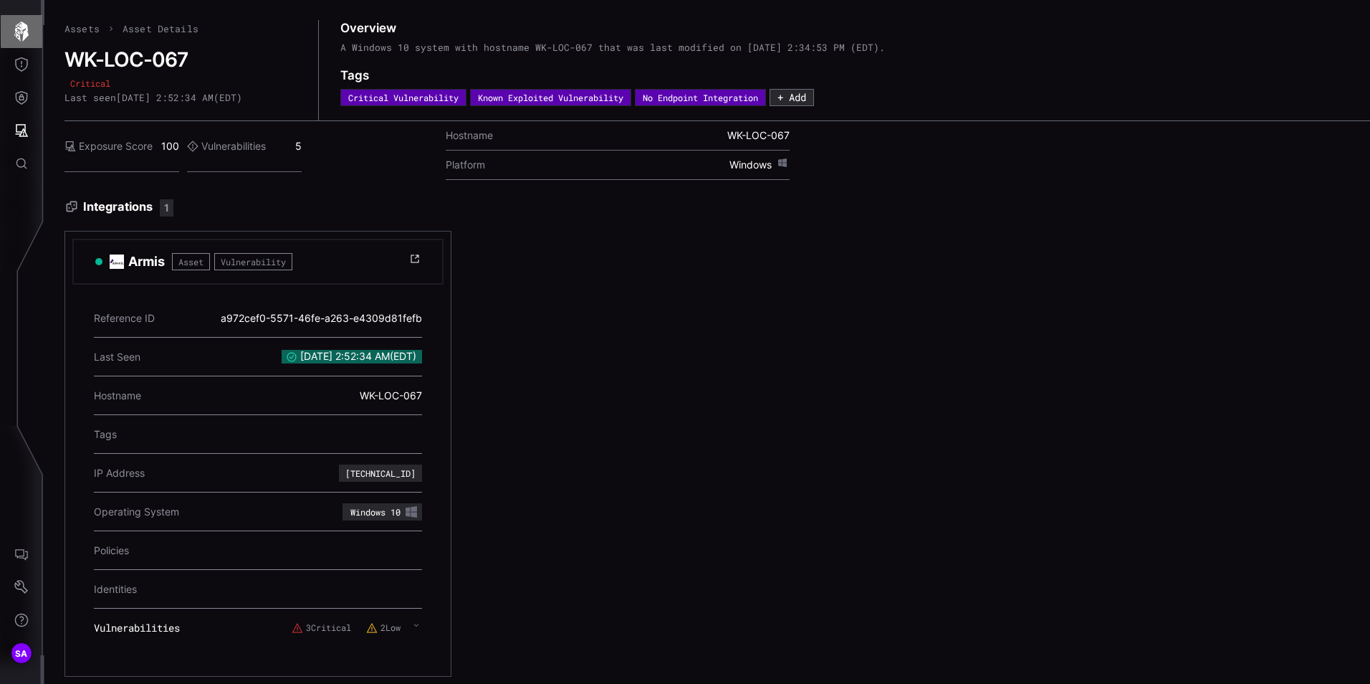
click at [28, 37] on icon "button" at bounding box center [21, 31] width 20 height 20
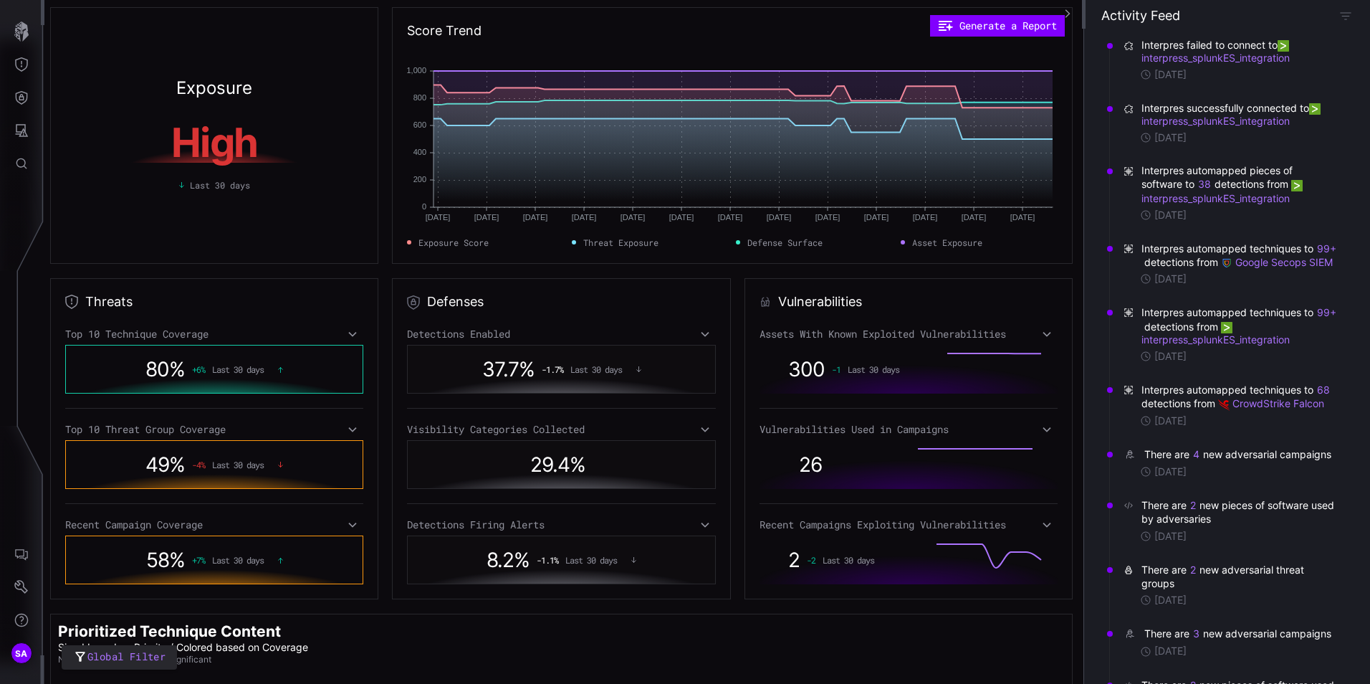
click at [337, 363] on div "80 % + 6 % Last 30 days" at bounding box center [214, 369] width 298 height 49
click at [349, 336] on icon at bounding box center [353, 333] width 10 height 11
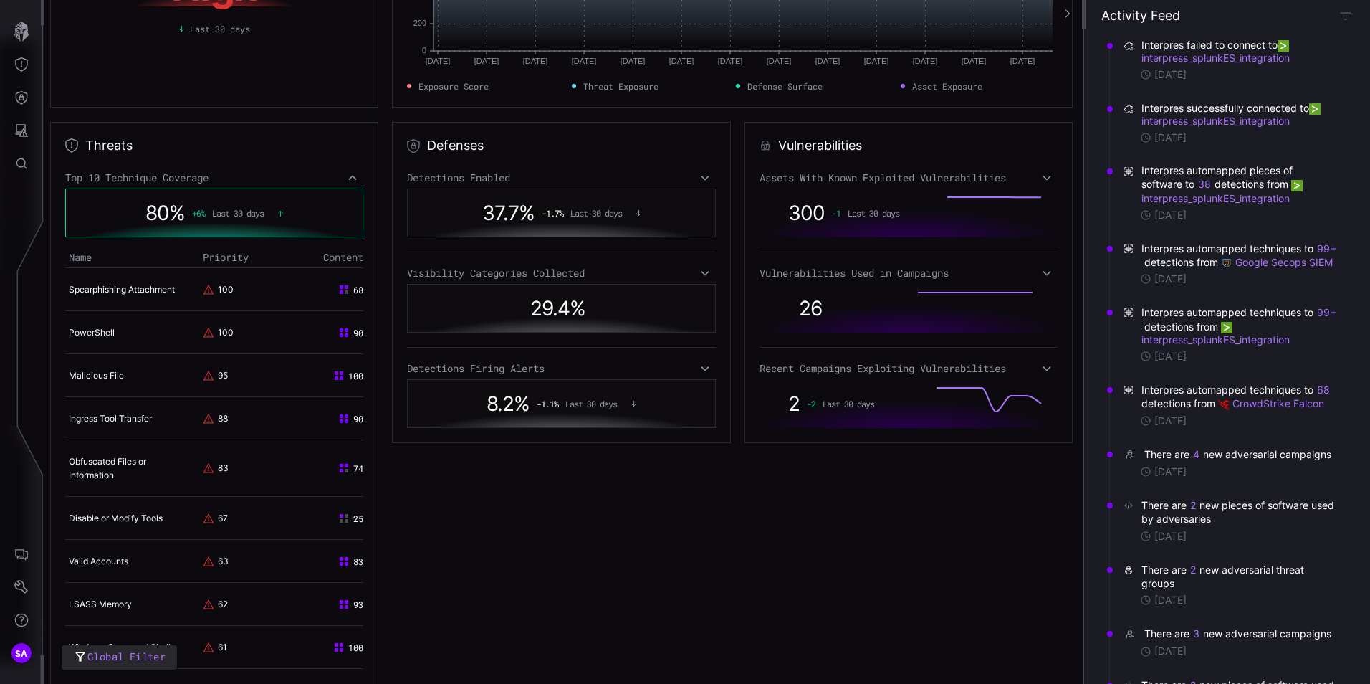
scroll to position [215, 0]
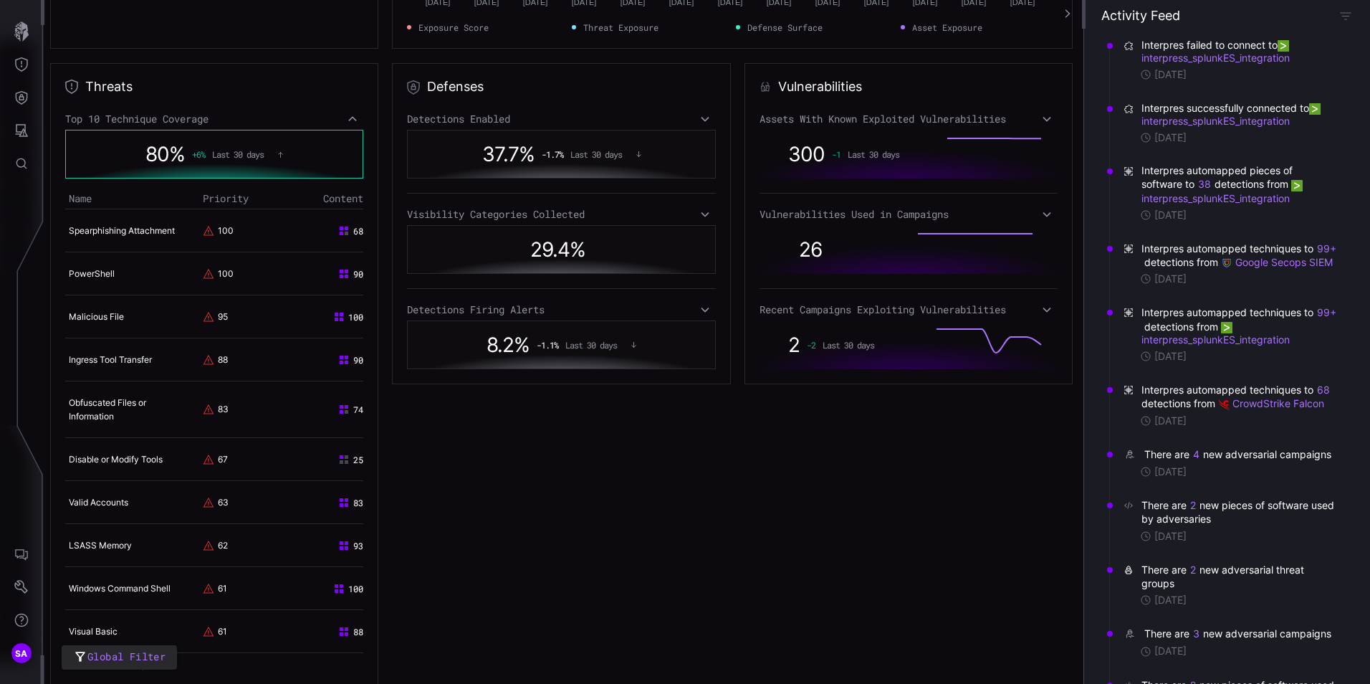
click at [268, 77] on div "Threats Top 10 Technique Coverage 80 % + 6 % Last 30 days Name Priority Content…" at bounding box center [214, 471] width 328 height 817
click at [350, 118] on icon at bounding box center [353, 118] width 8 height 5
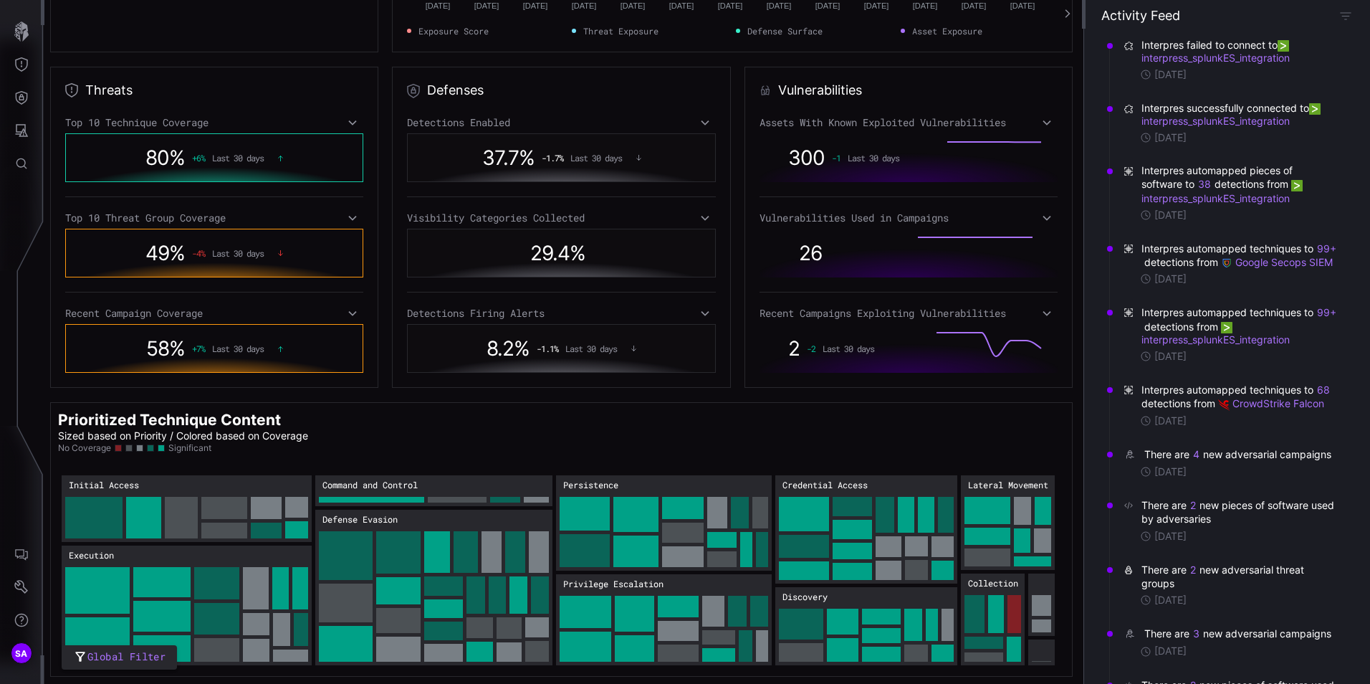
scroll to position [211, 0]
click at [28, 59] on icon "Threat Exposure" at bounding box center [21, 64] width 14 height 14
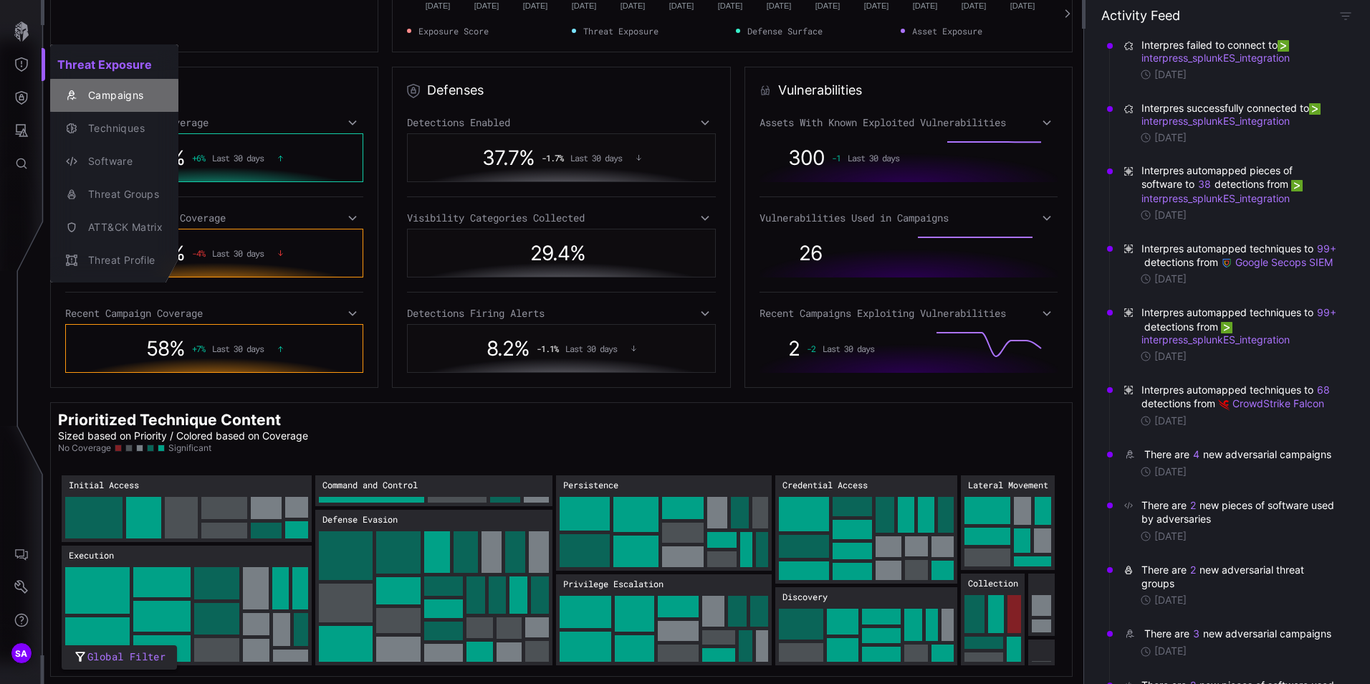
click at [106, 97] on div "Campaigns" at bounding box center [122, 96] width 82 height 18
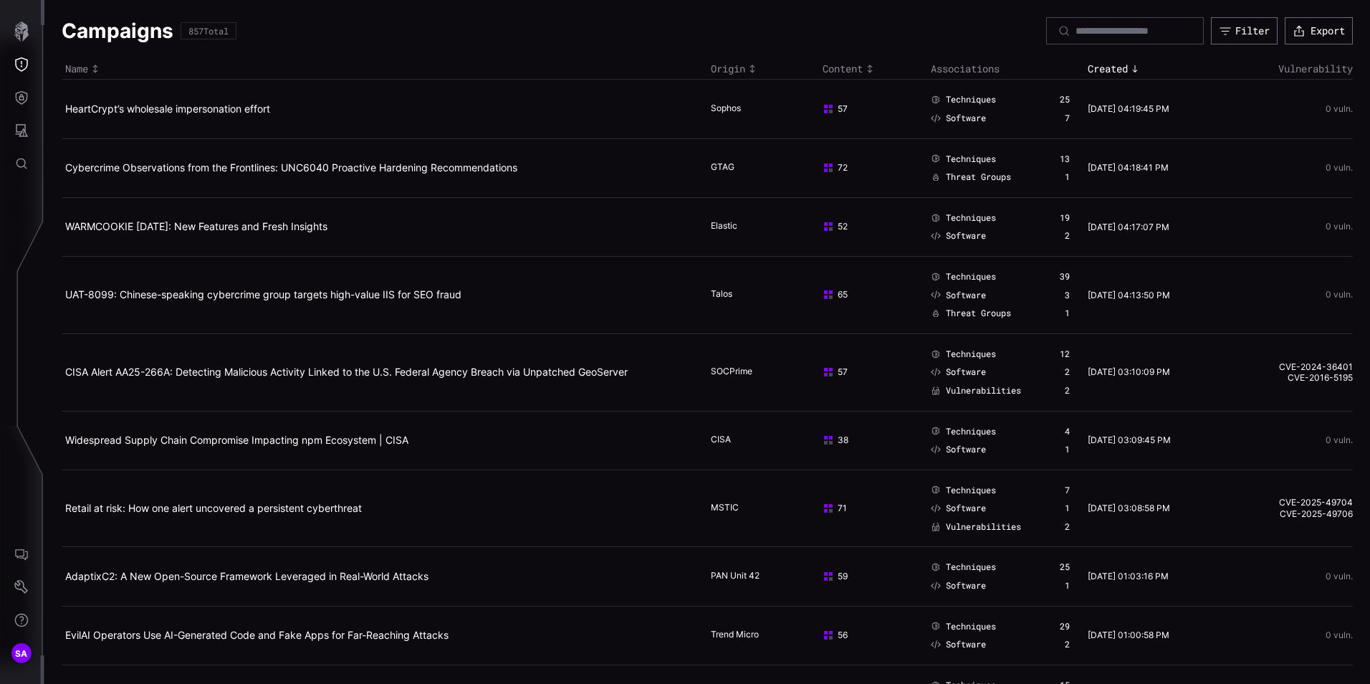
click at [1129, 66] on icon "Toggle sort direction" at bounding box center [1134, 68] width 11 height 11
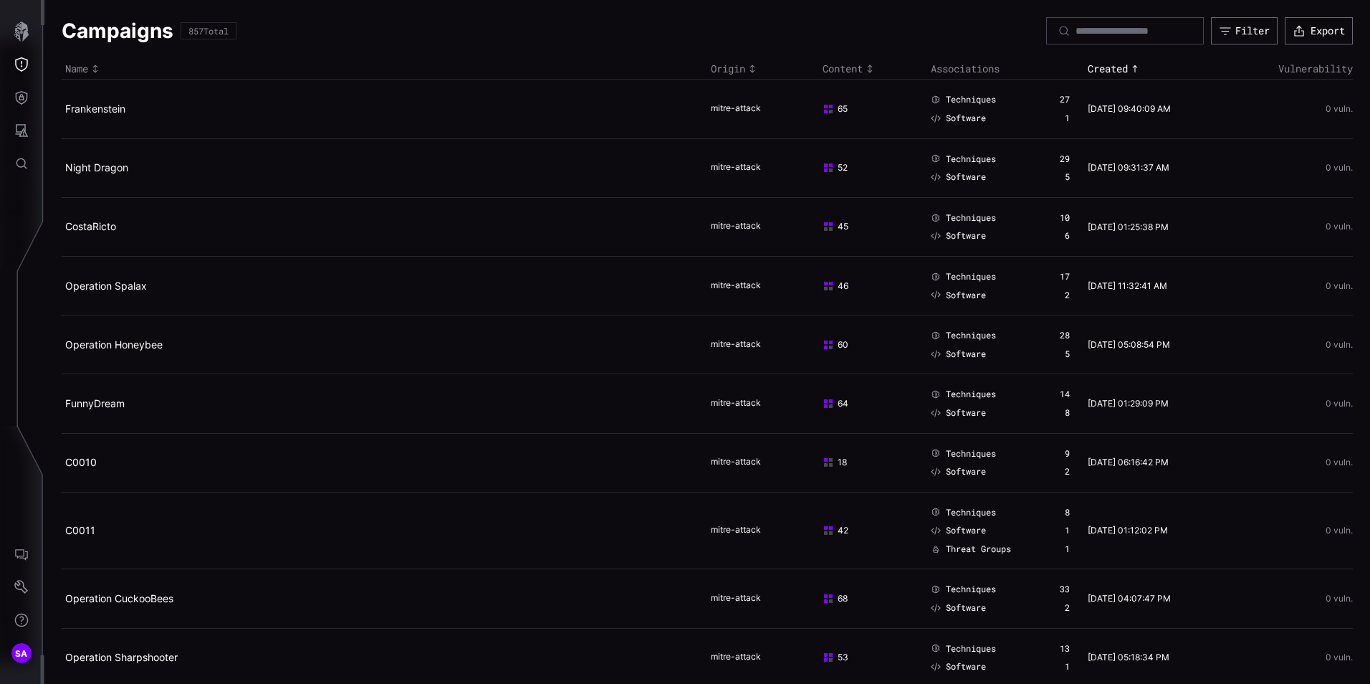
click at [1132, 70] on icon "Toggle sort direction" at bounding box center [1134, 68] width 5 height 7
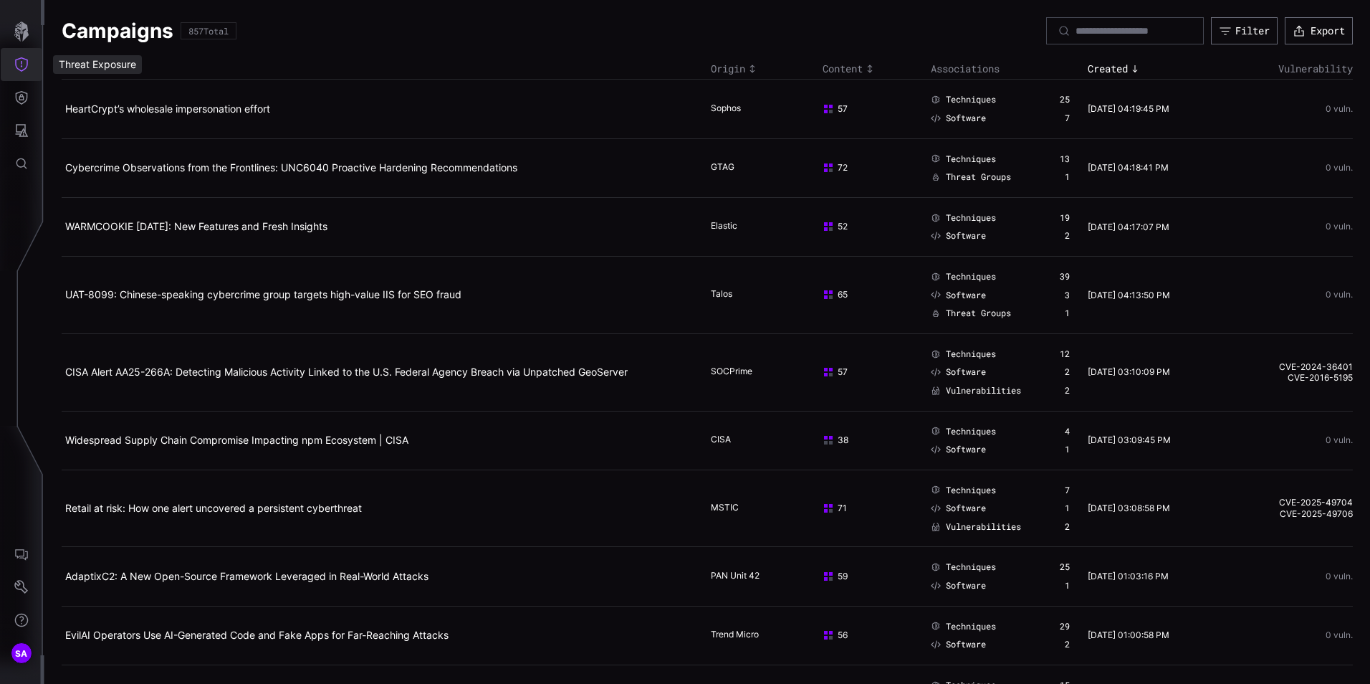
click at [21, 63] on icon "Threat Exposure" at bounding box center [21, 64] width 13 height 14
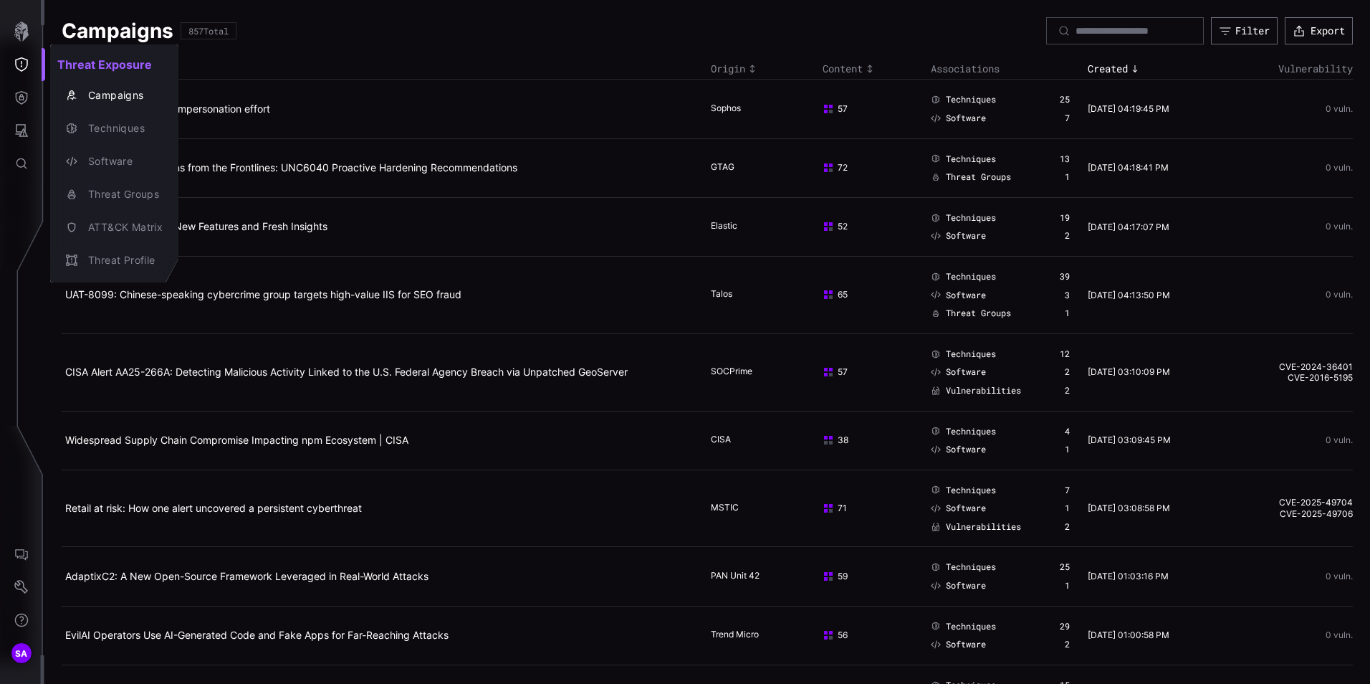
click at [21, 38] on div at bounding box center [685, 342] width 1370 height 684
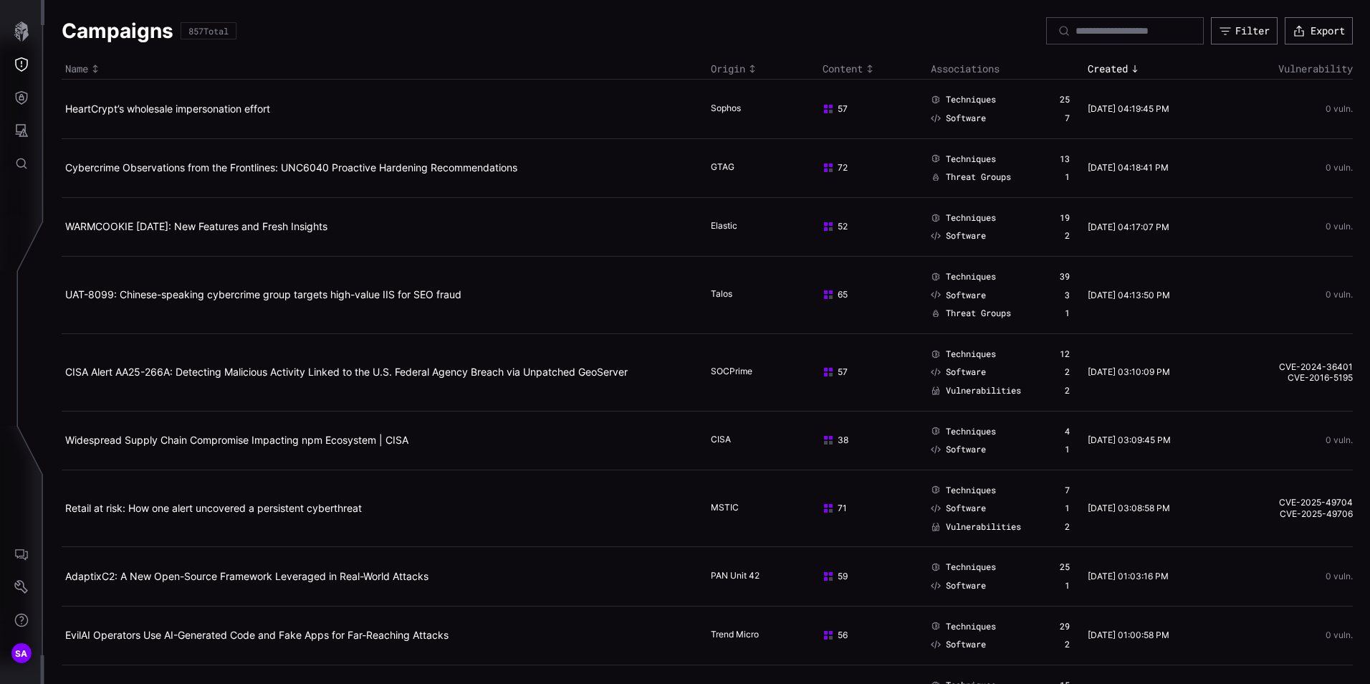
click at [23, 34] on icon "button" at bounding box center [21, 31] width 20 height 20
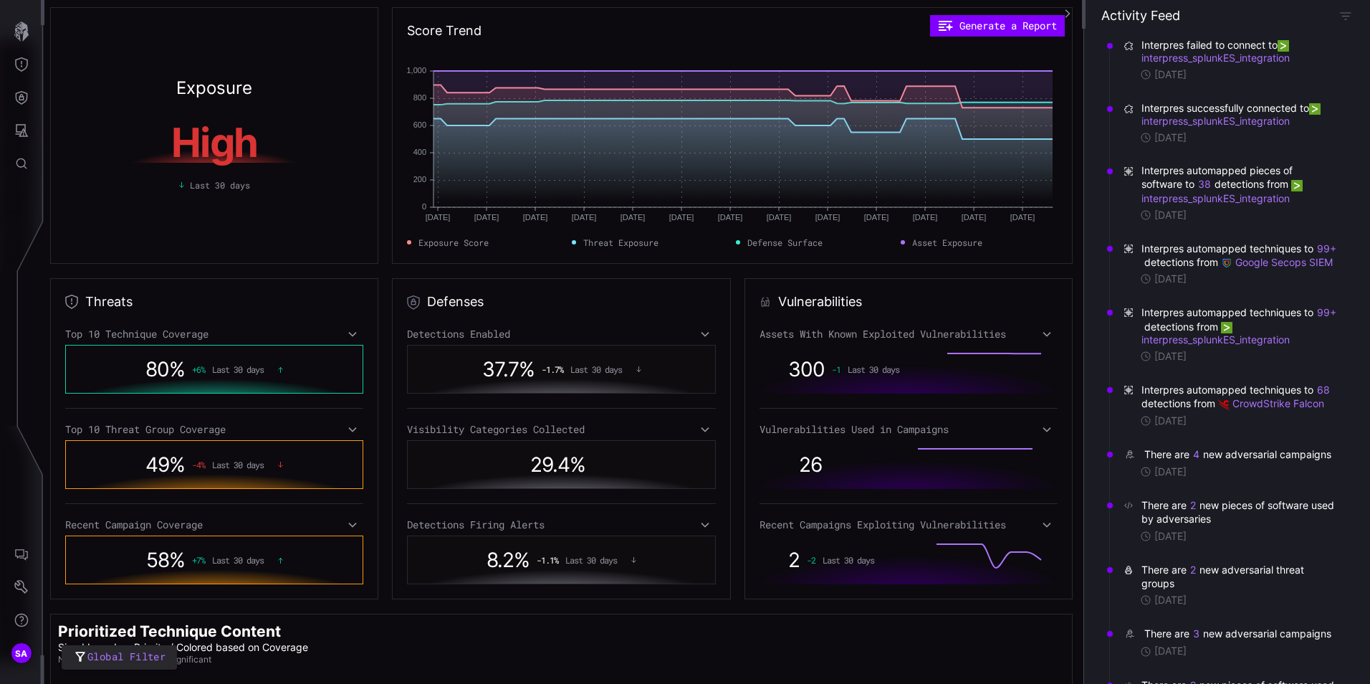
click at [700, 426] on icon at bounding box center [705, 429] width 10 height 11
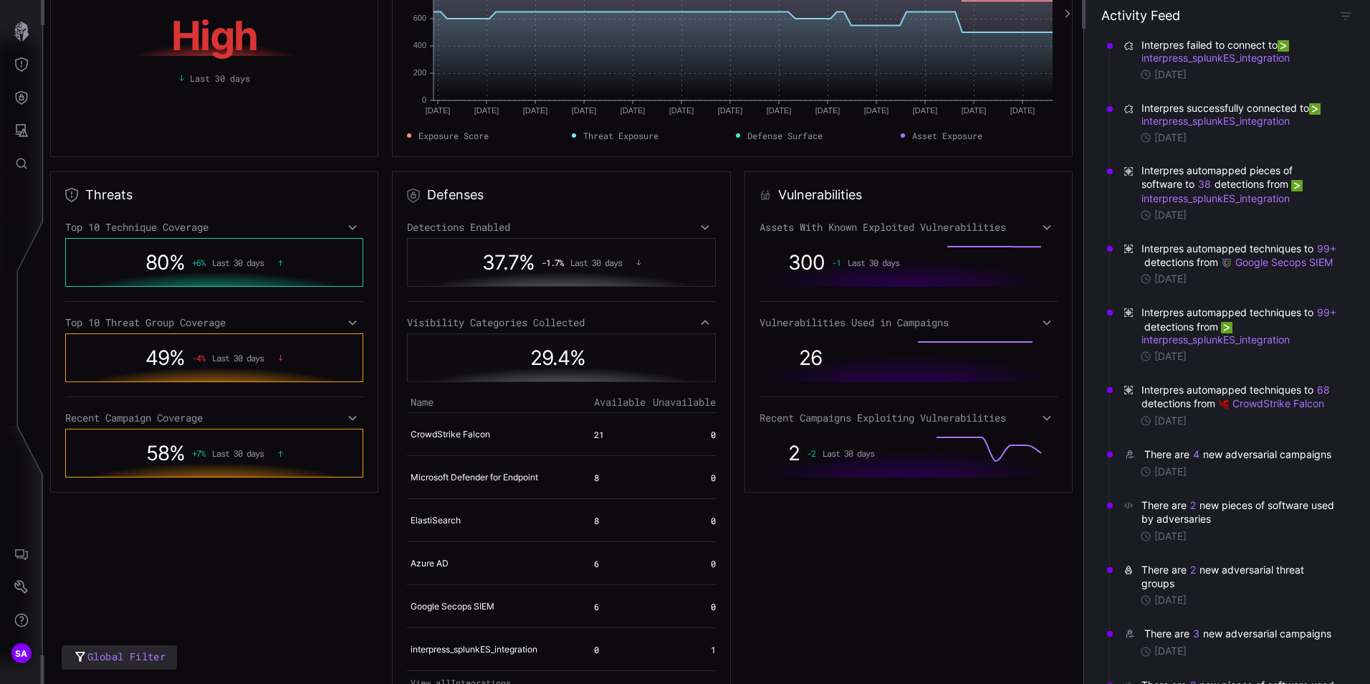
scroll to position [215, 0]
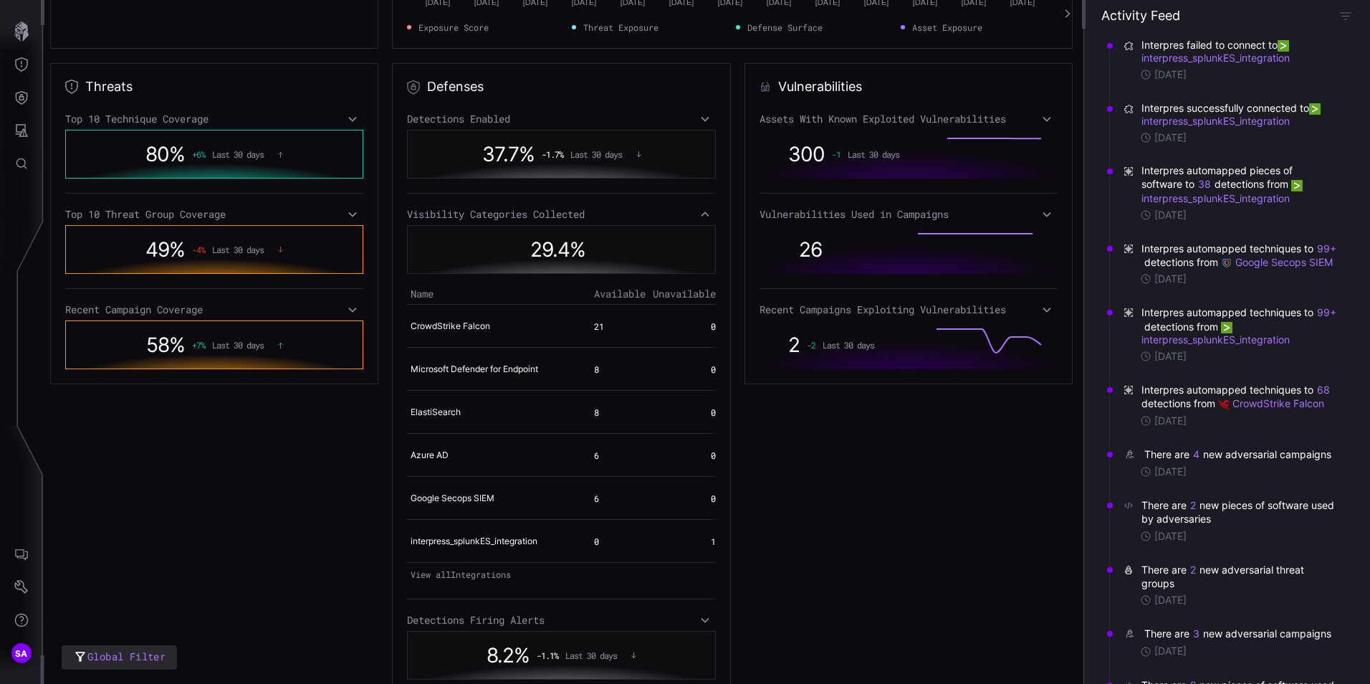
click at [466, 234] on div "29.4 %" at bounding box center [561, 249] width 293 height 33
click at [540, 239] on span "29.4 %" at bounding box center [557, 249] width 55 height 24
click at [21, 65] on icon "Threat Exposure" at bounding box center [21, 64] width 14 height 14
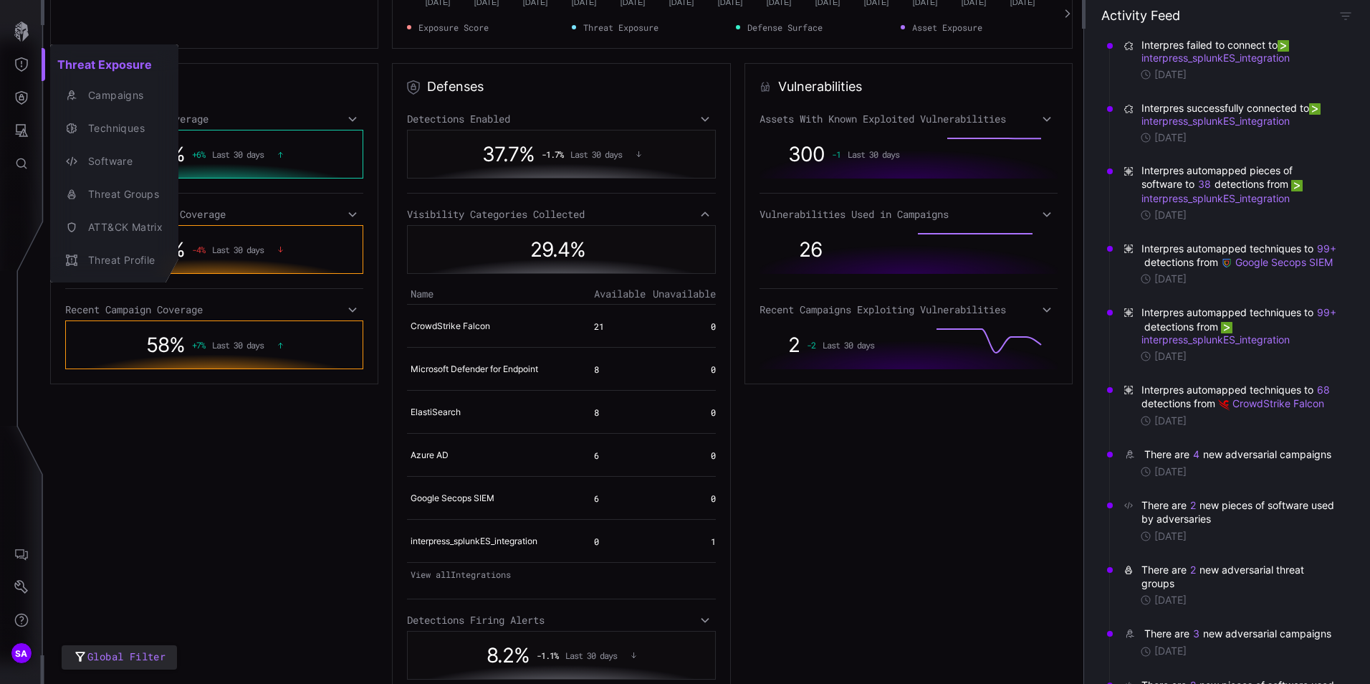
click at [22, 99] on div at bounding box center [685, 342] width 1370 height 684
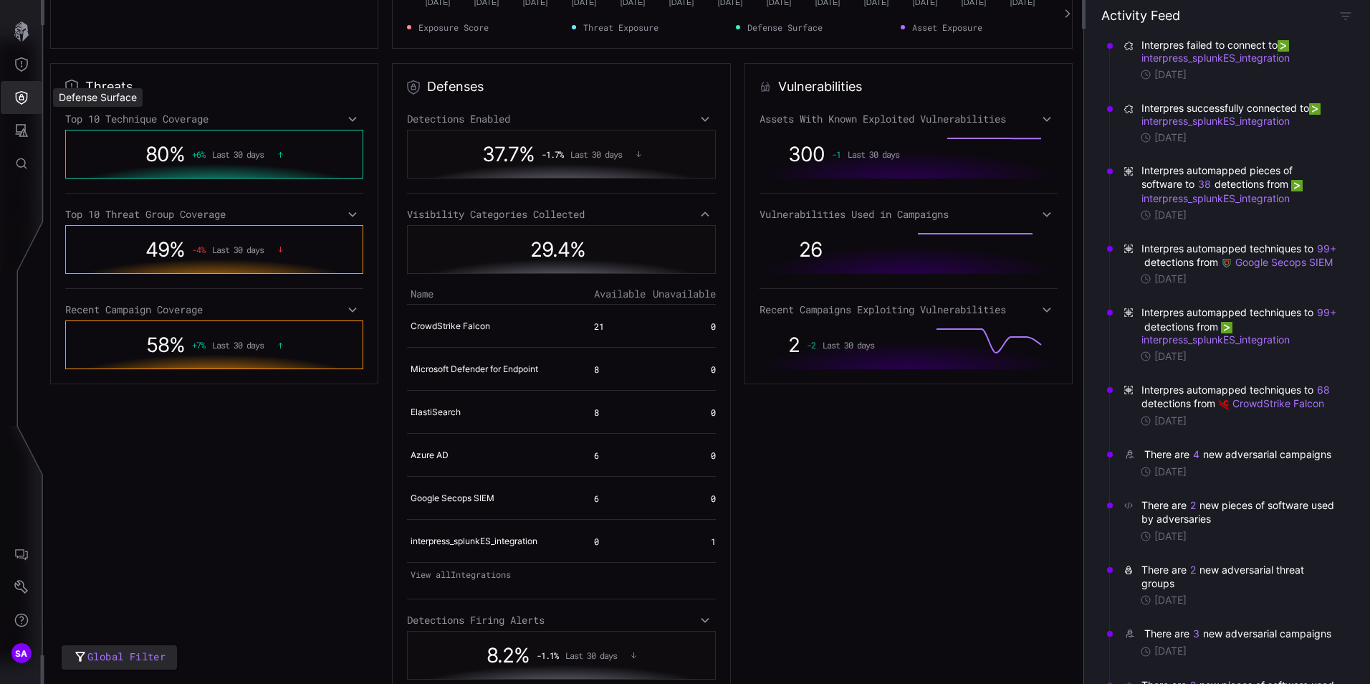
click at [22, 99] on icon "Defense Surface" at bounding box center [21, 97] width 14 height 14
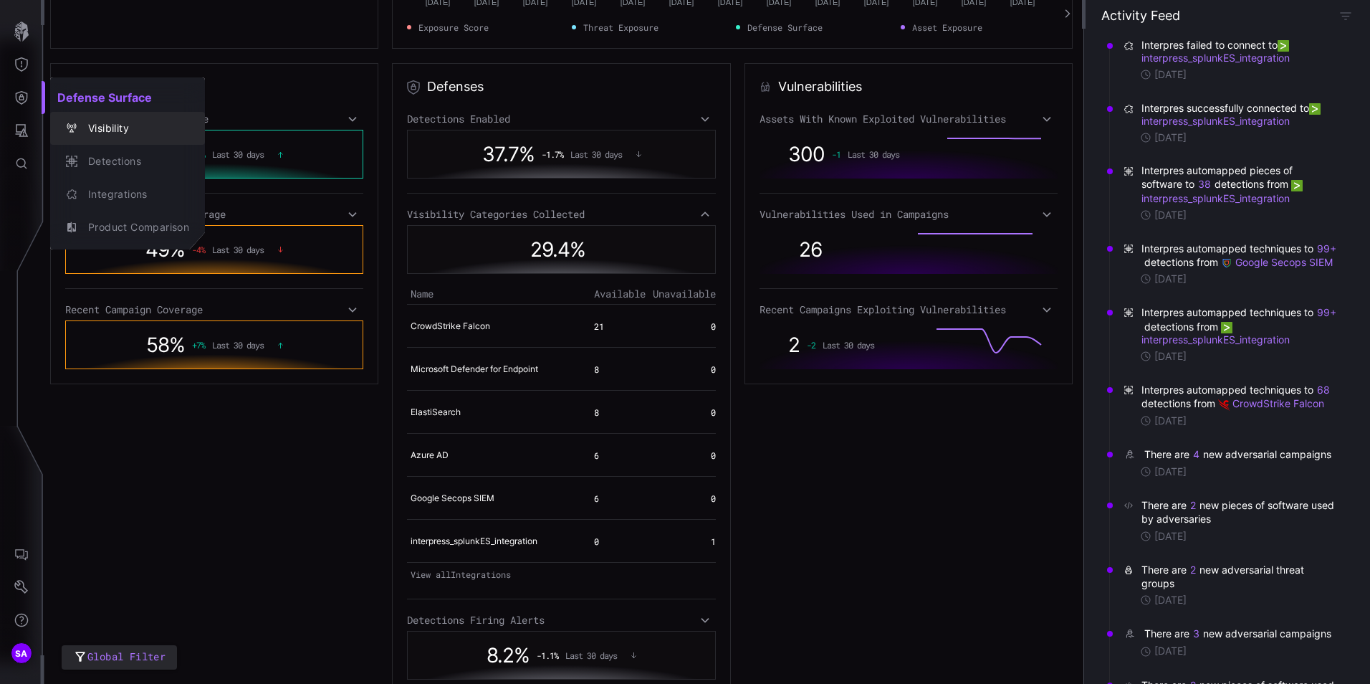
click at [134, 125] on div "Visibility" at bounding box center [135, 129] width 108 height 18
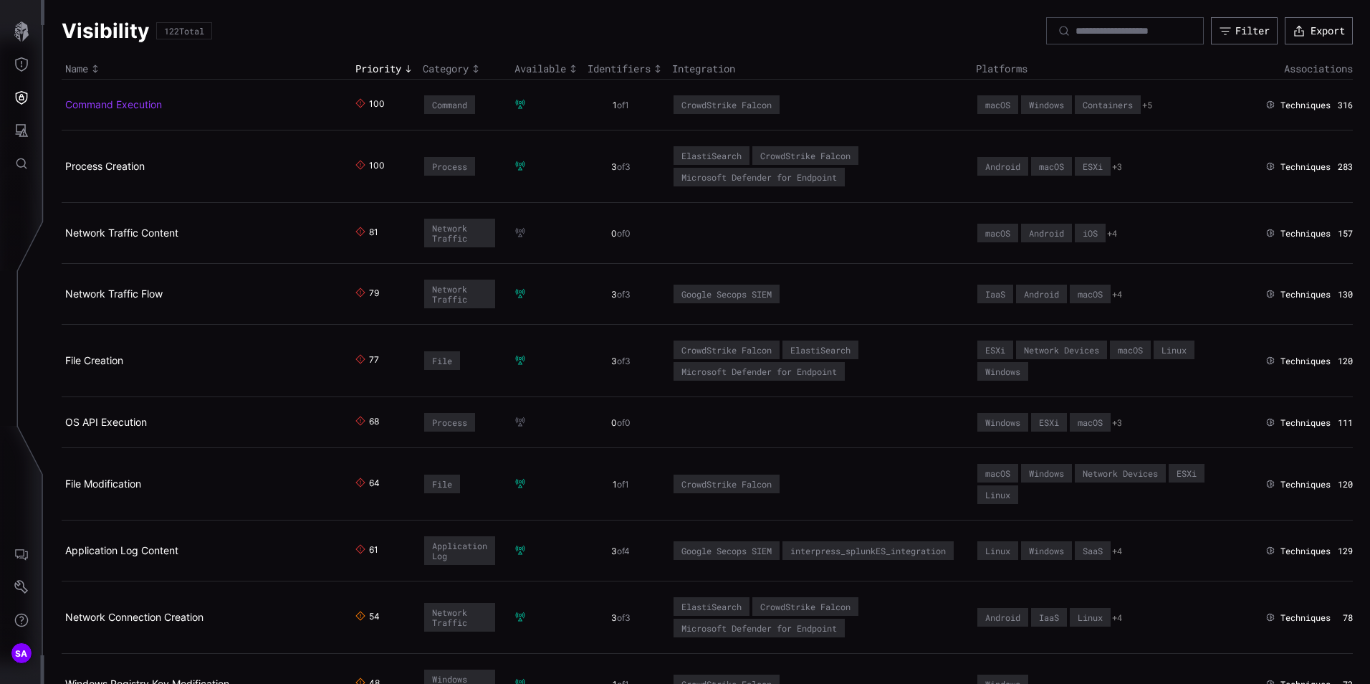
click at [124, 105] on link "Command Execution" at bounding box center [113, 104] width 97 height 12
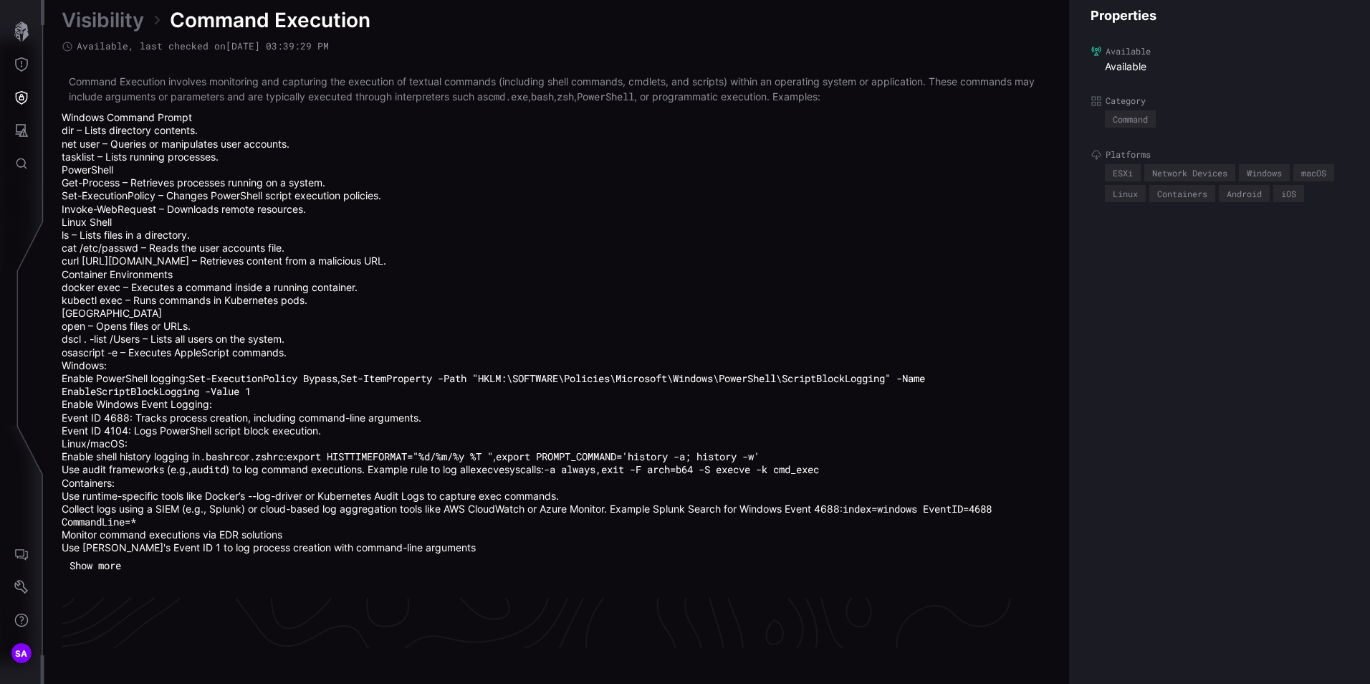
scroll to position [3205, 585]
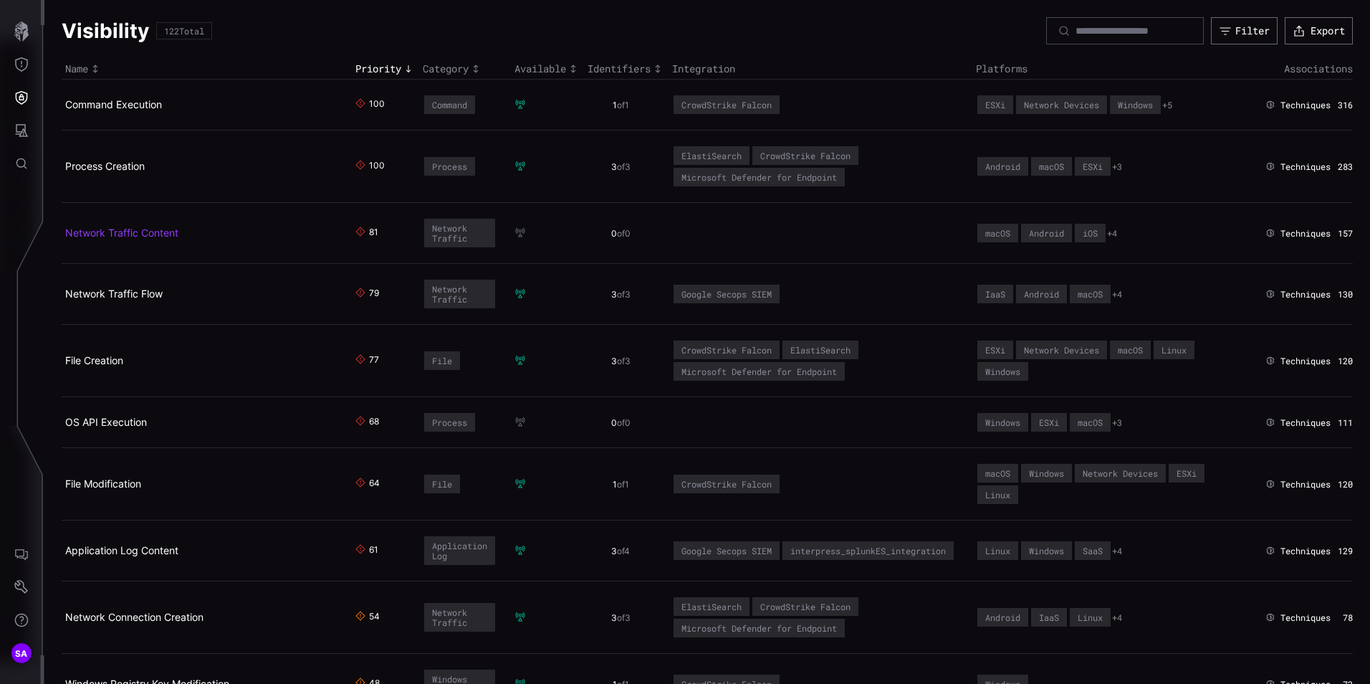
click at [77, 228] on link "Network Traffic Content" at bounding box center [121, 232] width 113 height 12
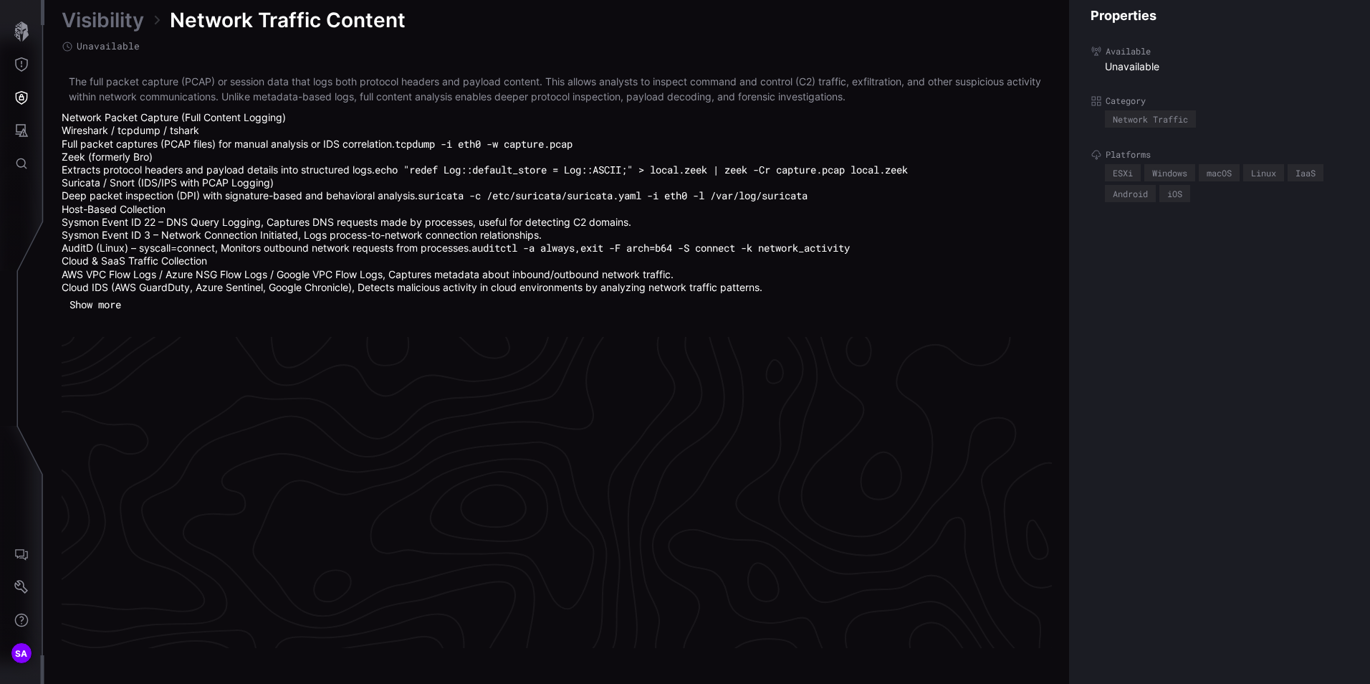
scroll to position [3075, 585]
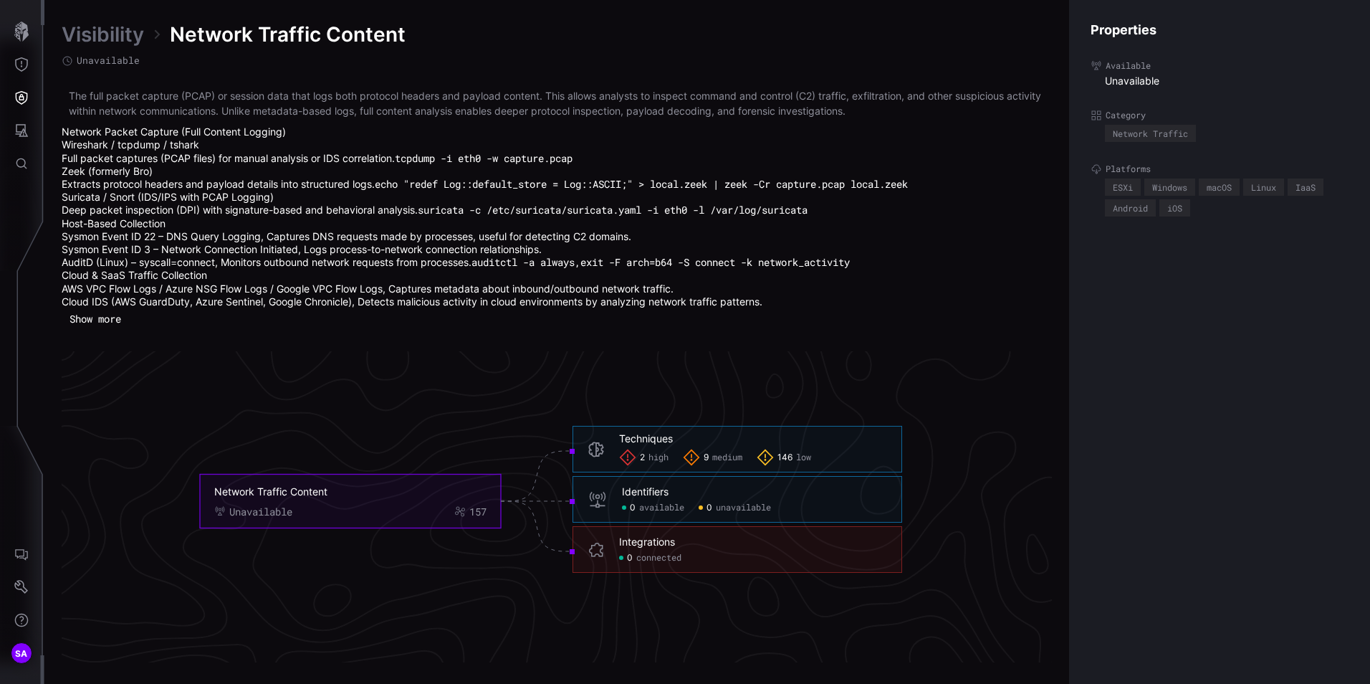
click at [651, 442] on div "Techniques" at bounding box center [646, 438] width 54 height 13
click at [656, 439] on div "Techniques" at bounding box center [646, 438] width 54 height 13
click at [631, 460] on icon at bounding box center [627, 457] width 17 height 17
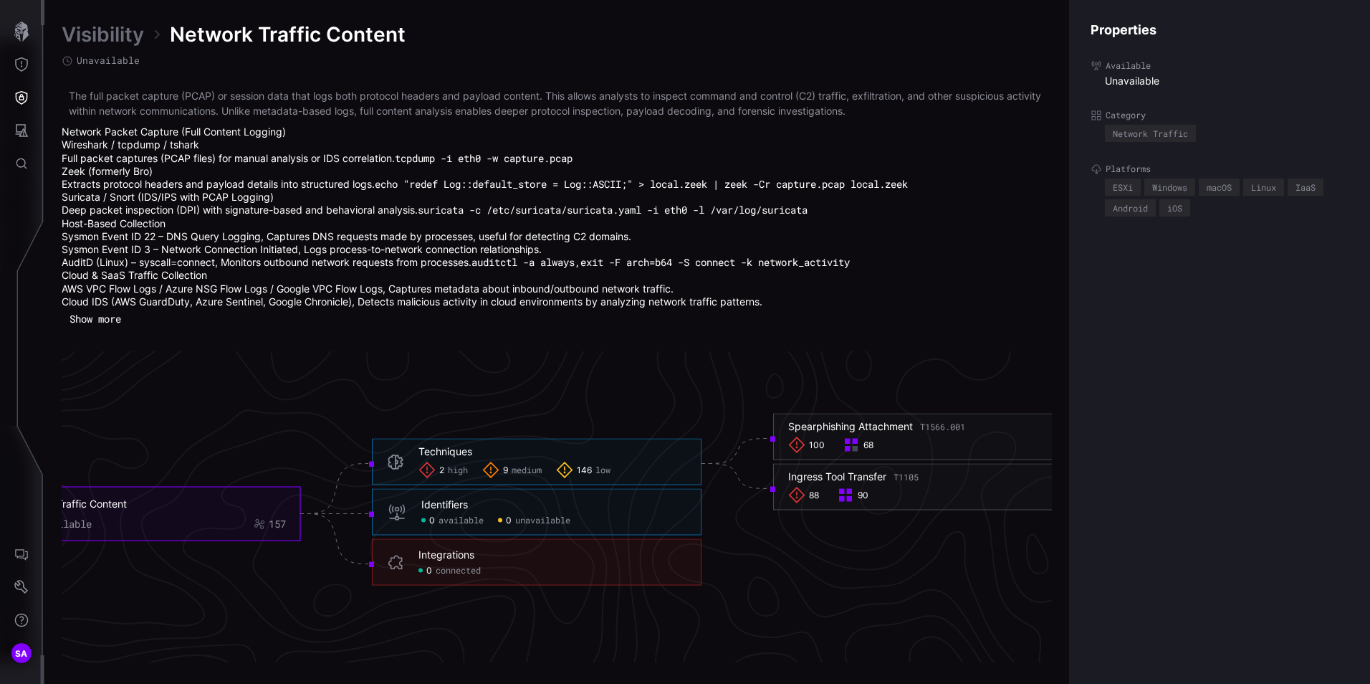
click at [437, 499] on div "Identifiers" at bounding box center [444, 504] width 47 height 13
click at [398, 518] on rect at bounding box center [397, 518] width 3 height 3
click at [19, 29] on icon "button" at bounding box center [21, 31] width 14 height 20
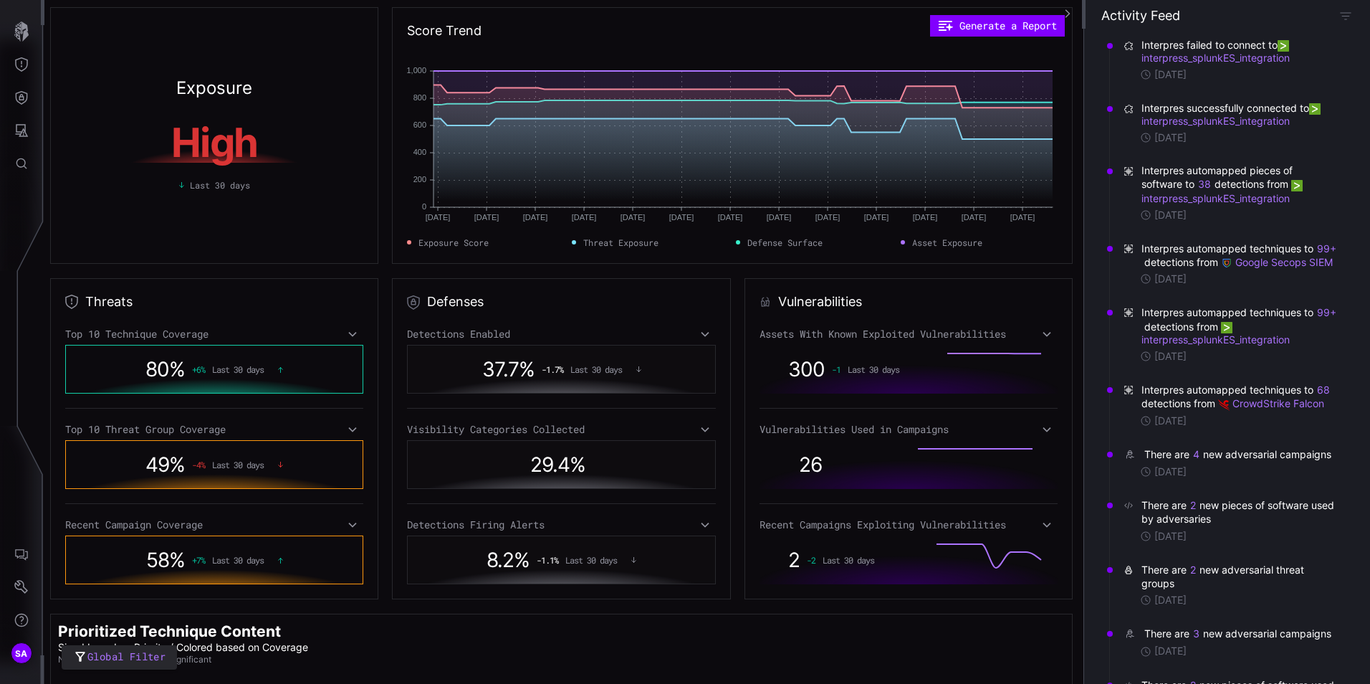
click at [700, 429] on icon at bounding box center [705, 429] width 10 height 11
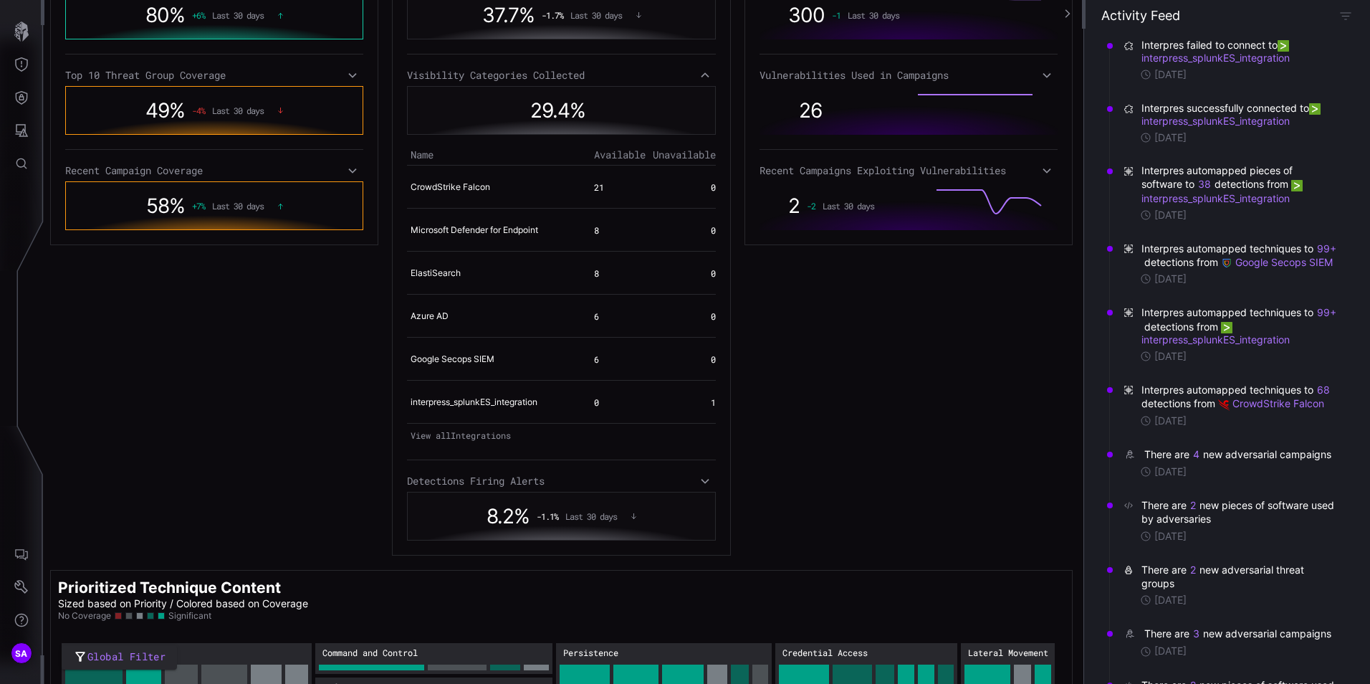
scroll to position [358, 0]
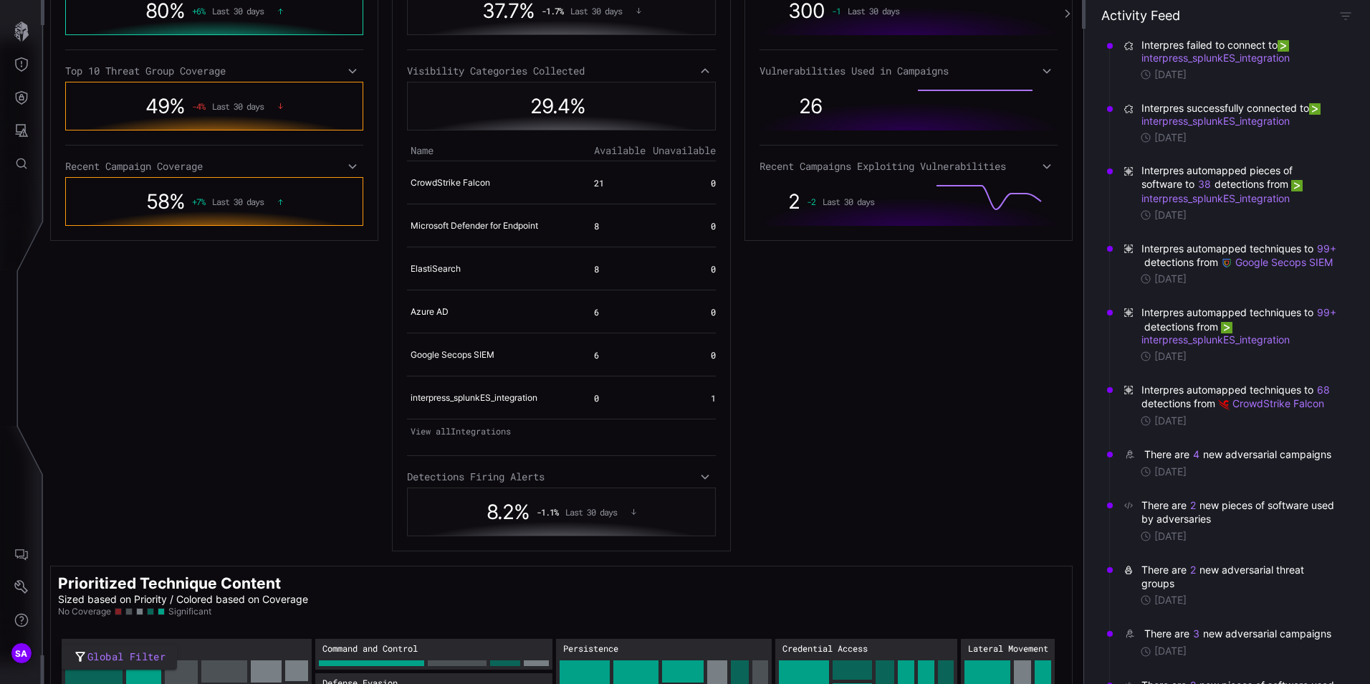
click at [701, 479] on icon at bounding box center [705, 476] width 10 height 11
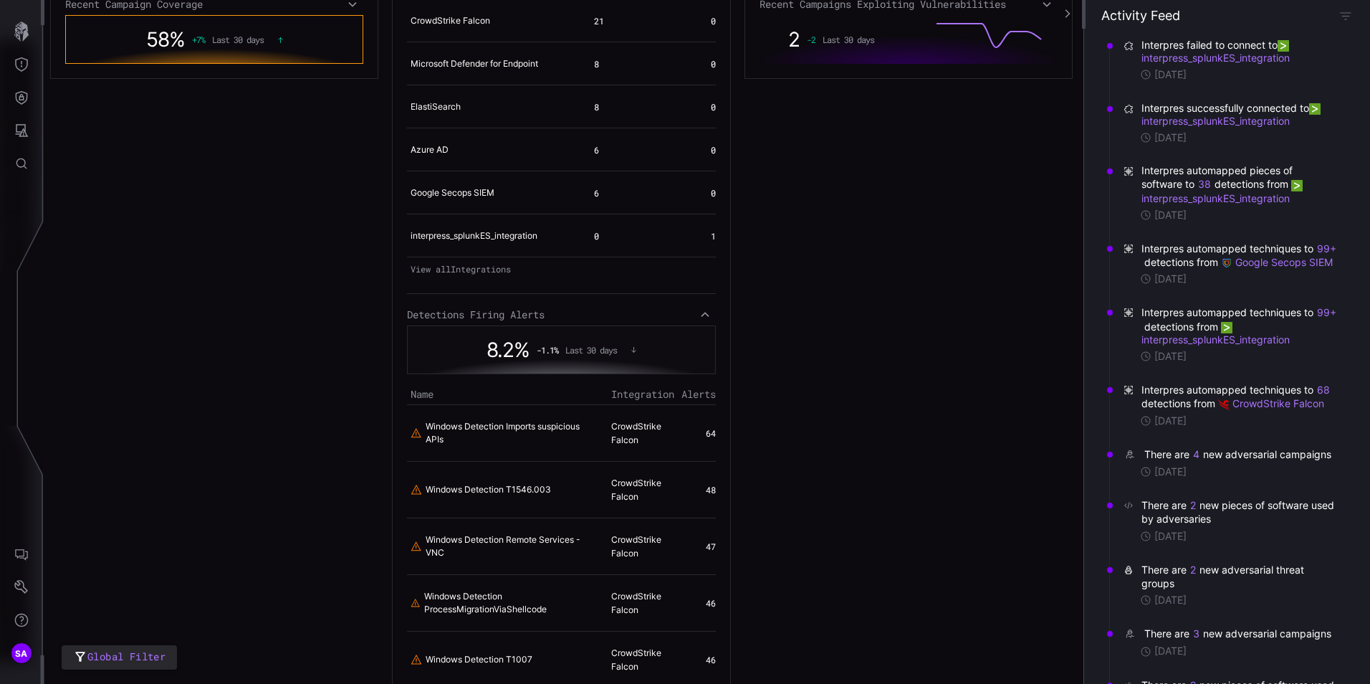
scroll to position [573, 0]
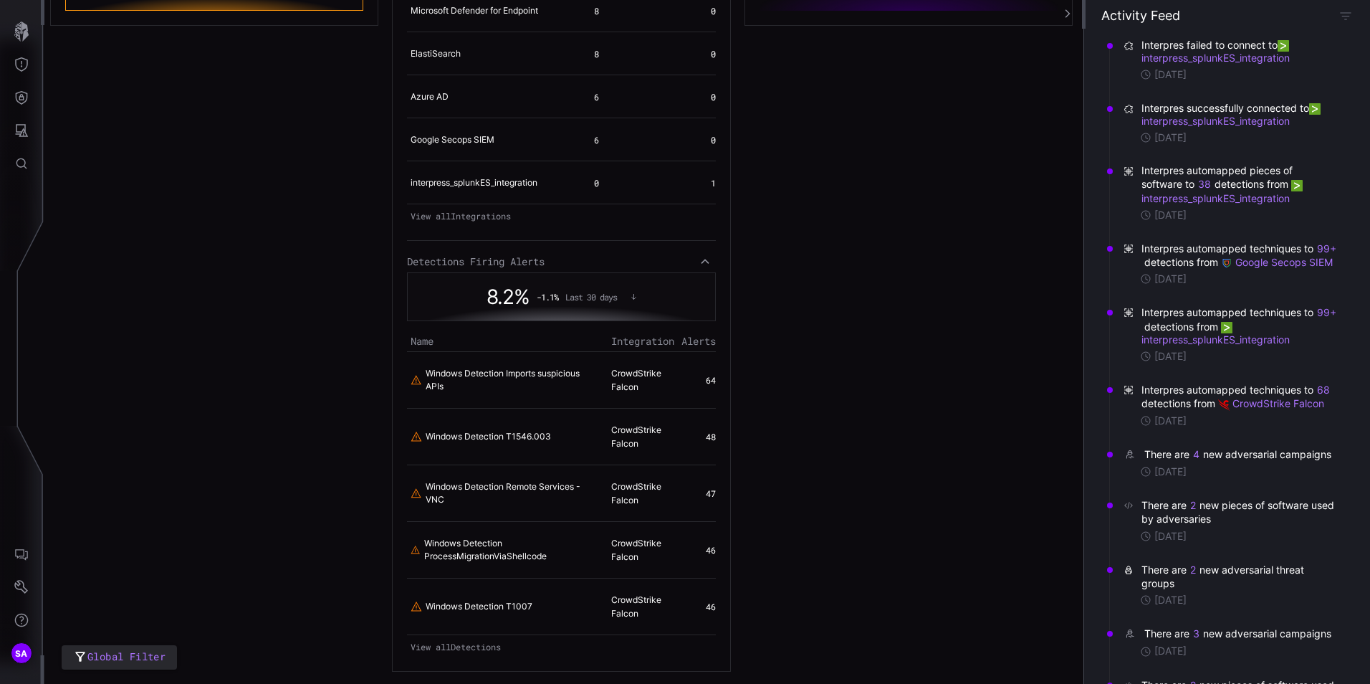
click at [694, 264] on div "Detections Firing Alerts" at bounding box center [561, 261] width 309 height 13
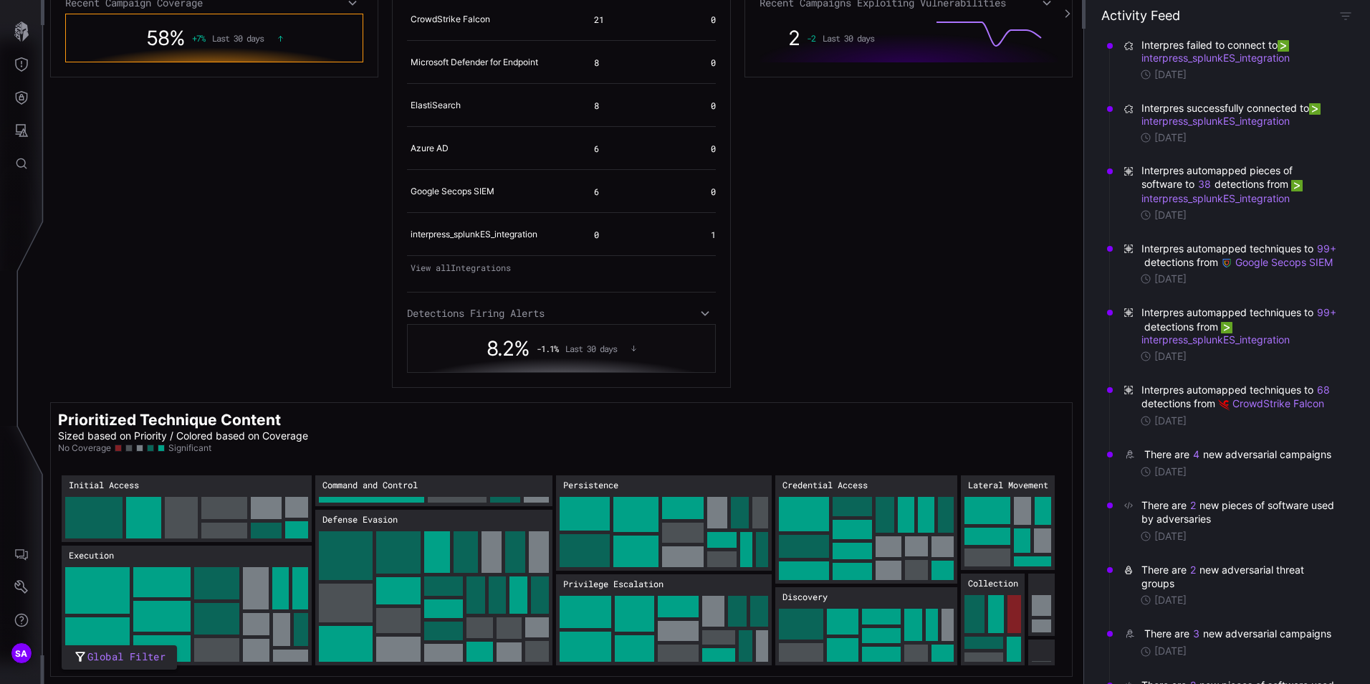
scroll to position [163, 0]
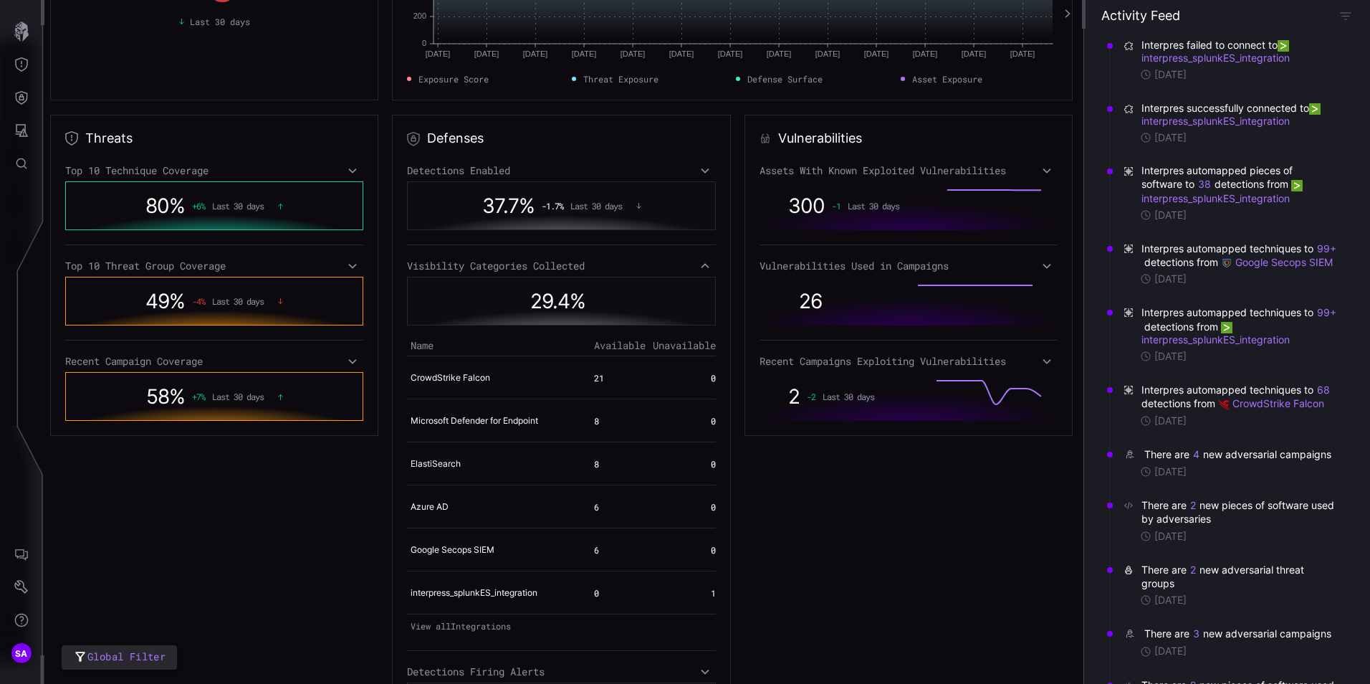
click at [1042, 169] on icon at bounding box center [1047, 170] width 10 height 11
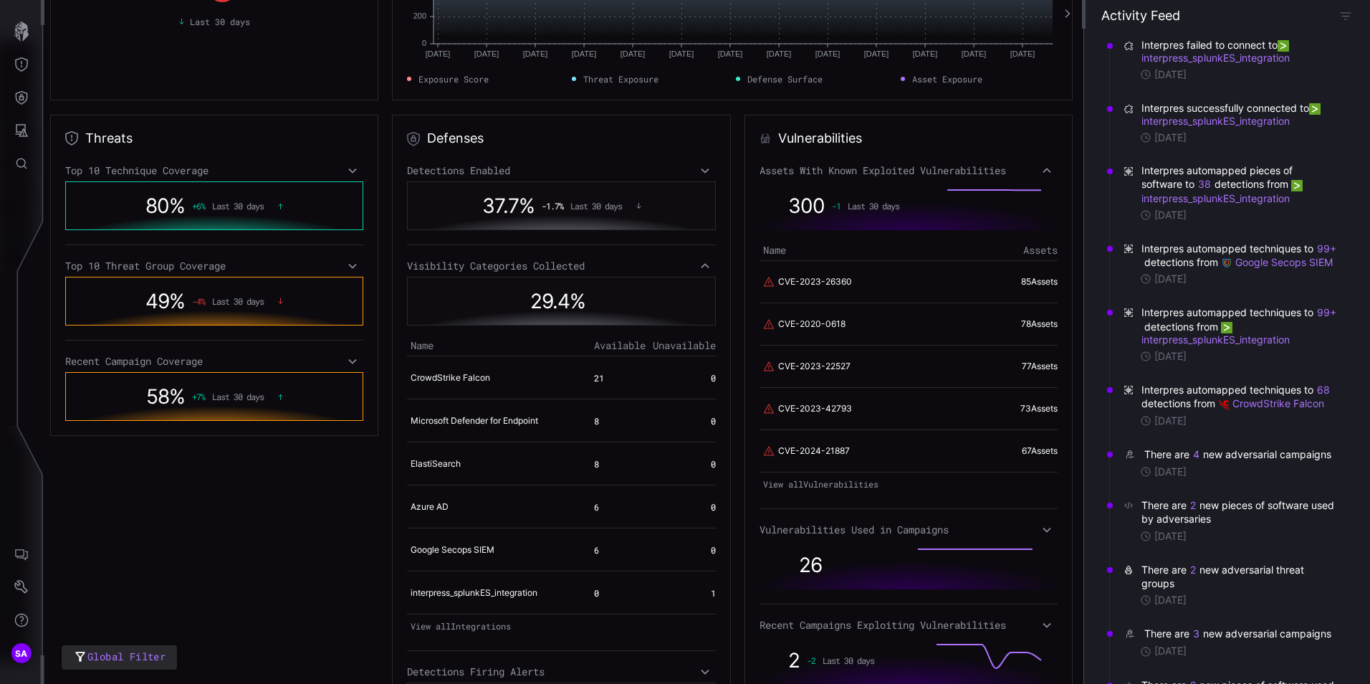
click at [1042, 169] on icon at bounding box center [1047, 170] width 10 height 11
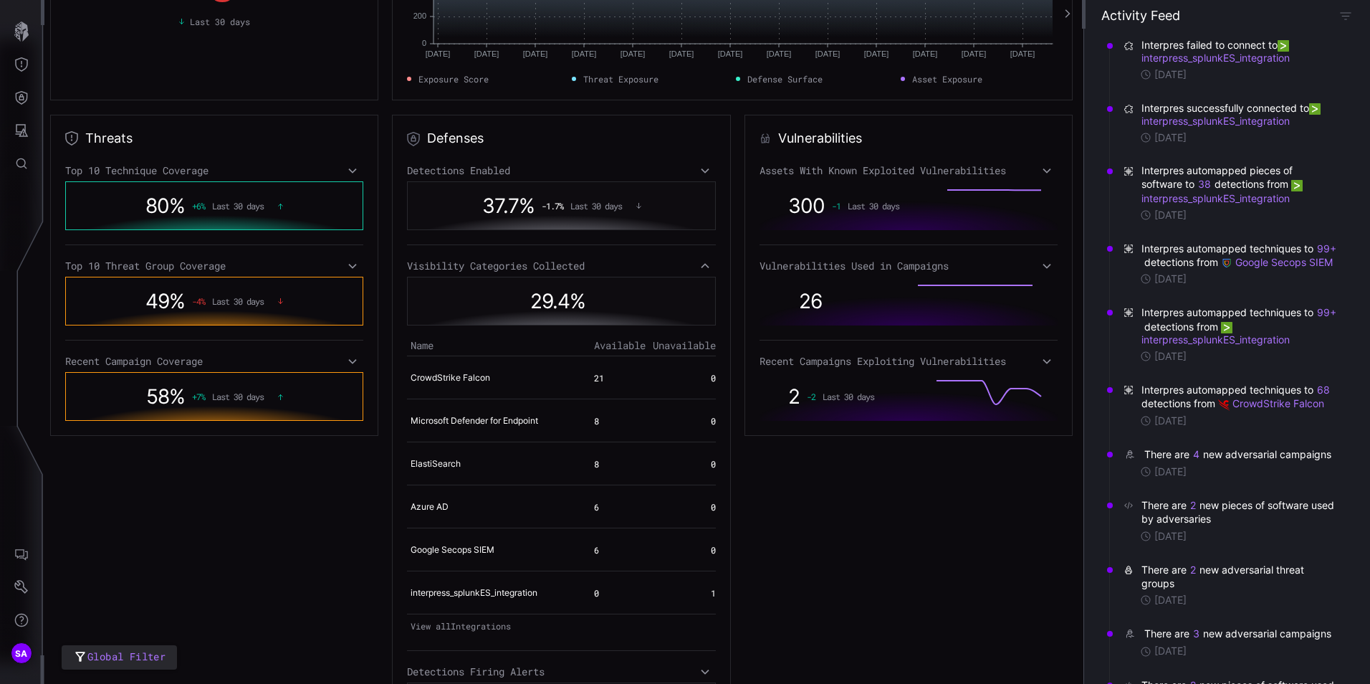
click at [1042, 264] on icon at bounding box center [1047, 265] width 10 height 11
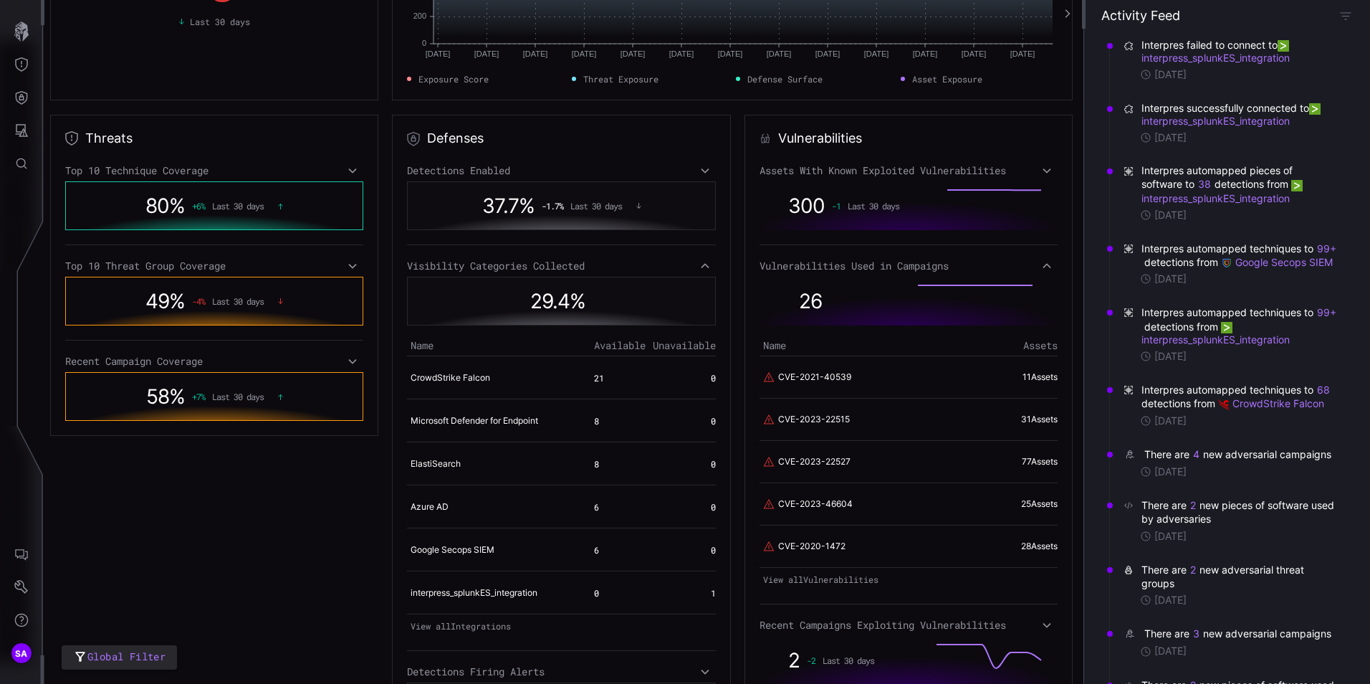
click at [1043, 264] on icon at bounding box center [1047, 265] width 8 height 5
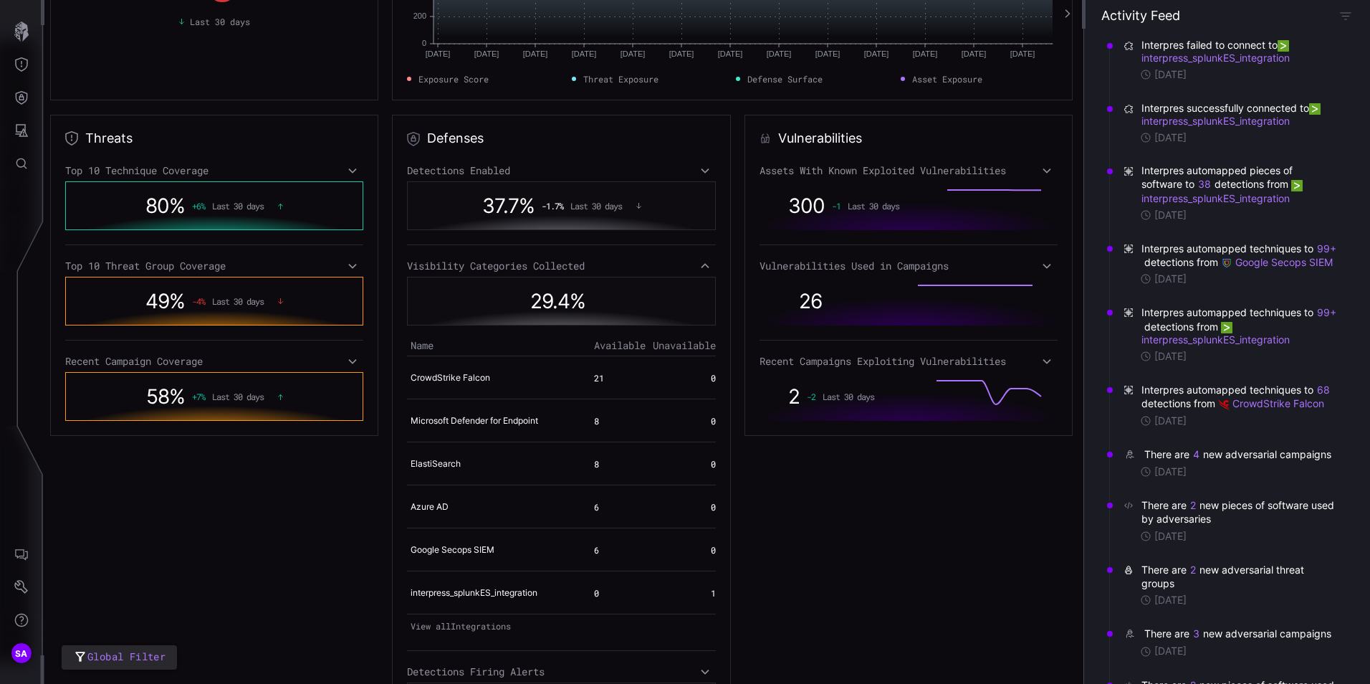
click at [700, 266] on icon at bounding box center [705, 265] width 10 height 11
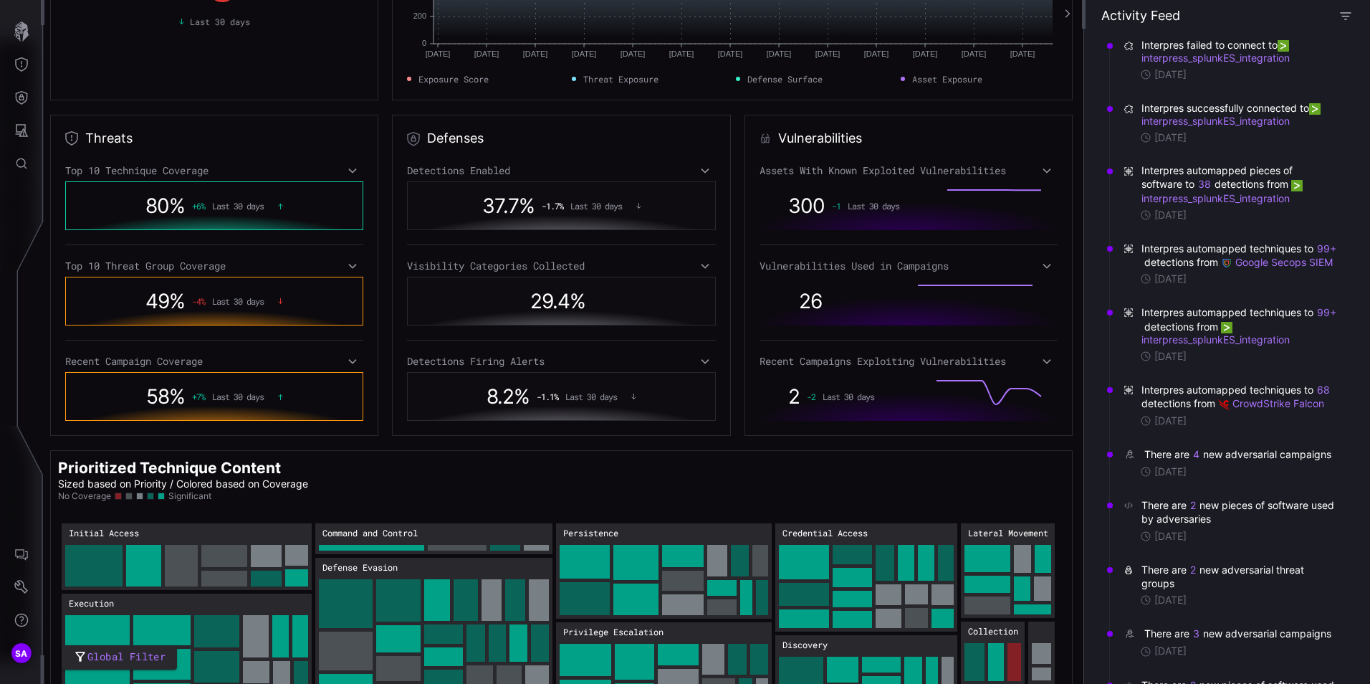
click at [1347, 18] on icon "button" at bounding box center [1345, 15] width 13 height 13
click at [1294, 15] on div "Activity Feed" at bounding box center [1227, 15] width 252 height 16
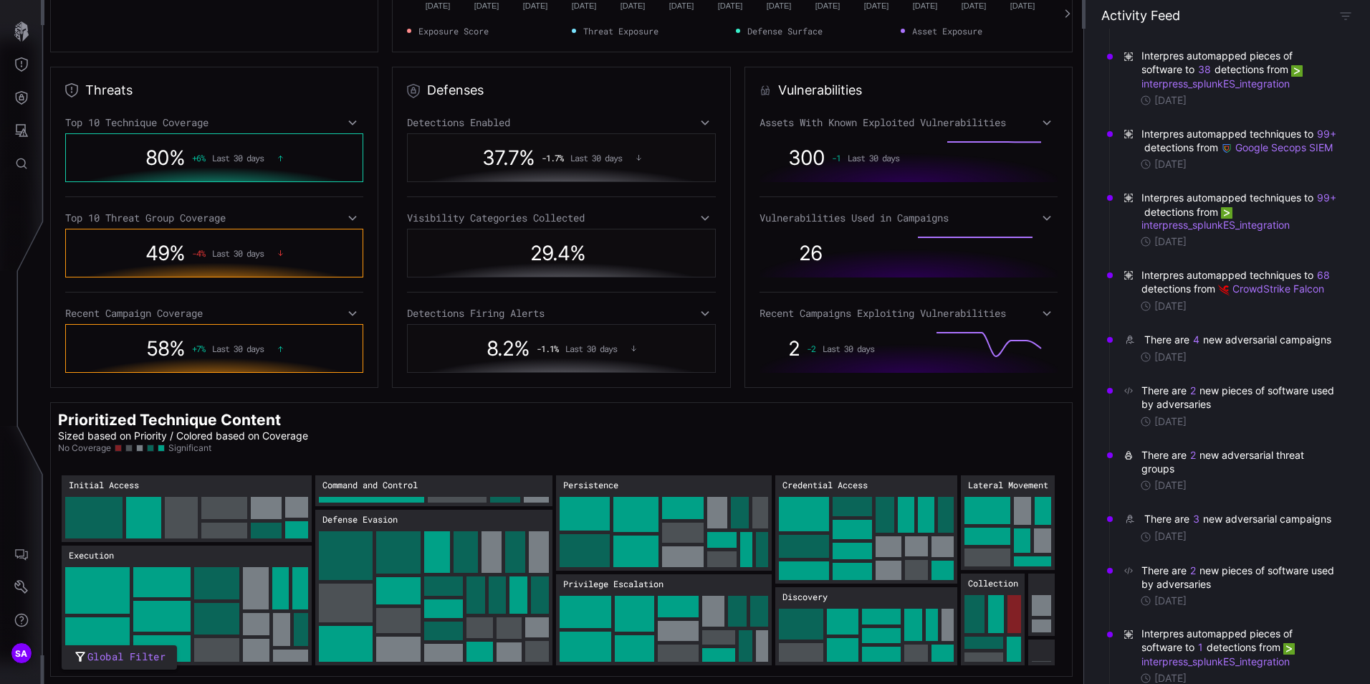
scroll to position [0, 0]
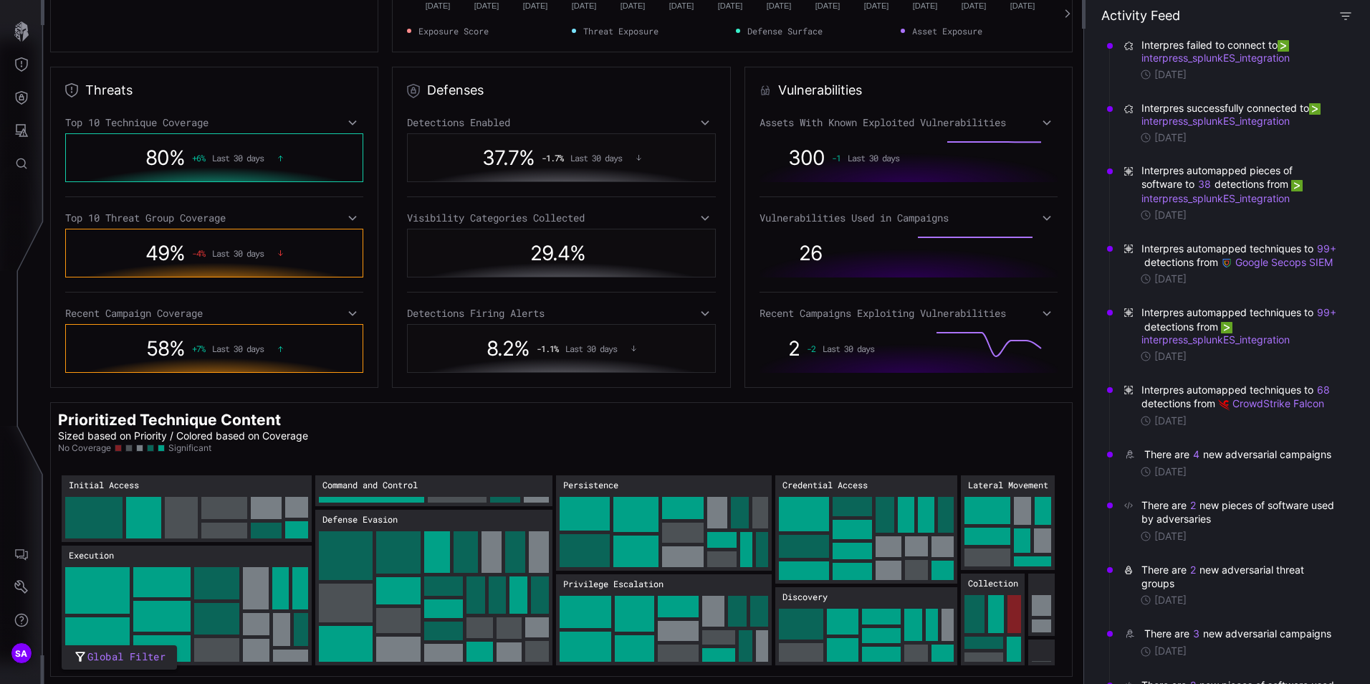
click at [1349, 14] on icon "button" at bounding box center [1345, 15] width 13 height 13
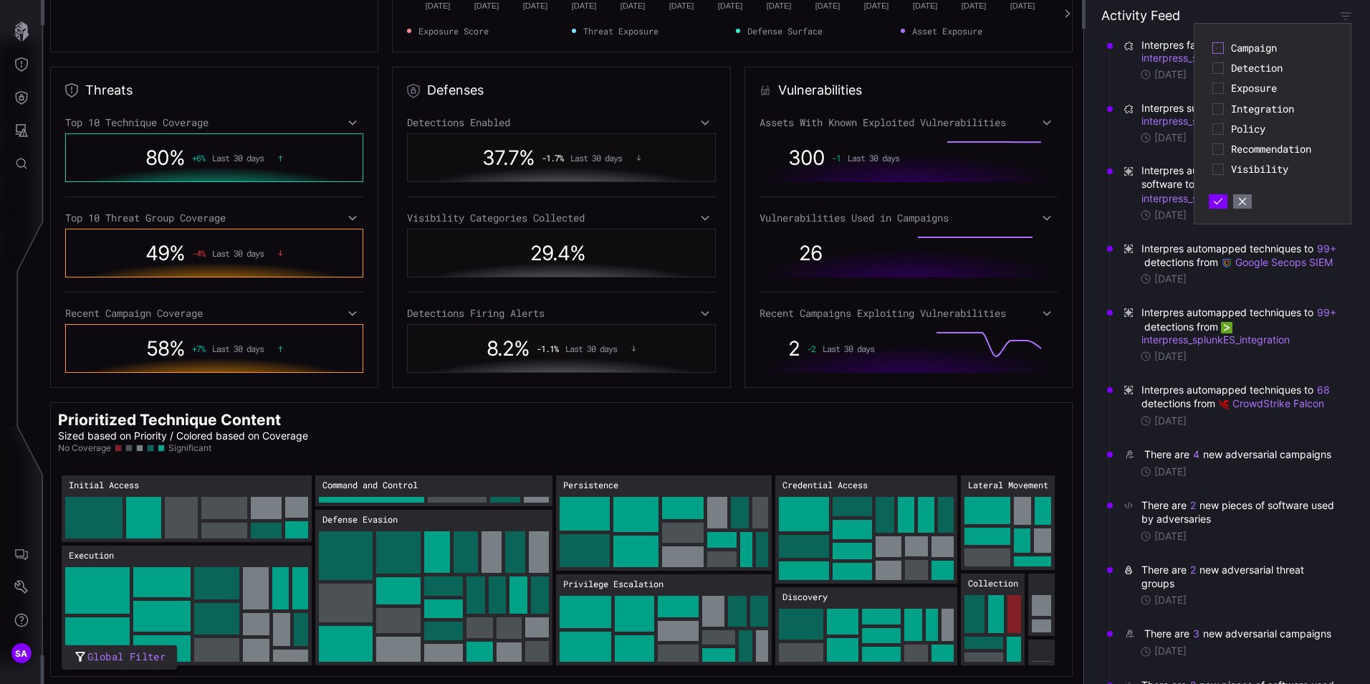
click at [1213, 49] on icon at bounding box center [1218, 47] width 11 height 11
click at [1220, 193] on div "Campaign Detection Exposure Integration Policy Recommendation Visibility Vulner…" at bounding box center [1273, 123] width 128 height 171
click at [1213, 208] on button "button" at bounding box center [1219, 202] width 18 height 14
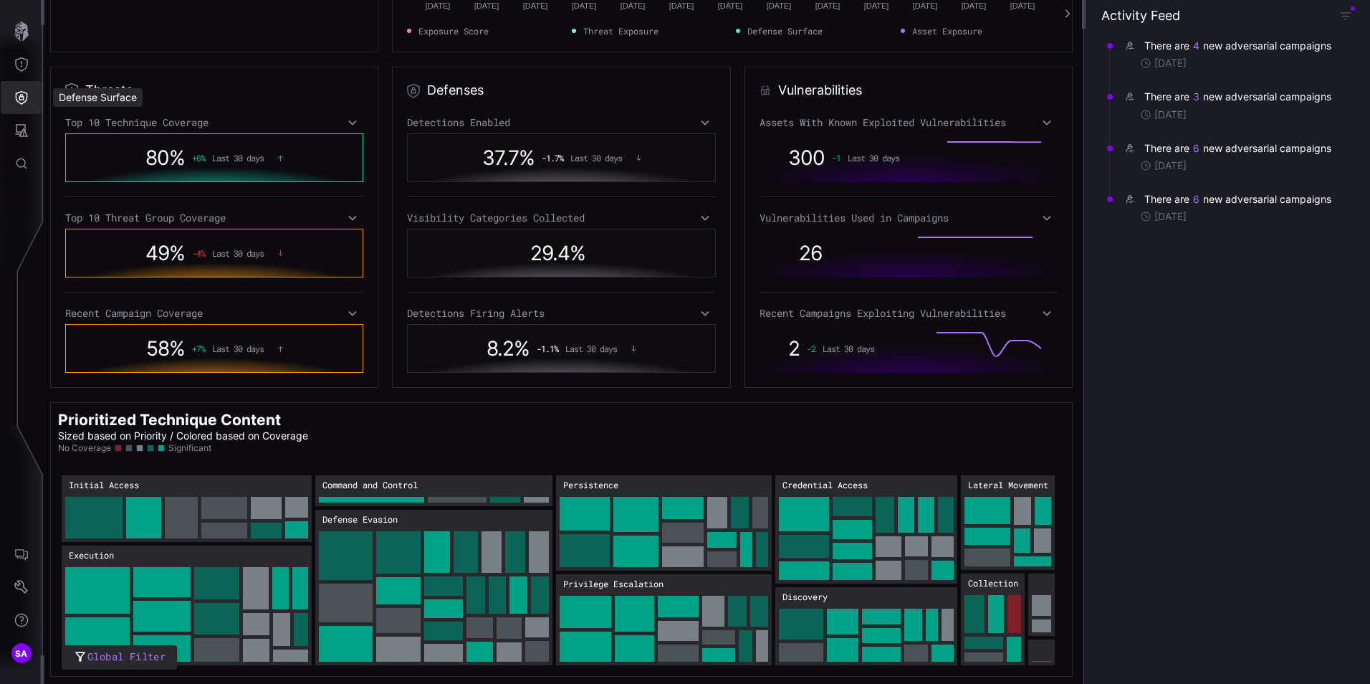
click at [29, 99] on button "Defense Surface" at bounding box center [22, 97] width 42 height 33
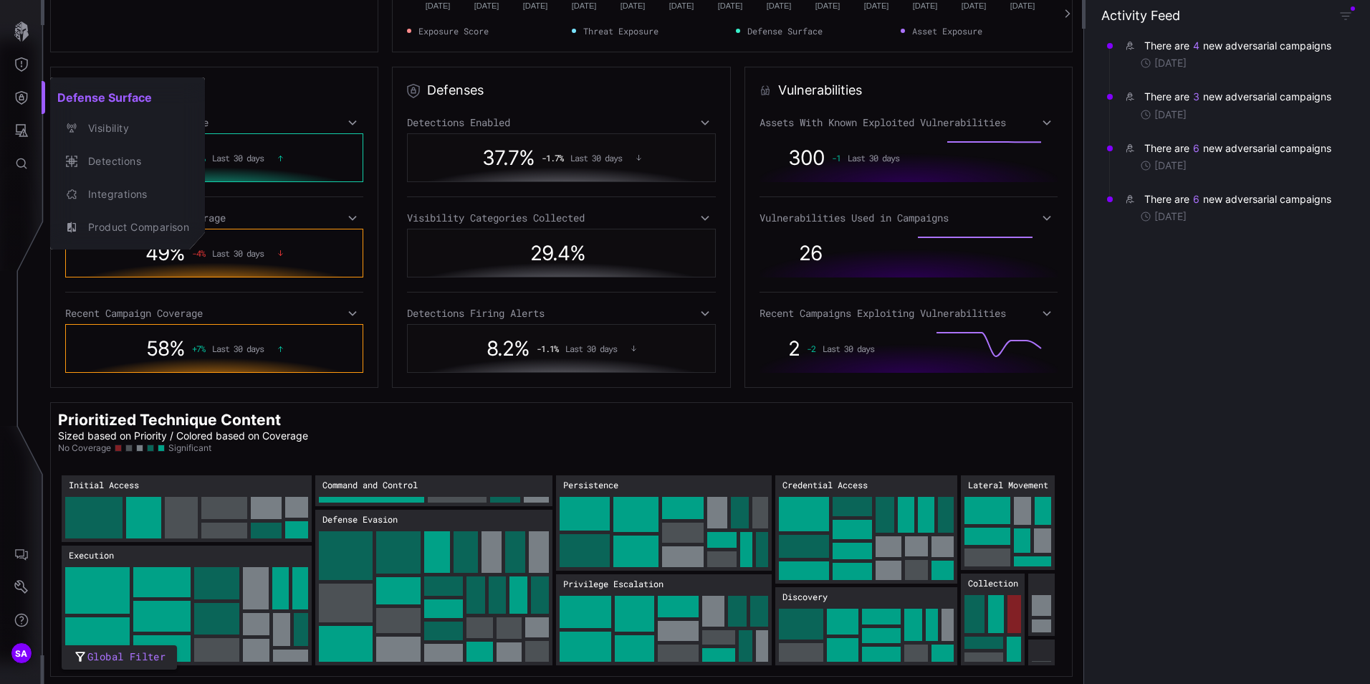
click at [16, 56] on div at bounding box center [685, 342] width 1370 height 684
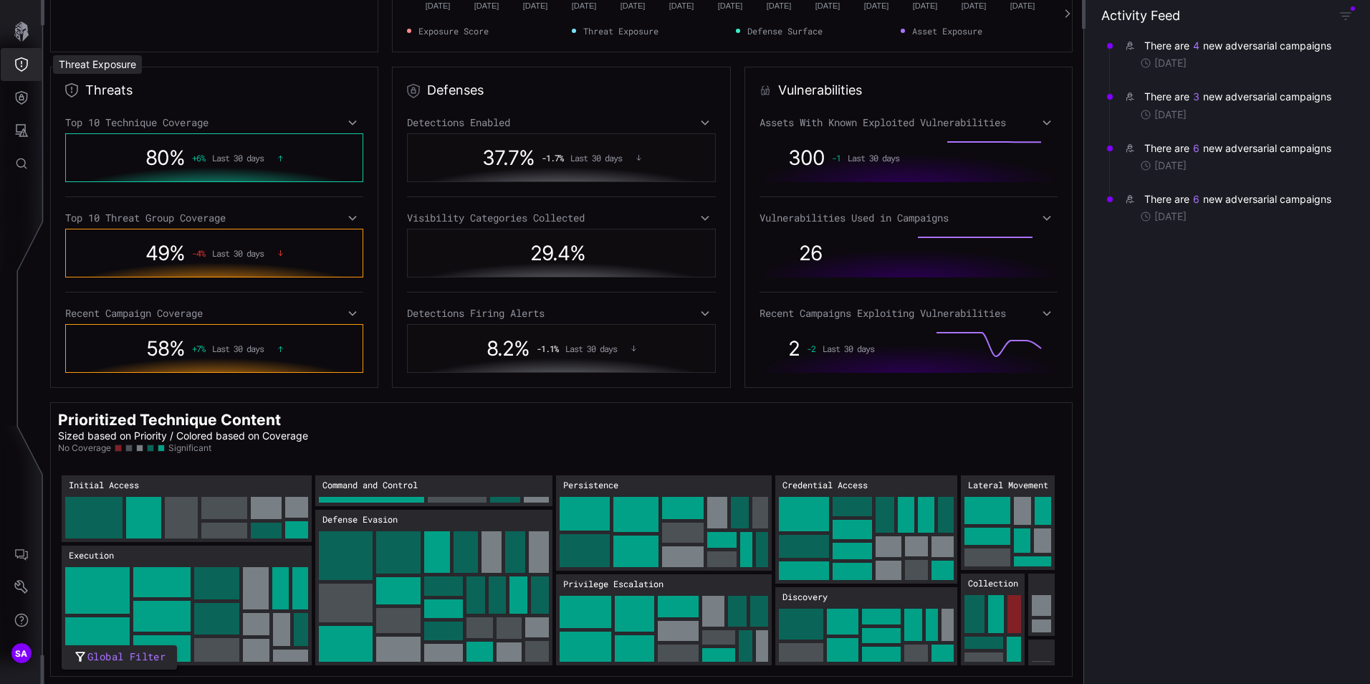
click at [16, 56] on button "Threat Exposure" at bounding box center [22, 64] width 42 height 33
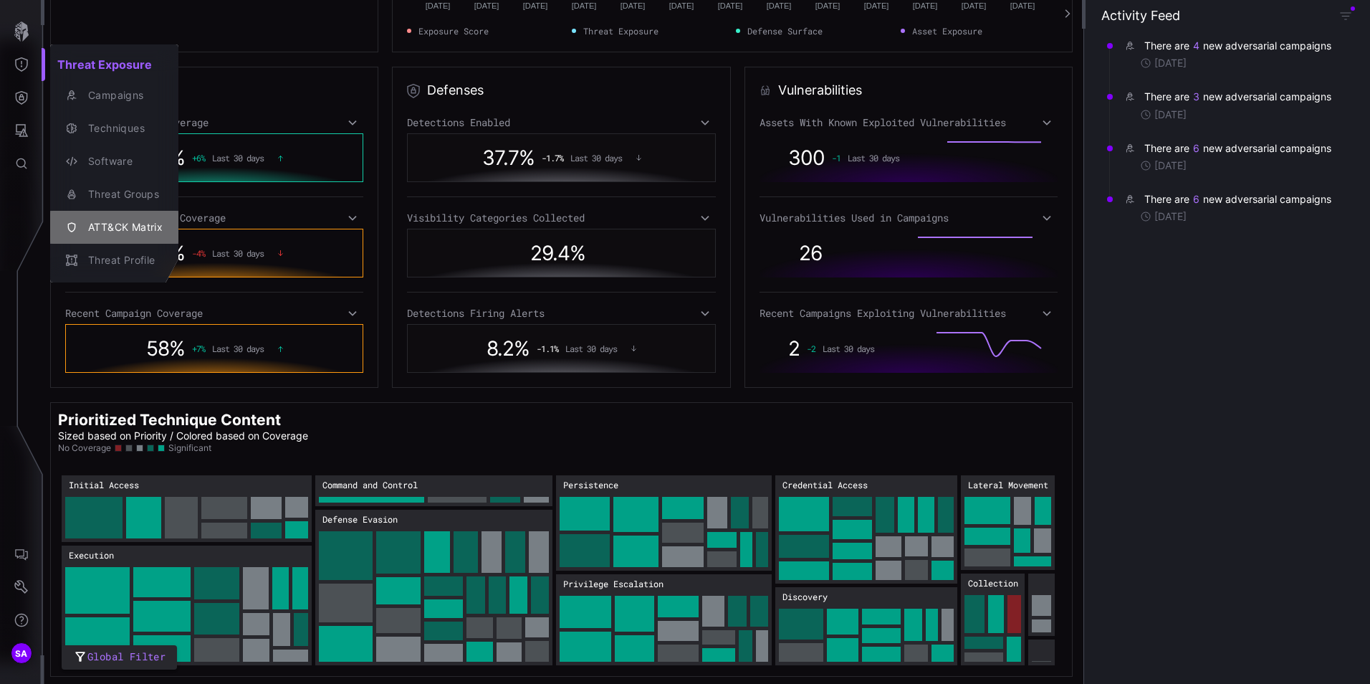
click at [124, 236] on div "ATT&CK Matrix" at bounding box center [114, 227] width 117 height 20
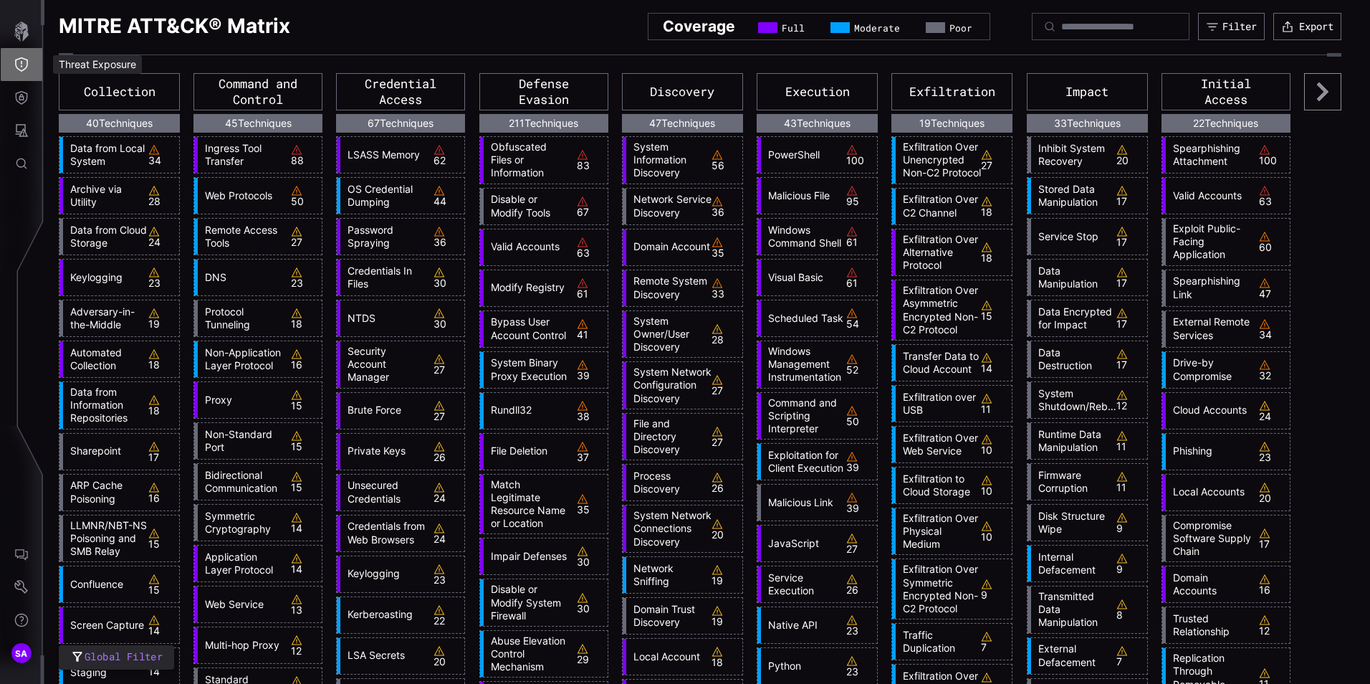
click at [15, 60] on icon "Threat Exposure" at bounding box center [21, 64] width 14 height 14
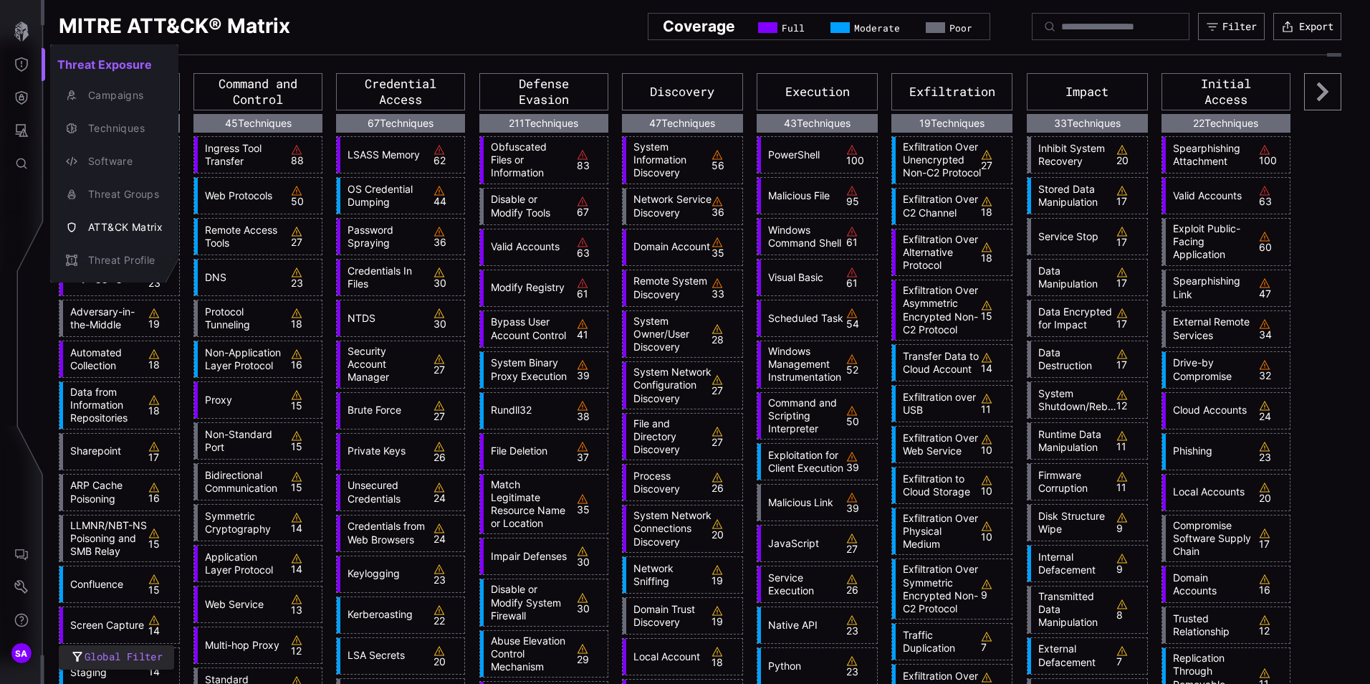
click at [22, 95] on div at bounding box center [685, 342] width 1370 height 684
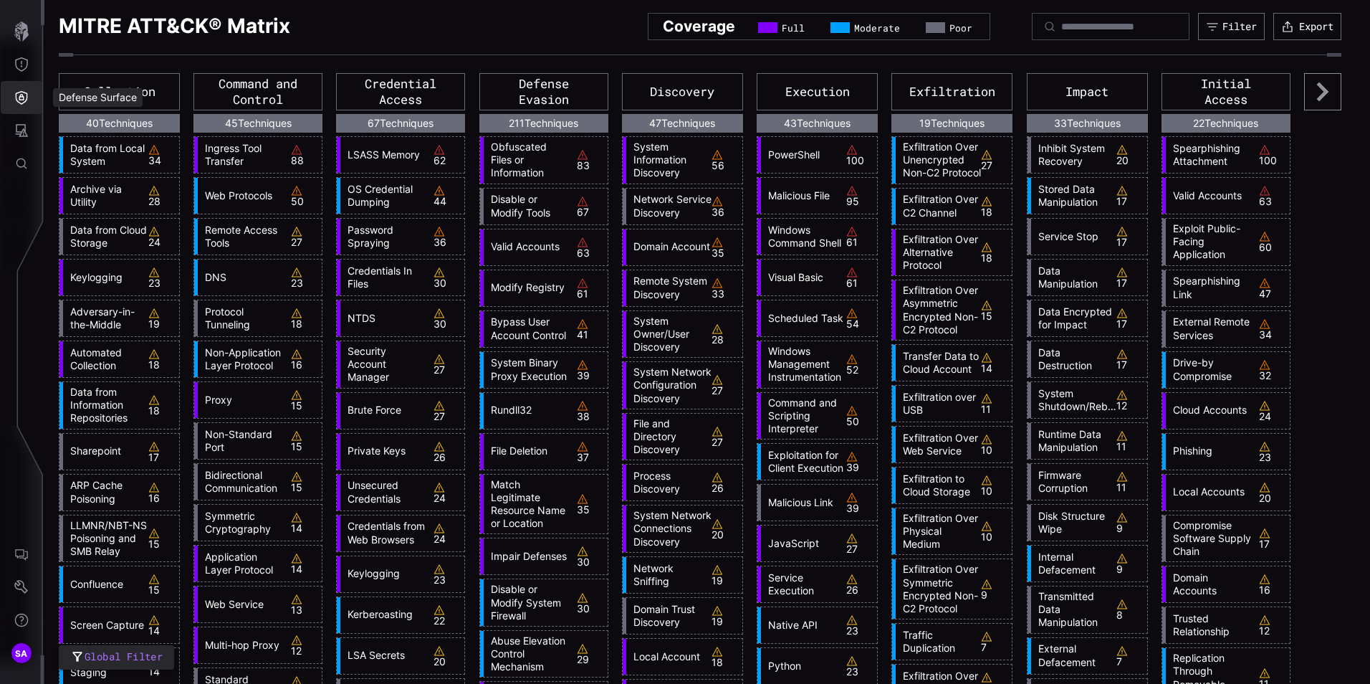
click at [22, 95] on icon "Defense Surface" at bounding box center [22, 98] width 12 height 14
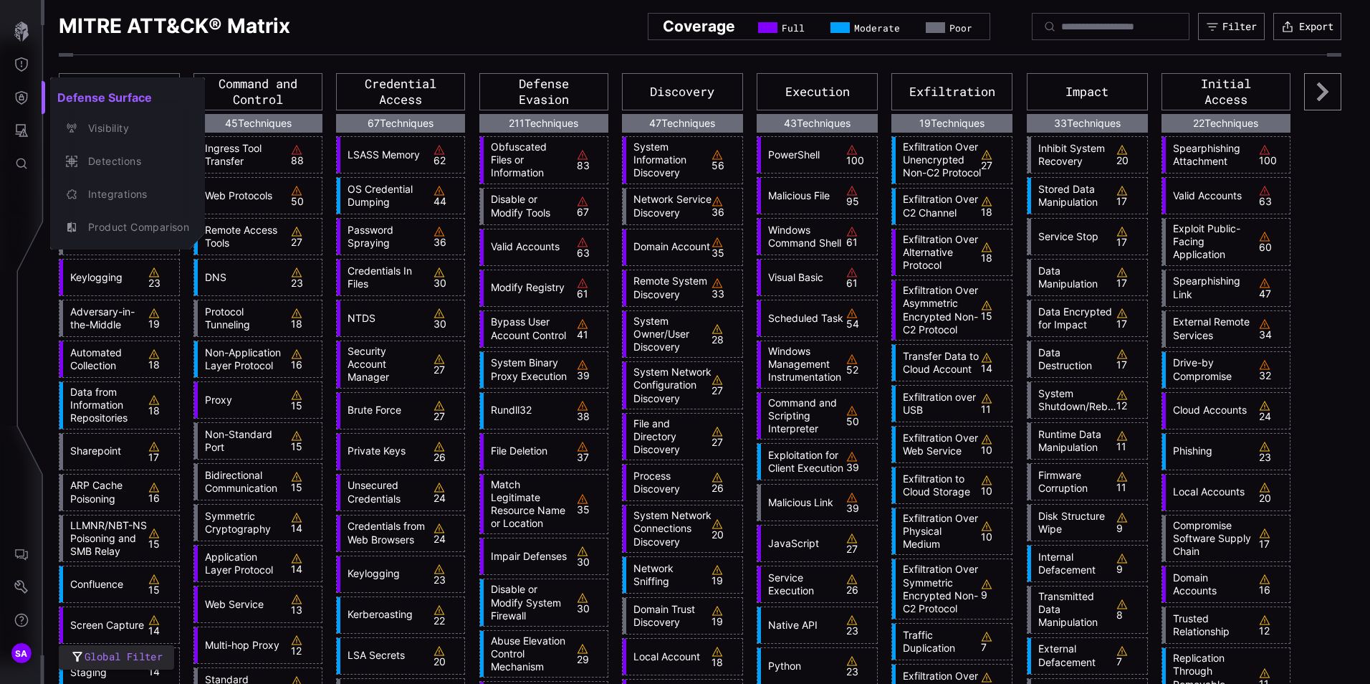
click at [25, 65] on div at bounding box center [685, 342] width 1370 height 684
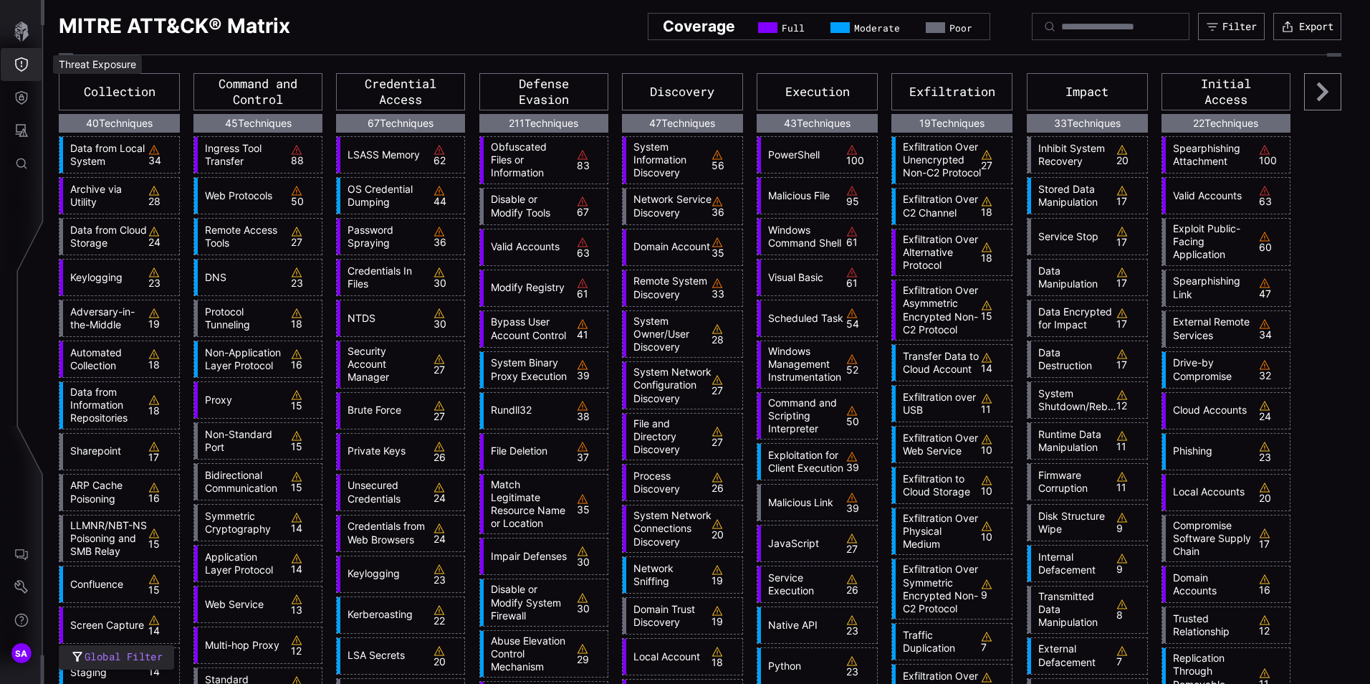
click at [25, 65] on icon "Threat Exposure" at bounding box center [21, 64] width 14 height 14
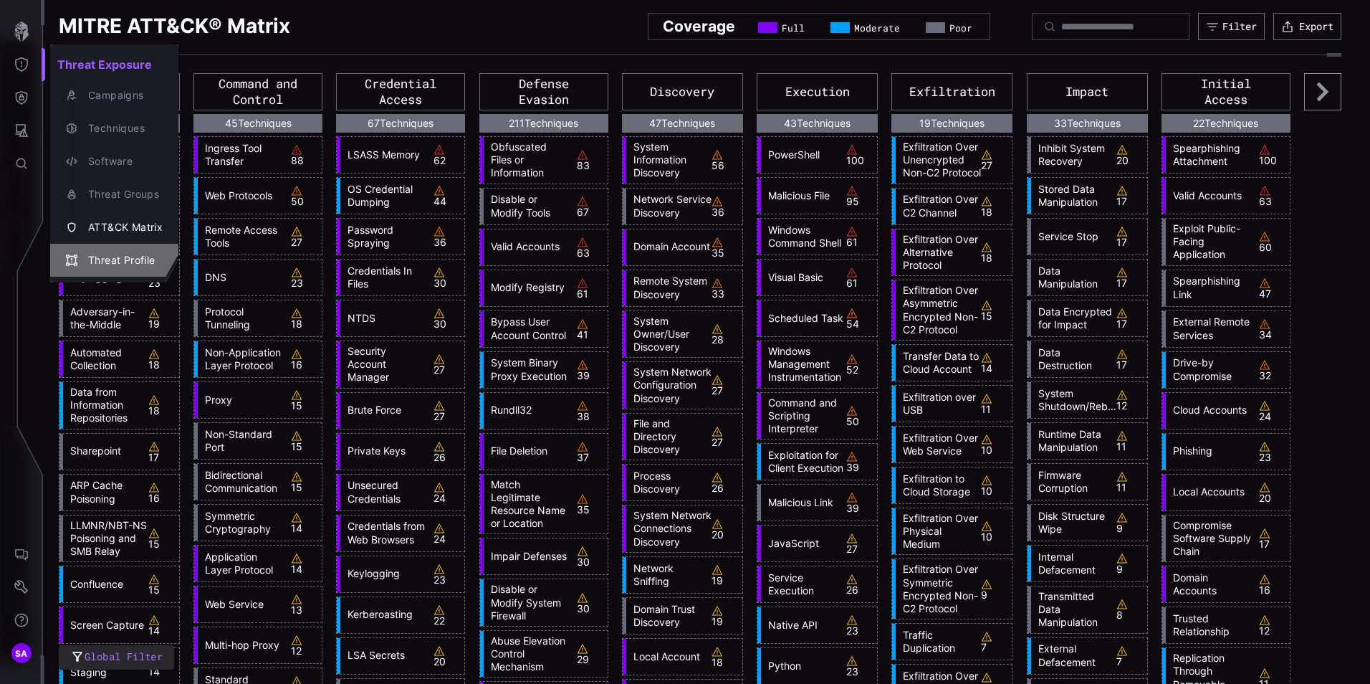
click at [135, 254] on div "Threat Profile" at bounding box center [122, 261] width 82 height 18
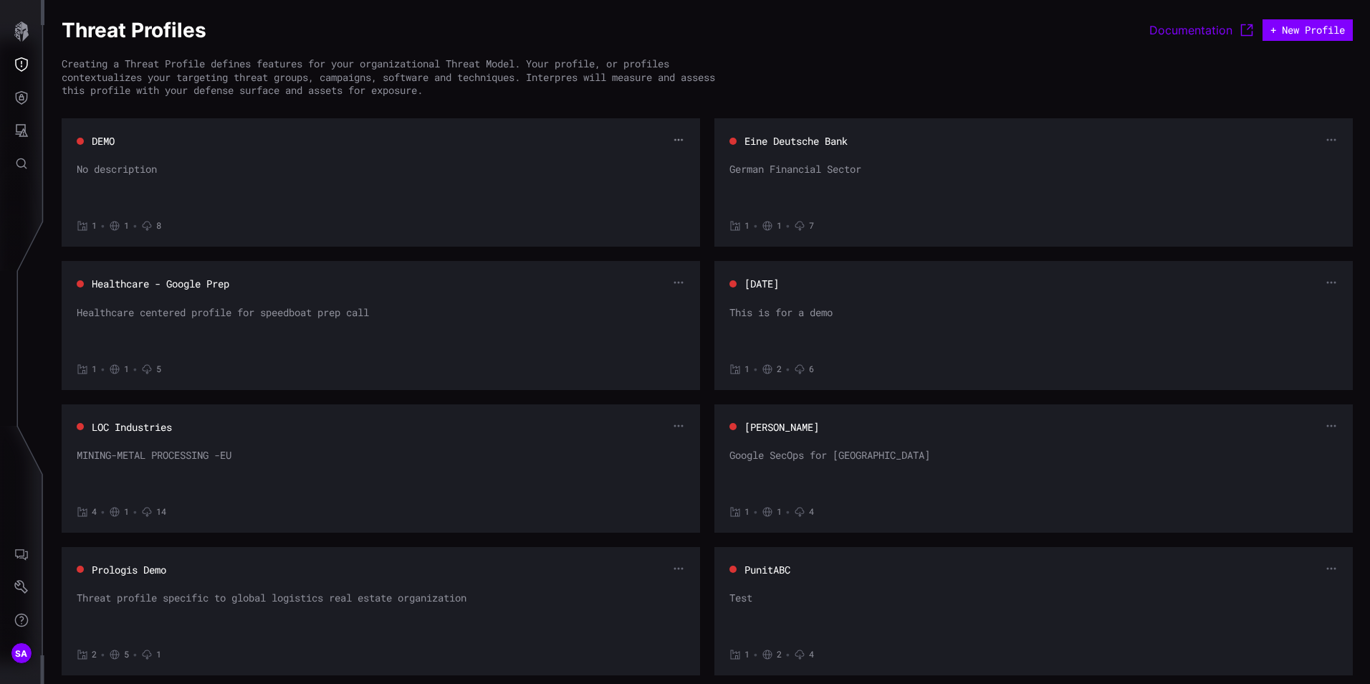
click at [674, 138] on icon "button" at bounding box center [679, 140] width 11 height 11
click at [267, 166] on div "No description" at bounding box center [381, 184] width 608 height 43
click at [237, 186] on div "No description" at bounding box center [381, 184] width 608 height 43
click at [673, 144] on icon "button" at bounding box center [678, 139] width 11 height 11
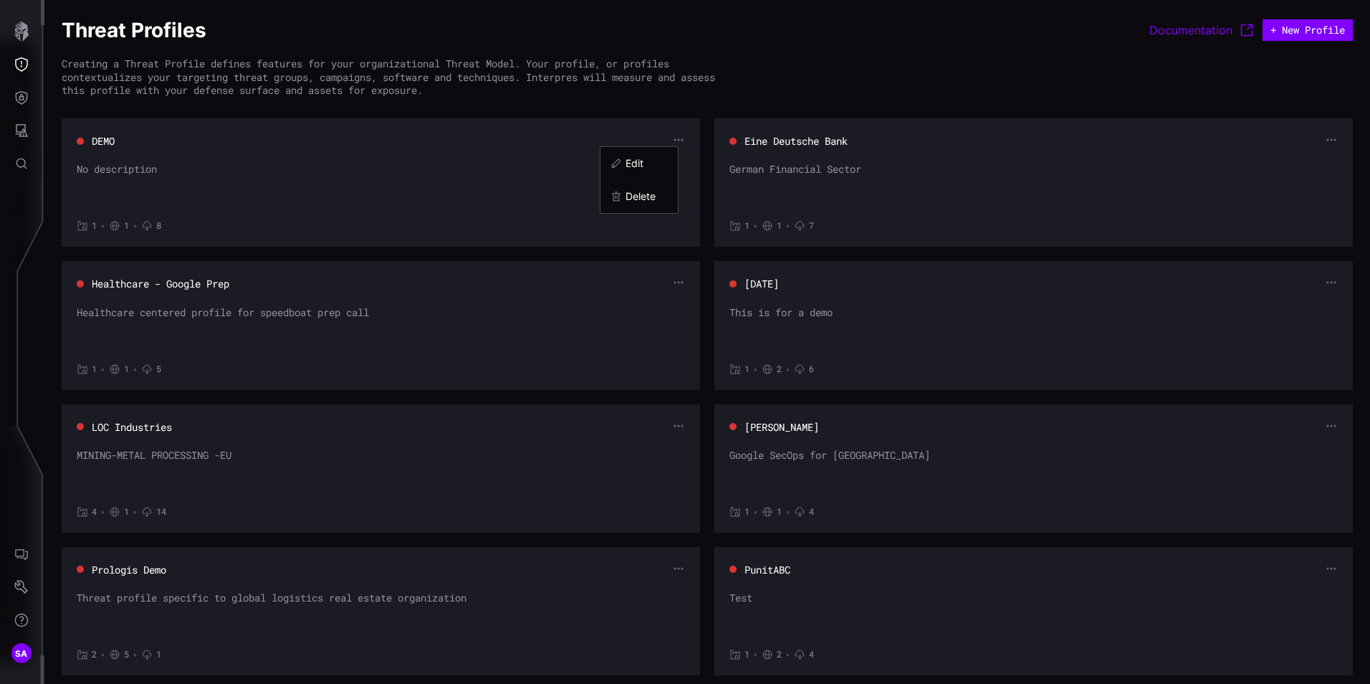
click at [631, 168] on div "Edit" at bounding box center [647, 163] width 42 height 13
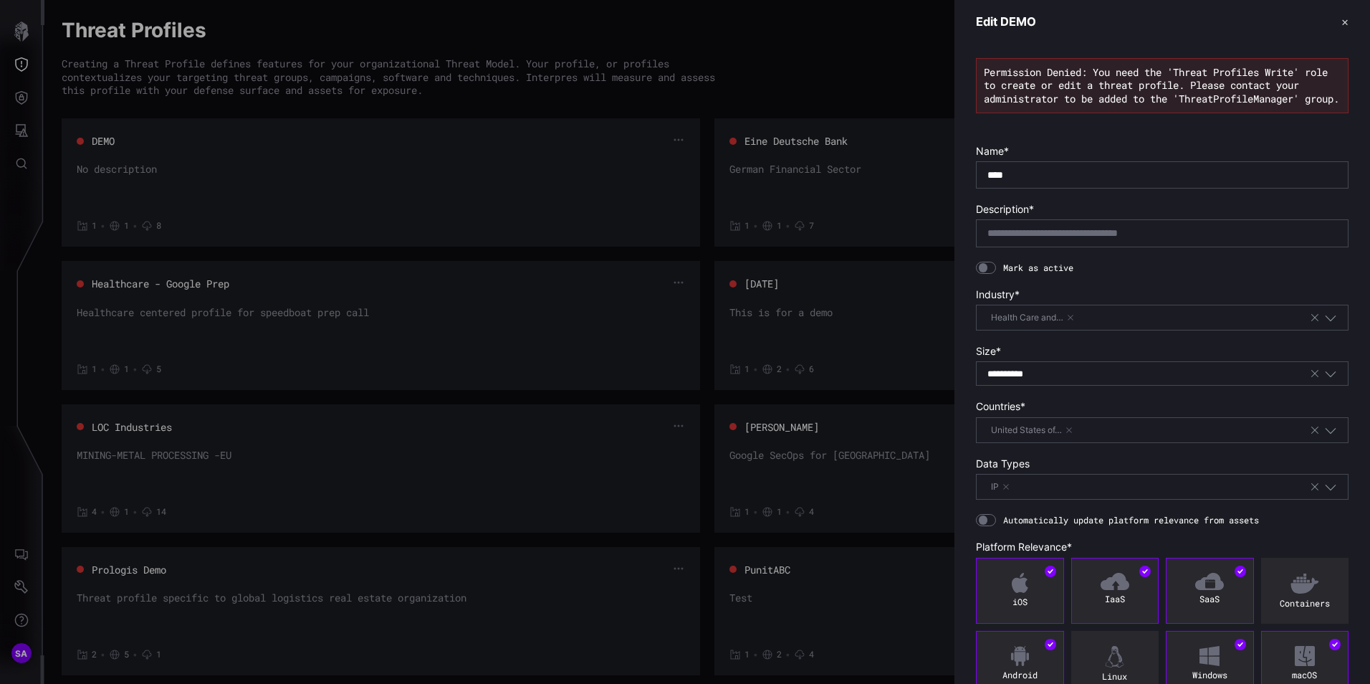
click at [1342, 24] on button "✕" at bounding box center [1345, 21] width 7 height 15
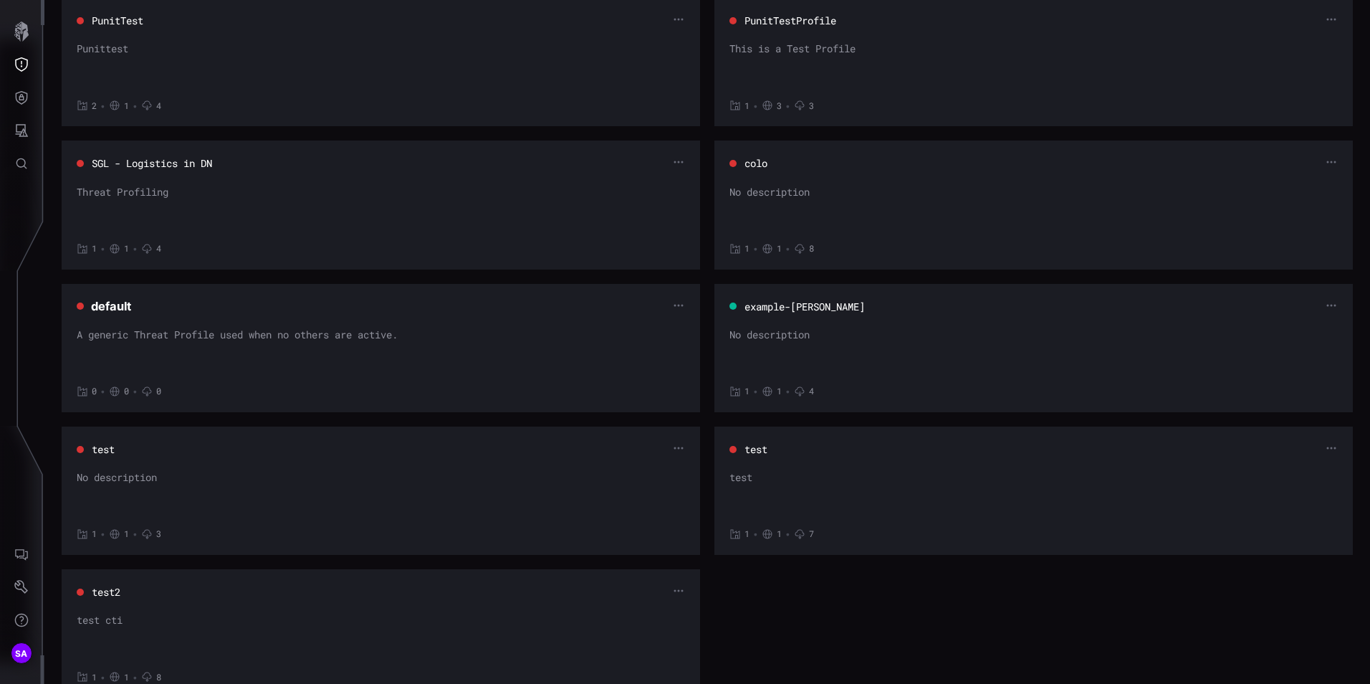
scroll to position [744, 0]
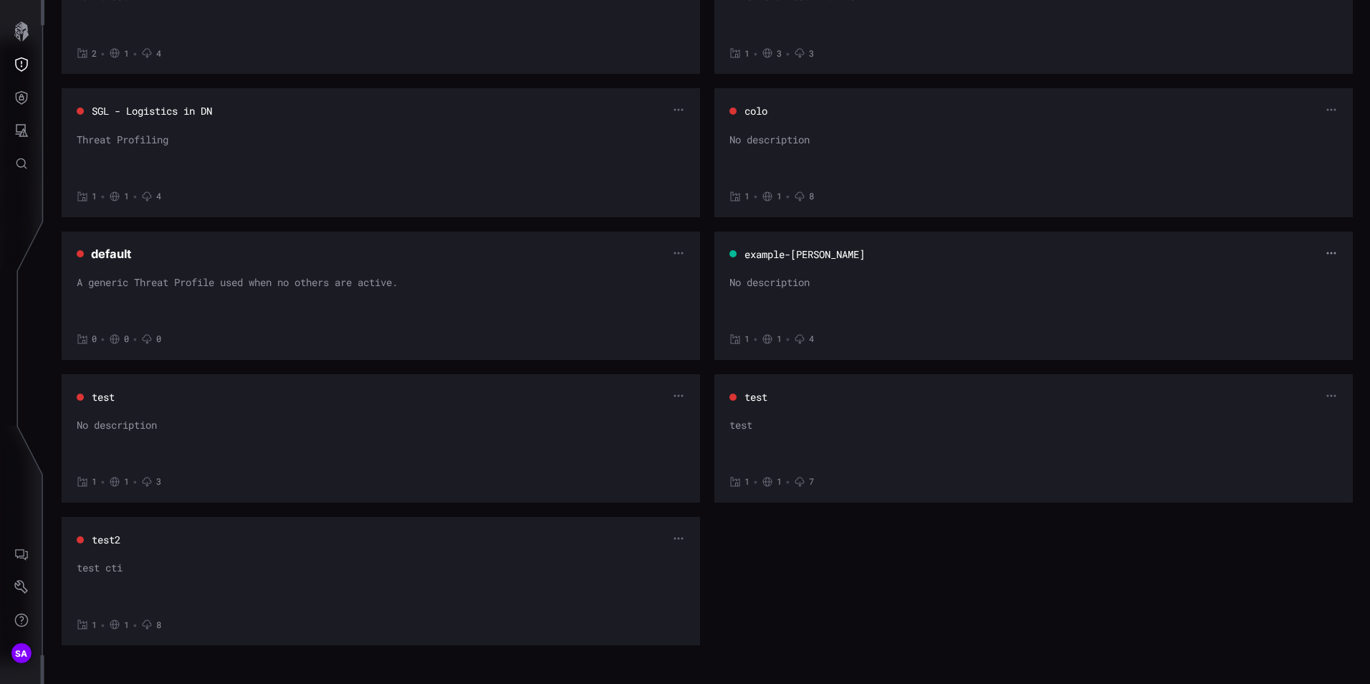
click at [1326, 252] on icon "button" at bounding box center [1331, 252] width 11 height 11
click at [1292, 272] on div "Edit" at bounding box center [1294, 276] width 42 height 13
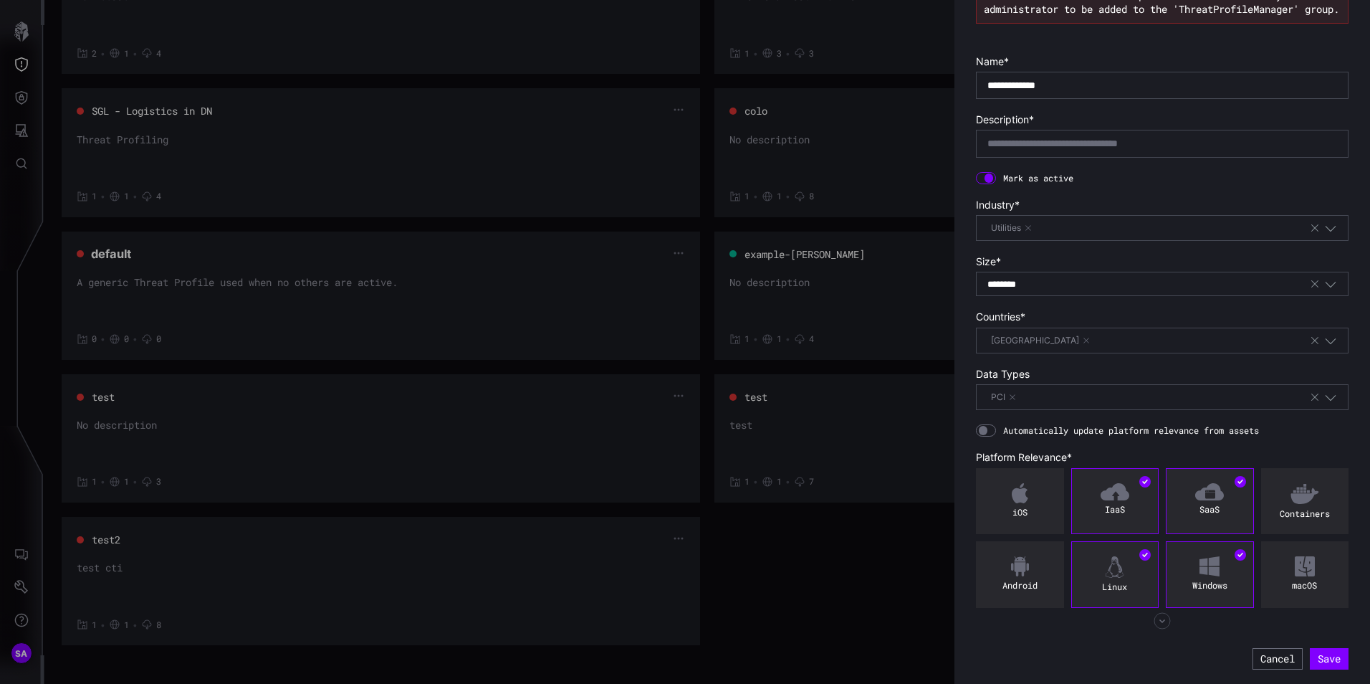
scroll to position [0, 0]
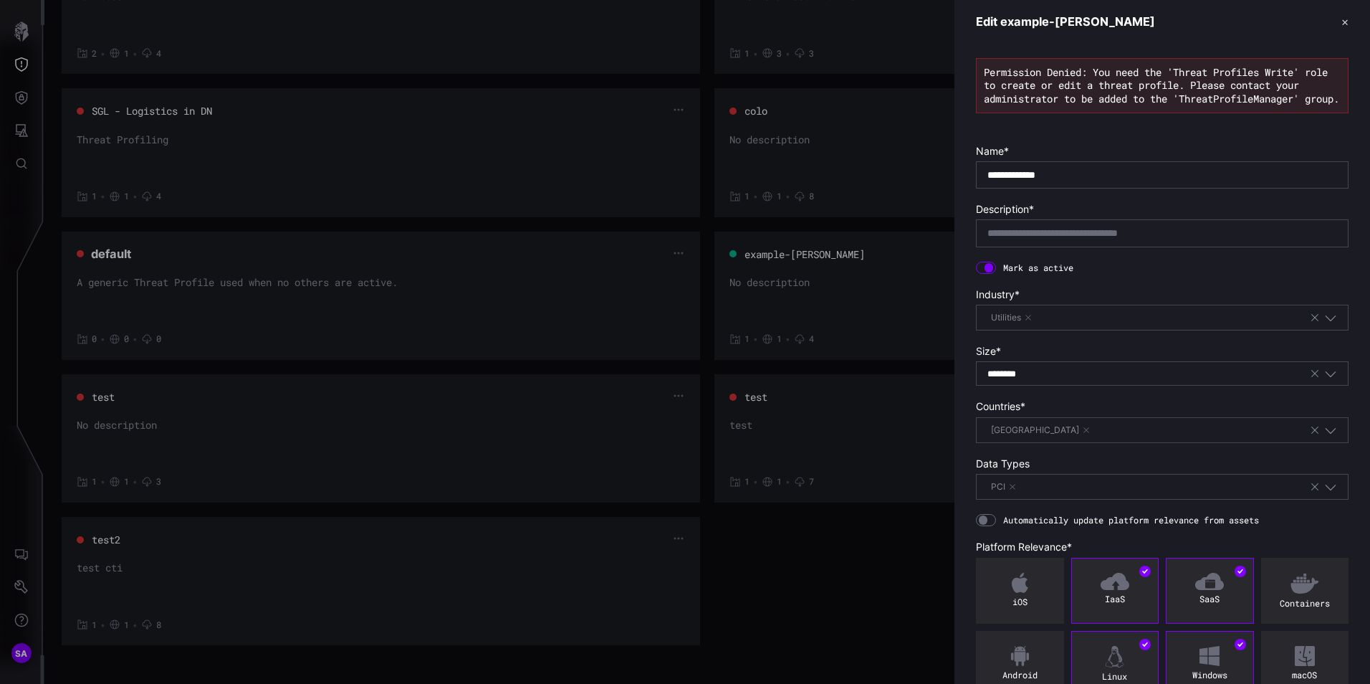
click at [1342, 24] on button "✕" at bounding box center [1345, 21] width 7 height 15
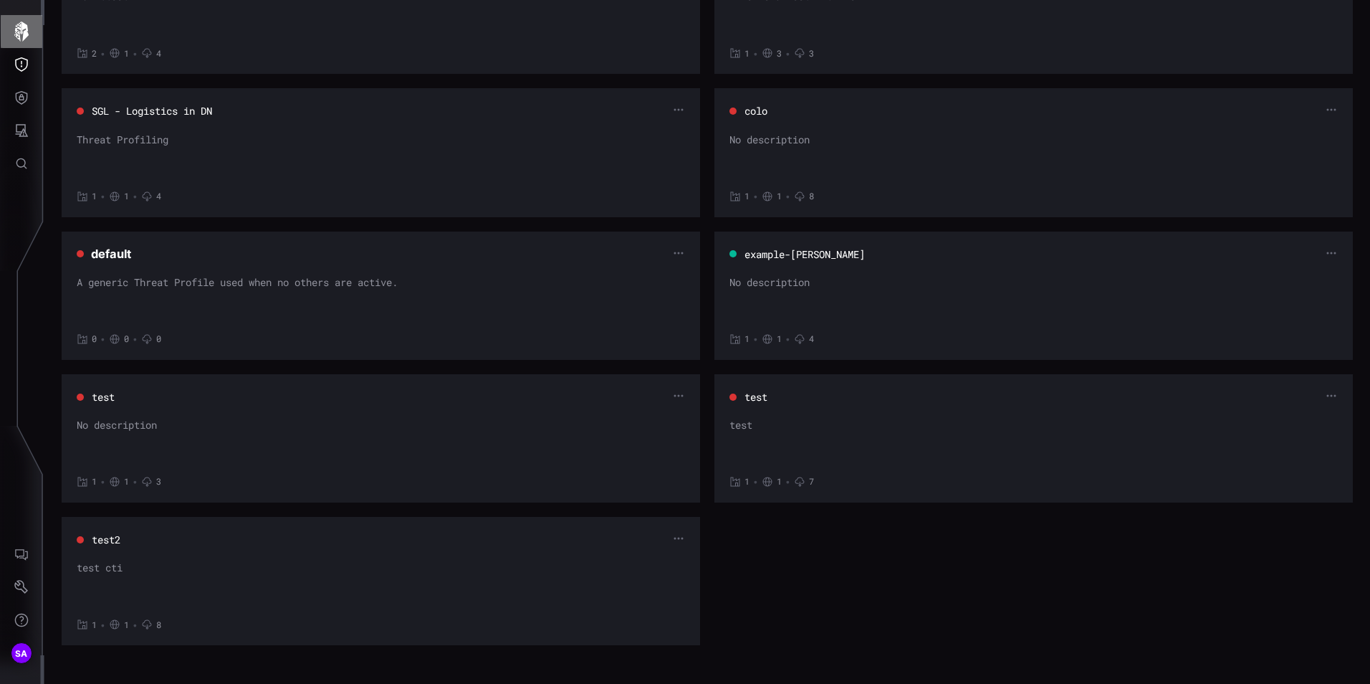
click at [24, 35] on icon "button" at bounding box center [21, 31] width 14 height 20
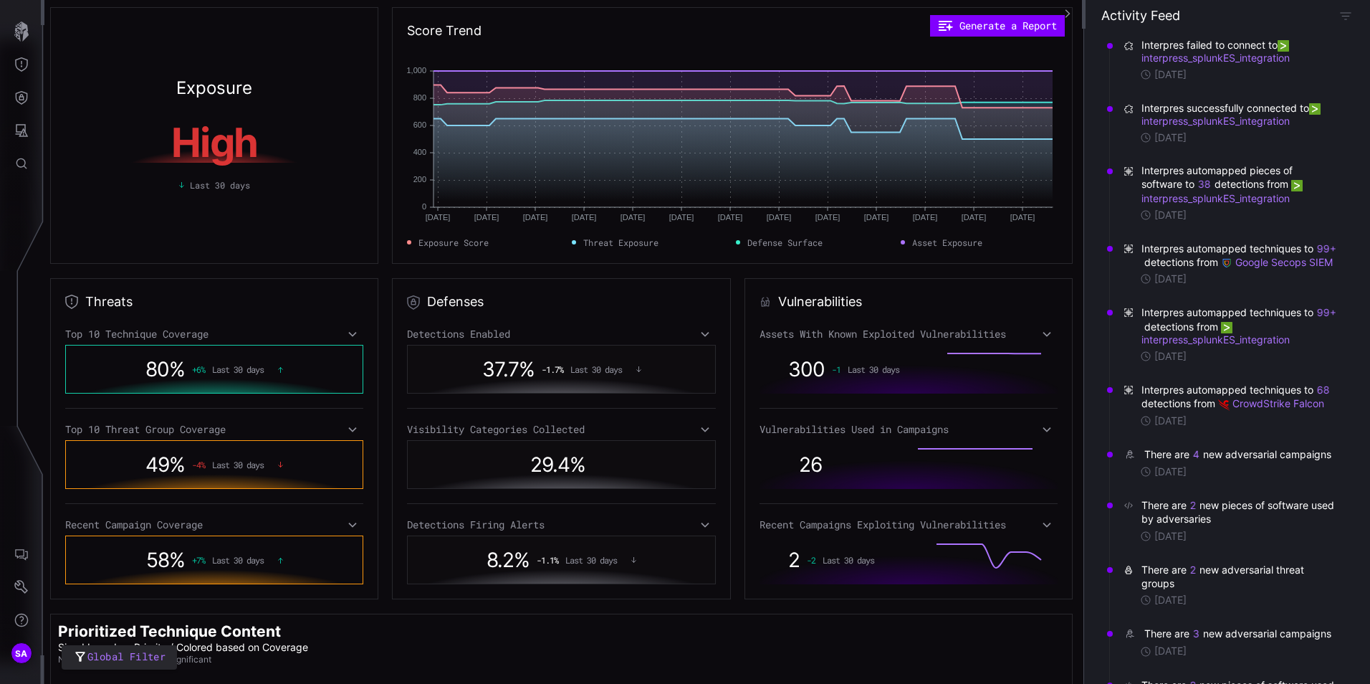
click at [348, 331] on icon at bounding box center [353, 333] width 10 height 11
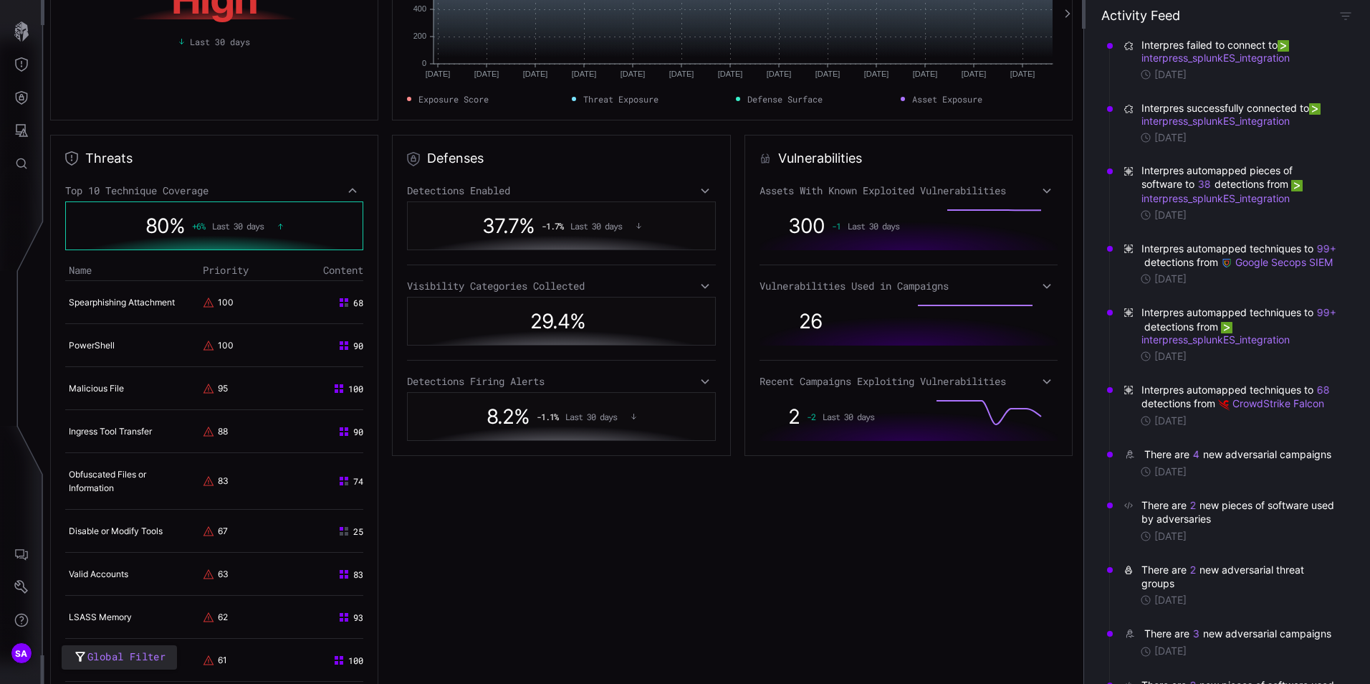
scroll to position [215, 0]
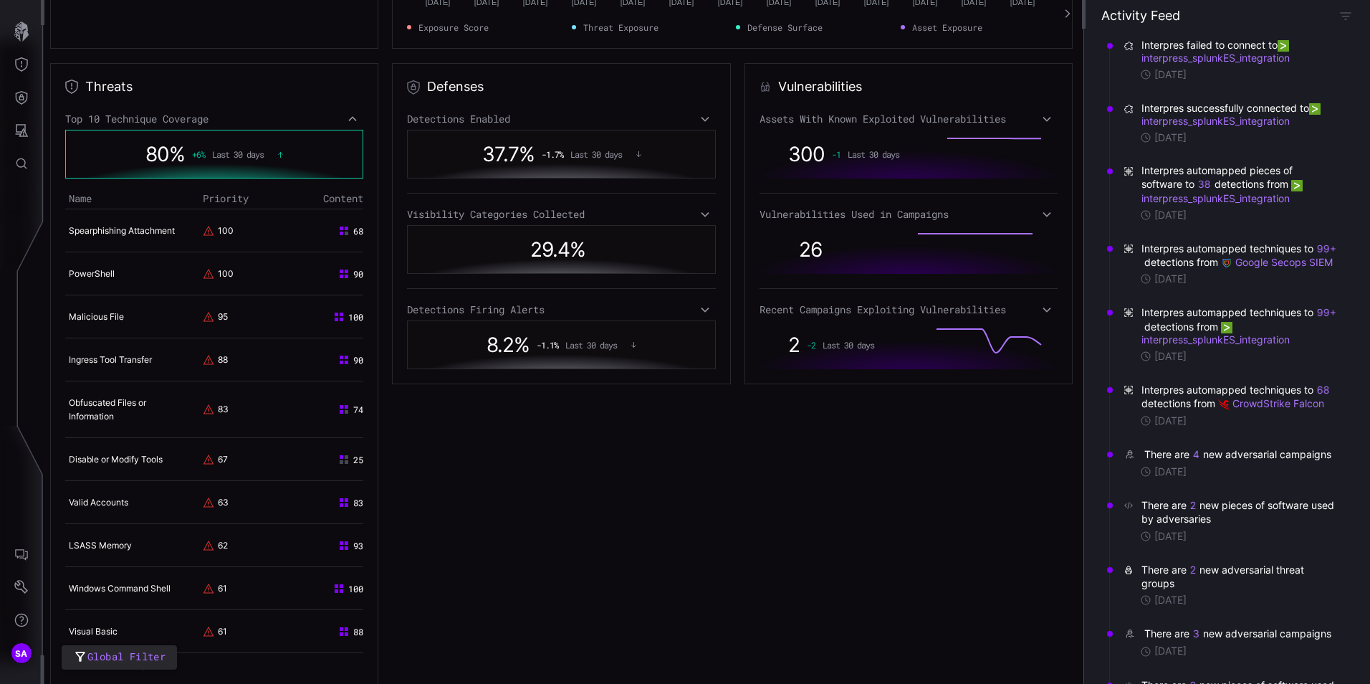
click at [353, 123] on icon at bounding box center [353, 118] width 10 height 11
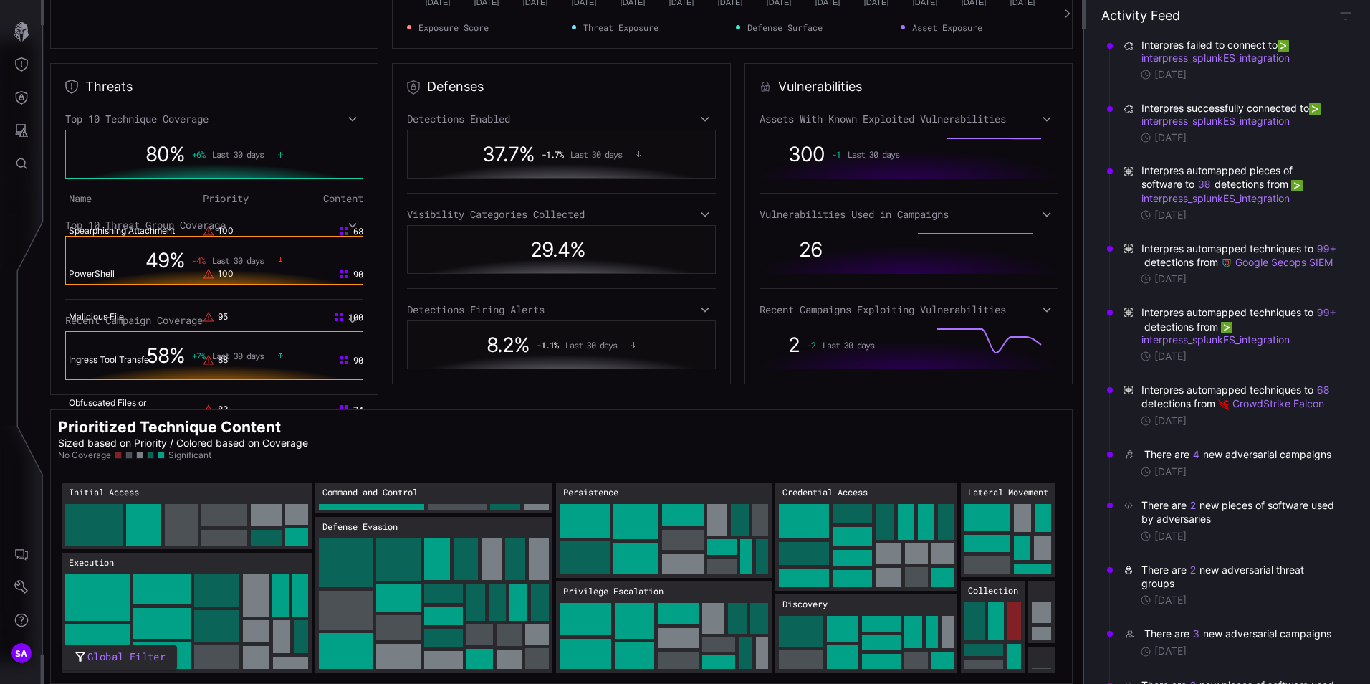
scroll to position [211, 0]
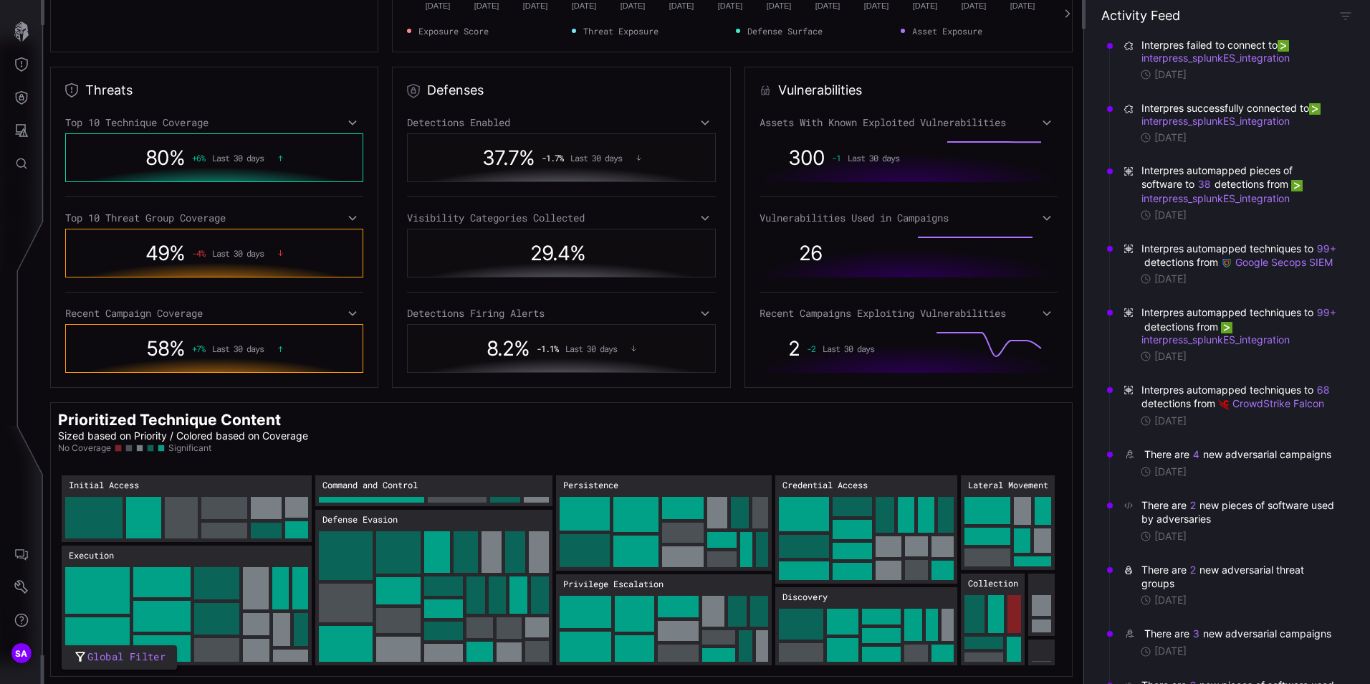
click at [350, 218] on icon at bounding box center [353, 217] width 10 height 11
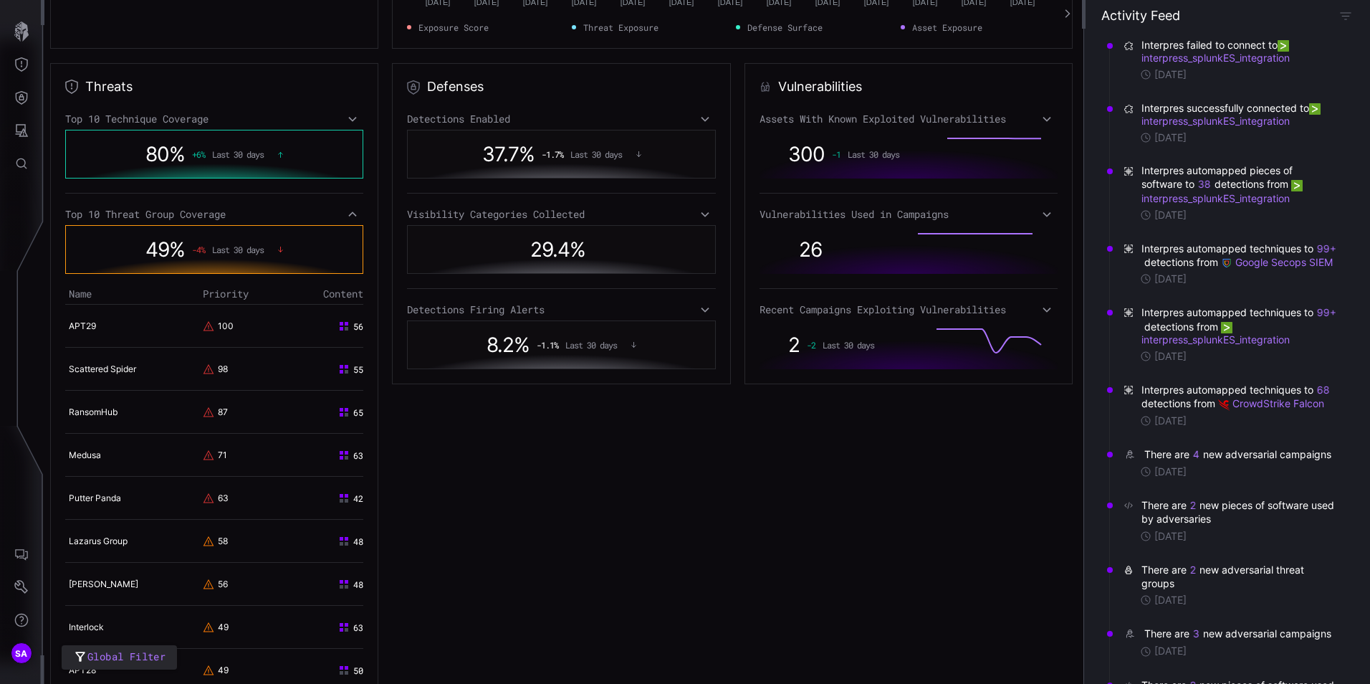
click at [350, 218] on icon at bounding box center [353, 214] width 10 height 11
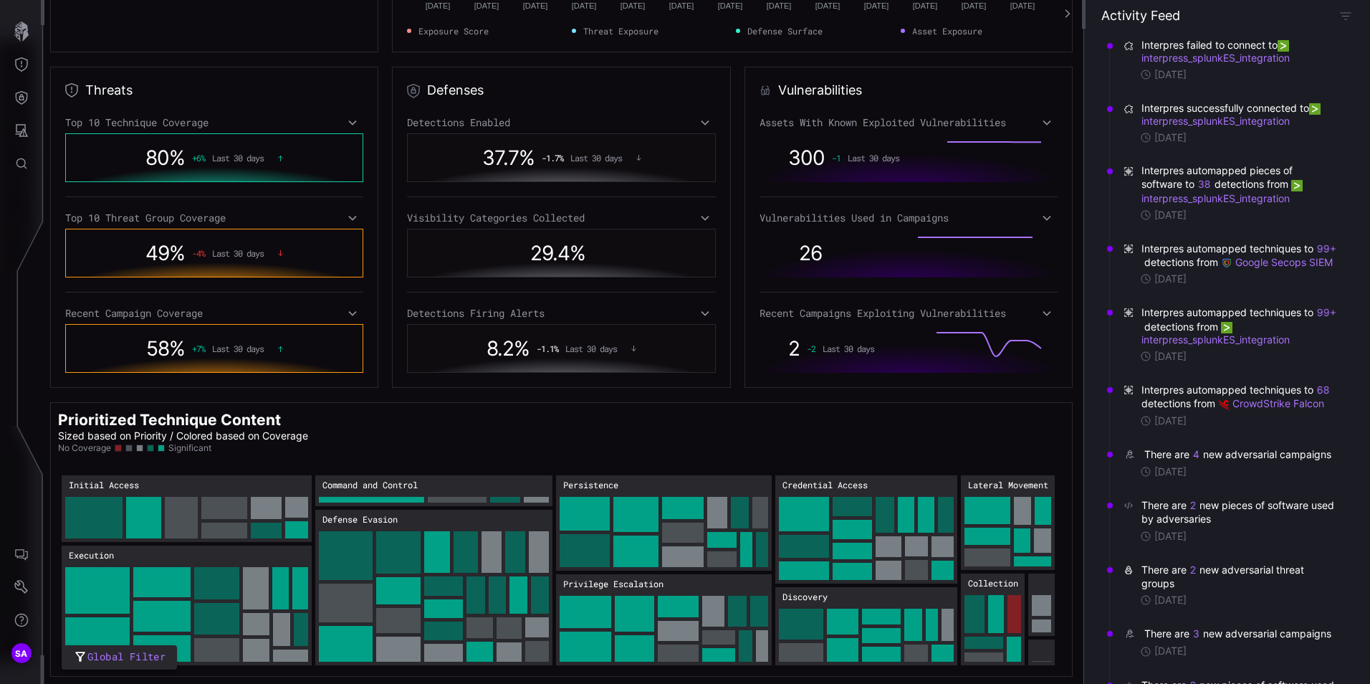
click at [350, 218] on icon at bounding box center [353, 217] width 10 height 11
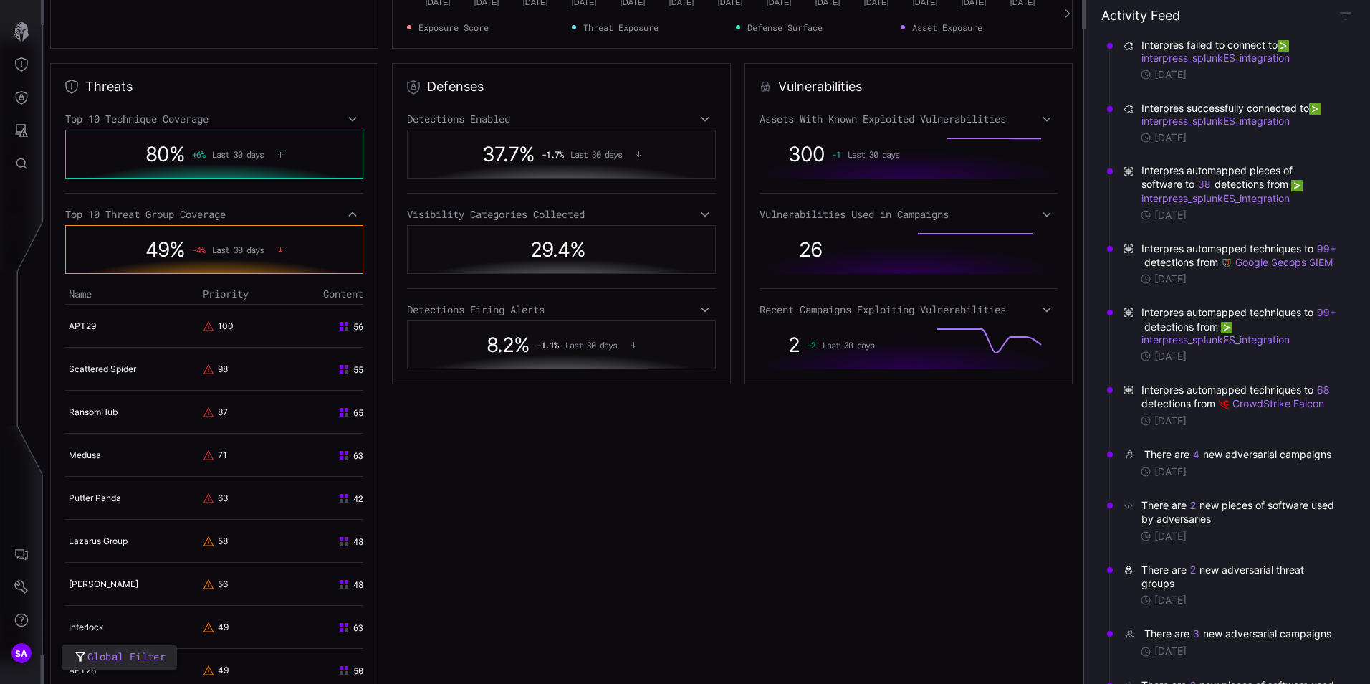
click at [350, 218] on icon at bounding box center [353, 214] width 10 height 11
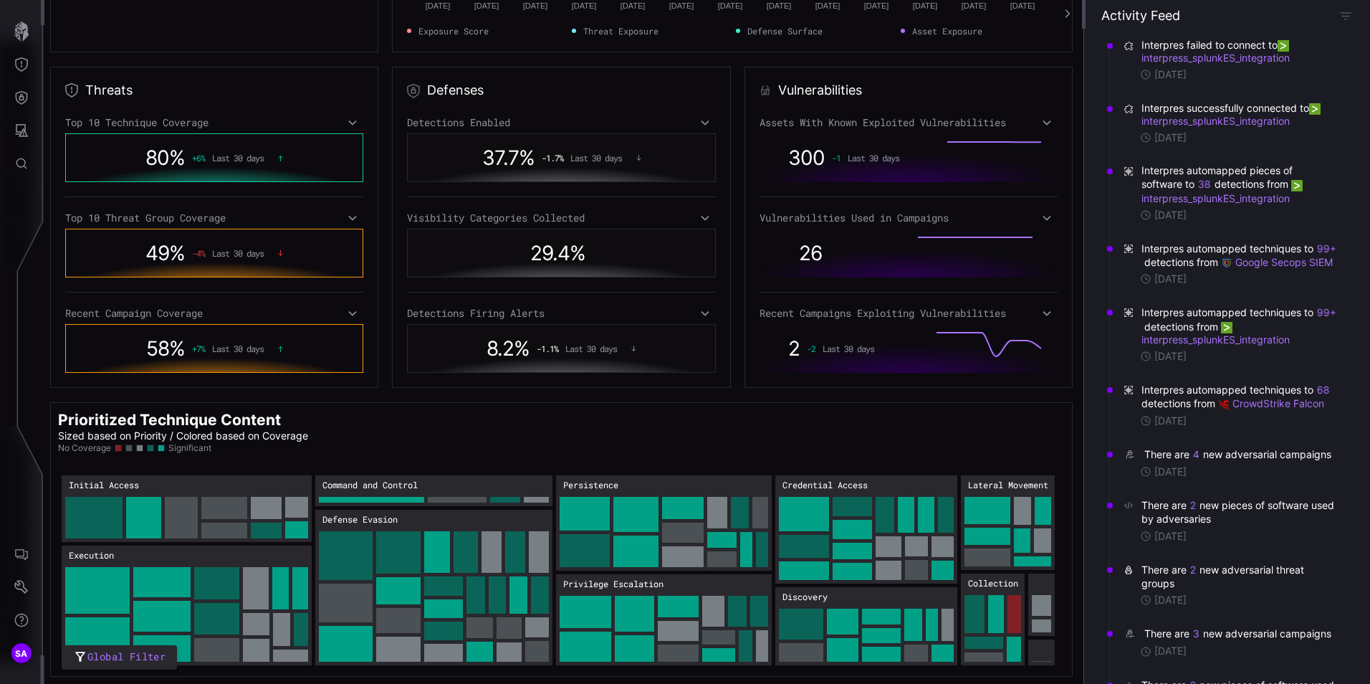
scroll to position [211, 0]
click at [355, 122] on div "Top 10 Technique Coverage" at bounding box center [214, 122] width 298 height 13
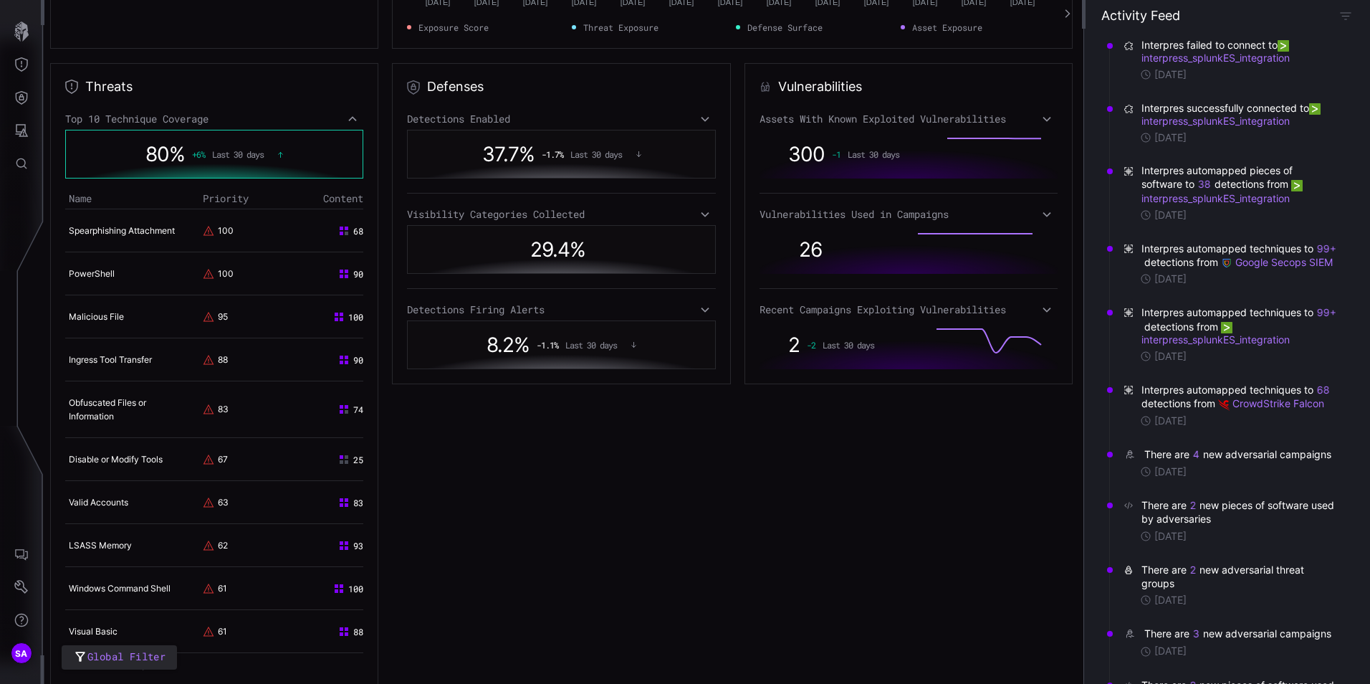
click at [338, 231] on icon at bounding box center [343, 230] width 11 height 11
click at [98, 227] on link "Spearphishing Attachment" at bounding box center [122, 230] width 106 height 11
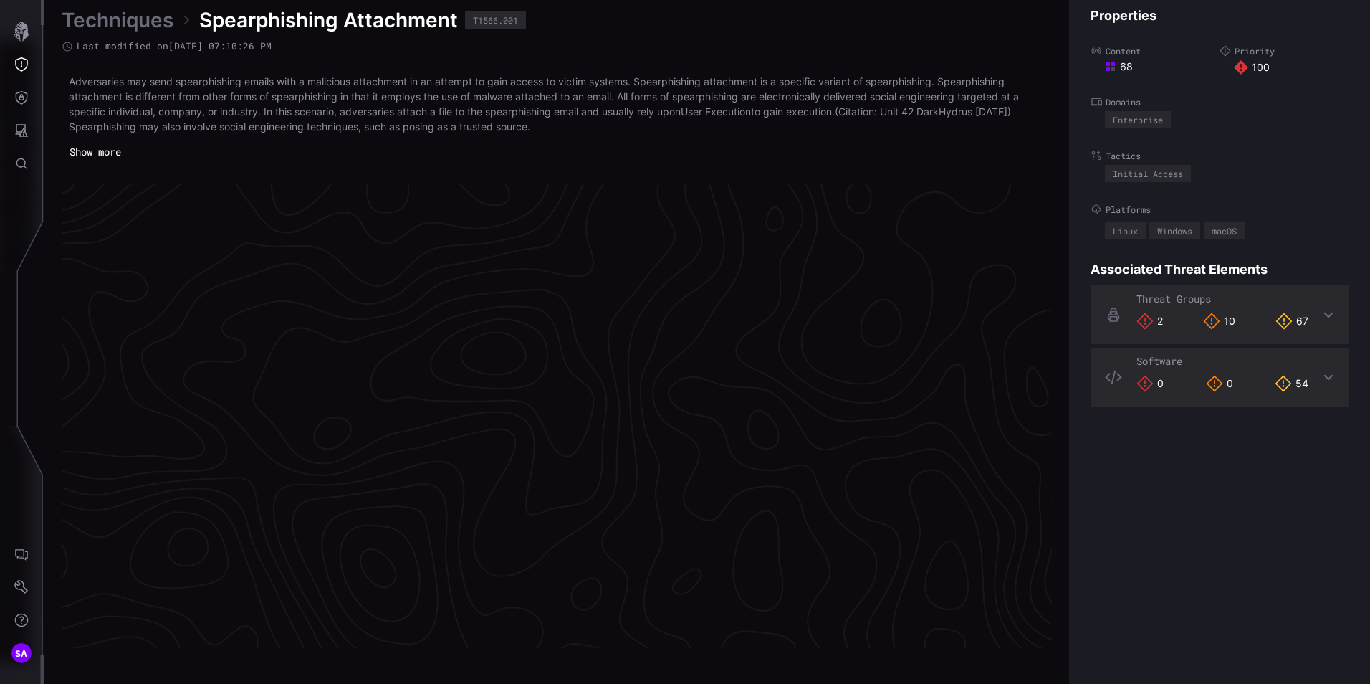
scroll to position [2998, 585]
